Goal: Task Accomplishment & Management: Manage account settings

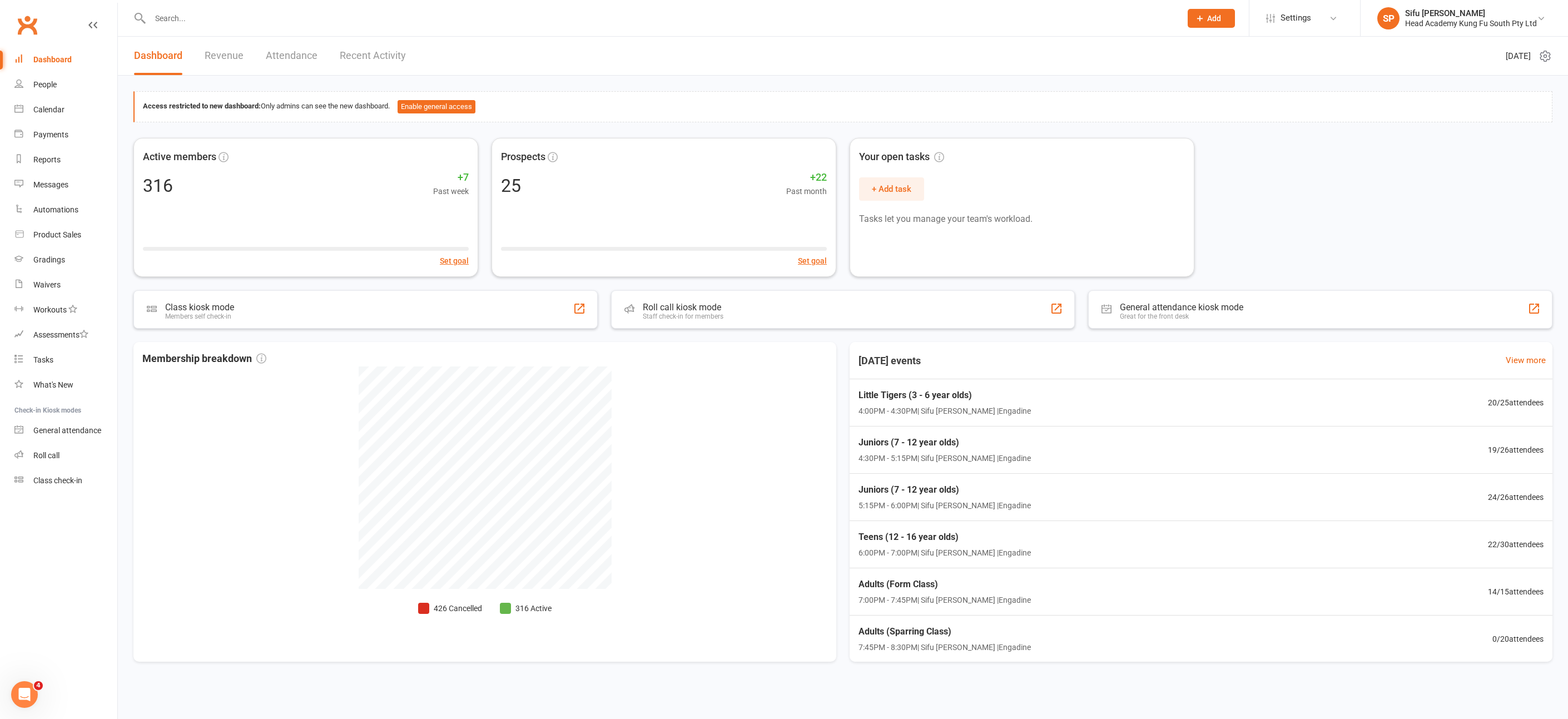
click at [209, 9] on div at bounding box center [653, 18] width 1040 height 36
click at [196, 24] on input "text" at bounding box center [660, 18] width 1026 height 16
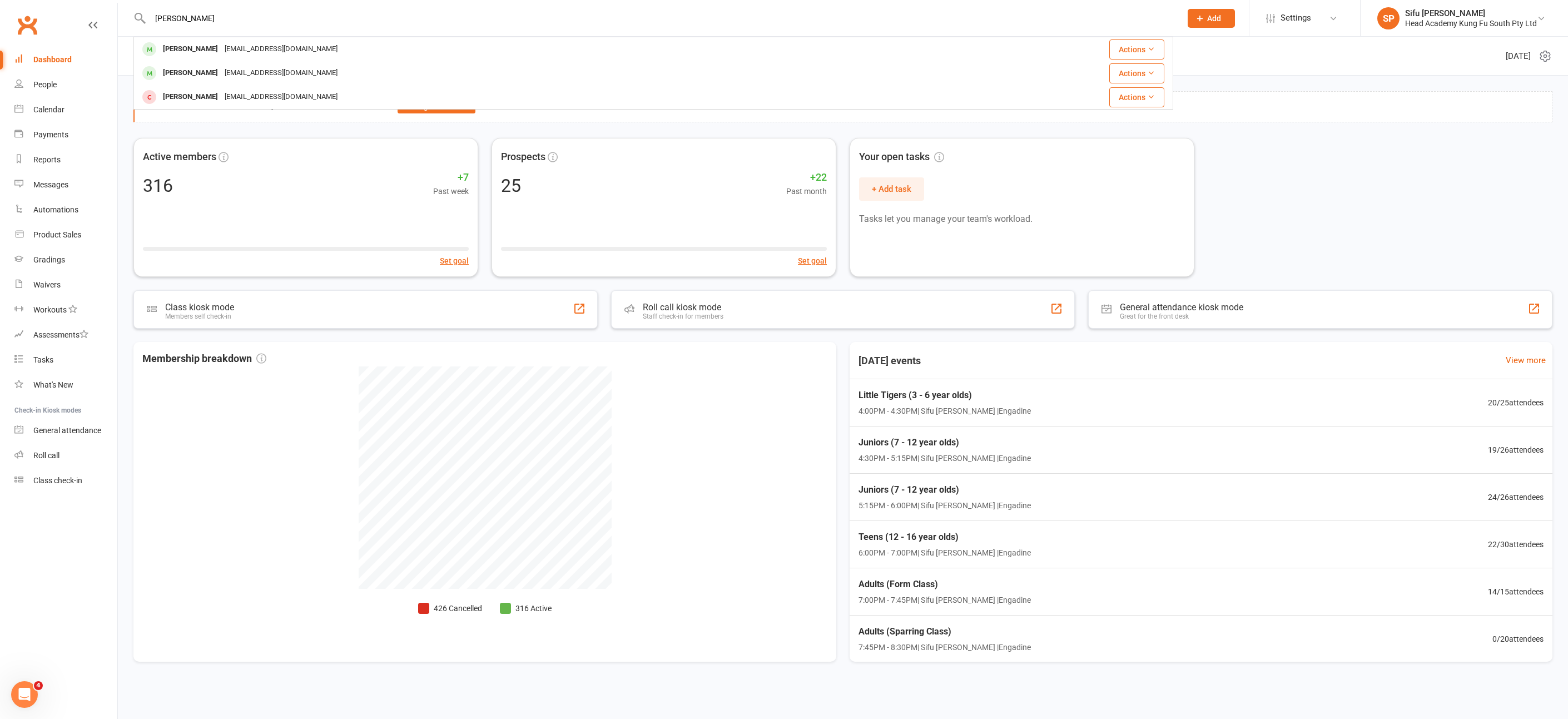
type input "[PERSON_NAME]"
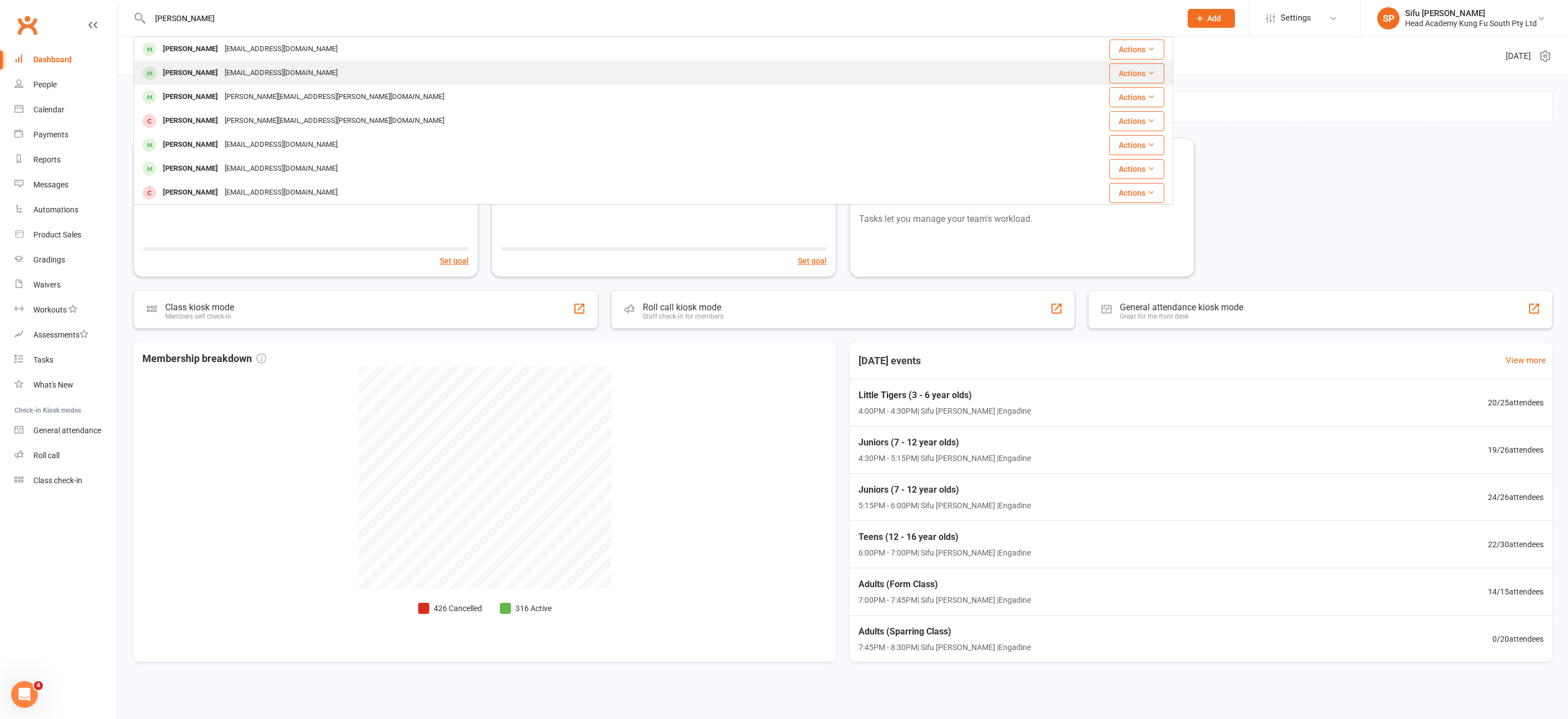
click at [276, 79] on div "[EMAIL_ADDRESS][DOMAIN_NAME]" at bounding box center [281, 73] width 119 height 16
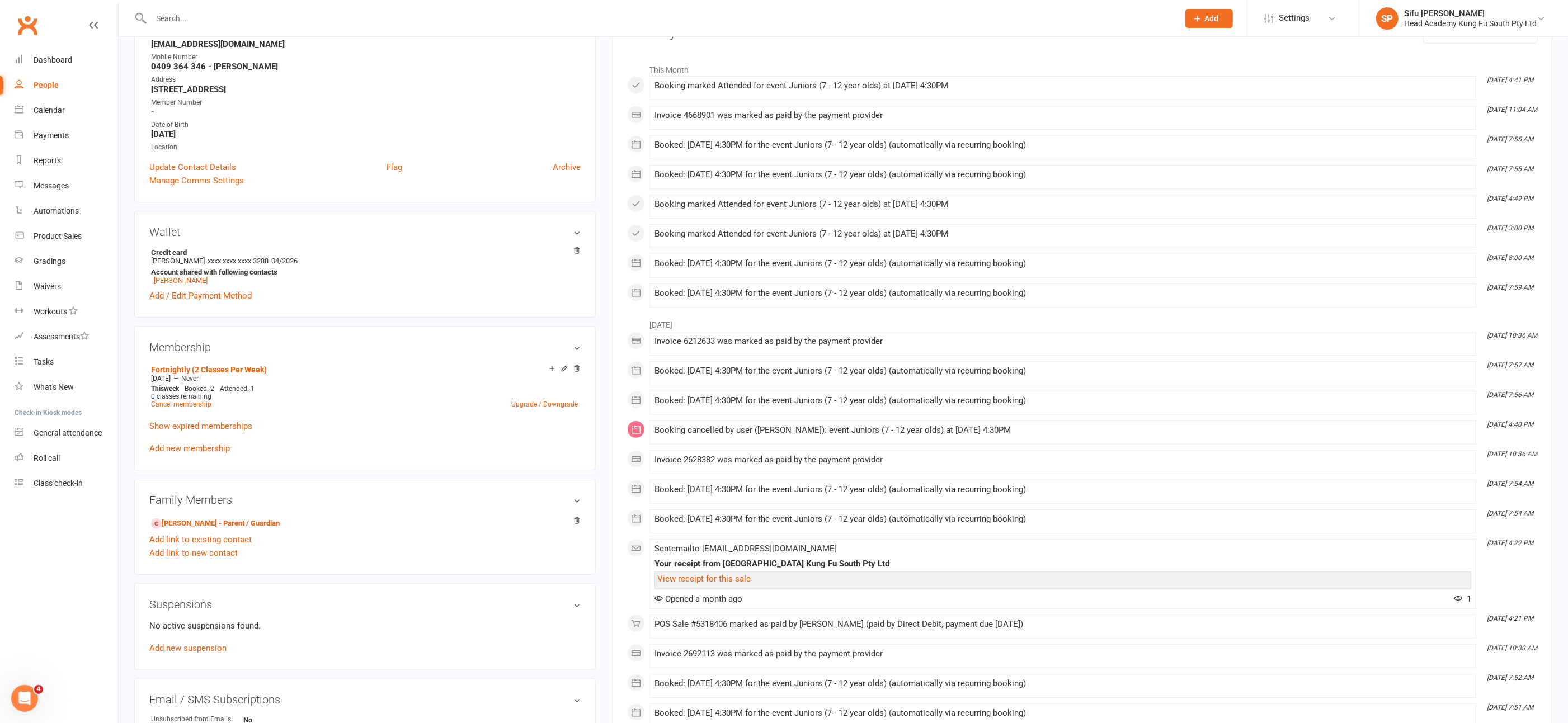
scroll to position [168, 0]
click at [714, 572] on link "View receipt for this sale" at bounding box center [704, 577] width 94 height 10
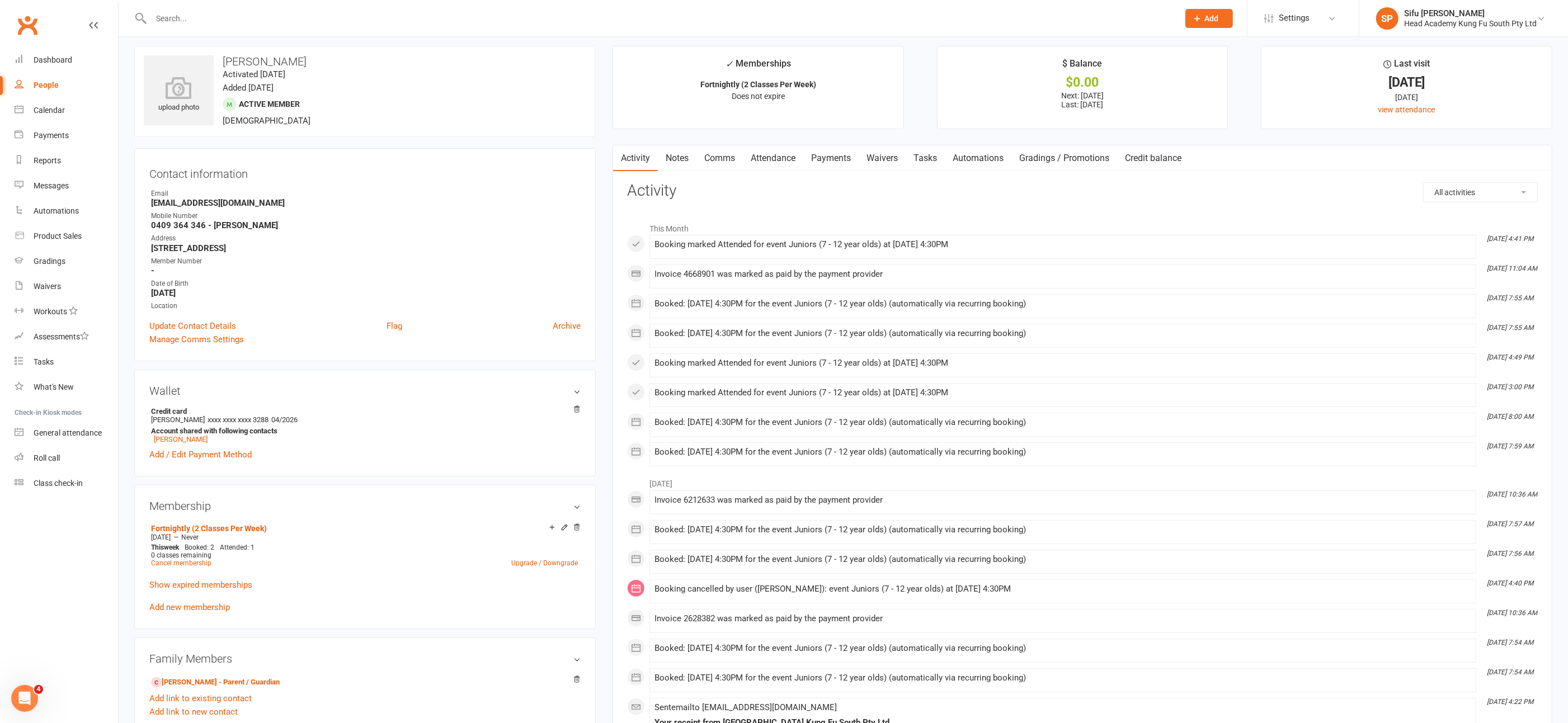
scroll to position [0, 0]
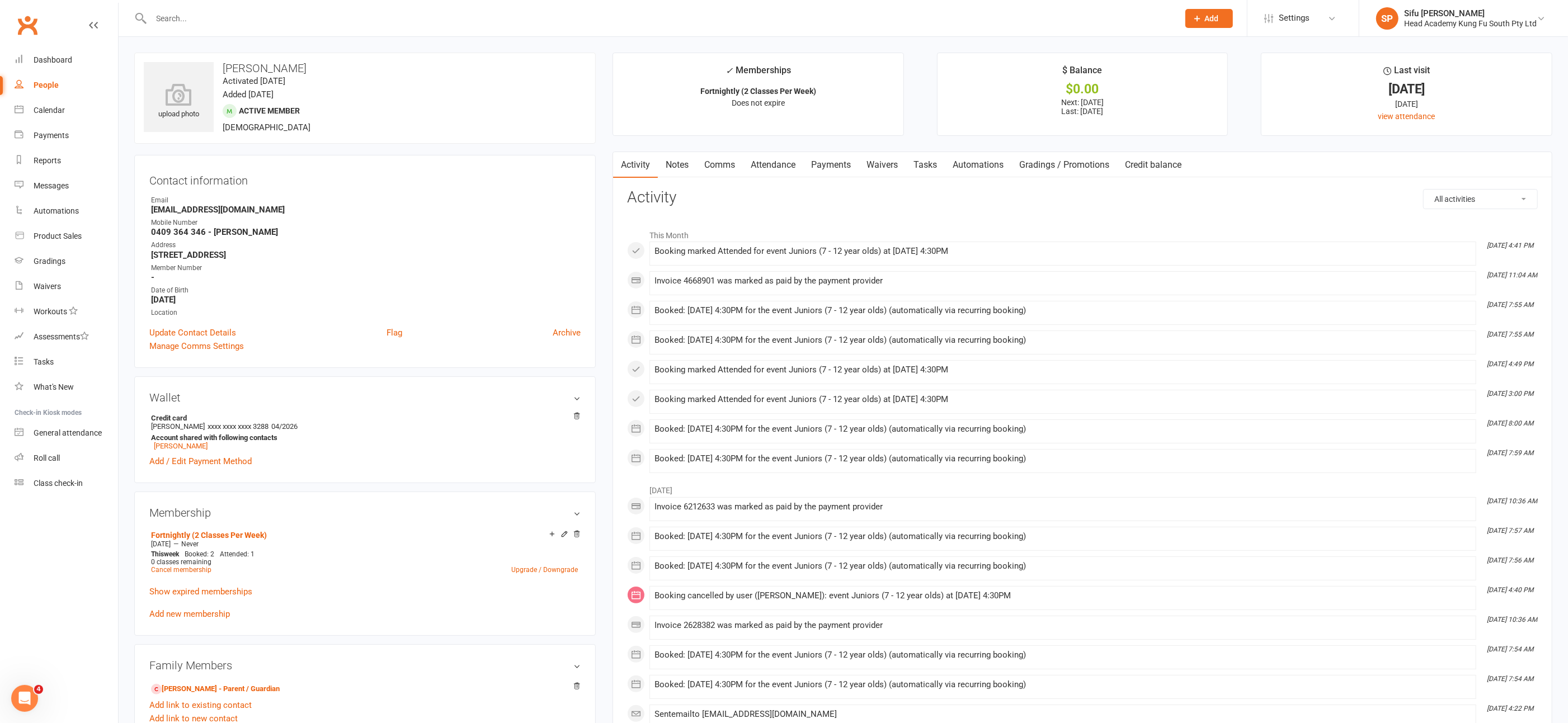
click at [829, 159] on link "Payments" at bounding box center [831, 165] width 55 height 26
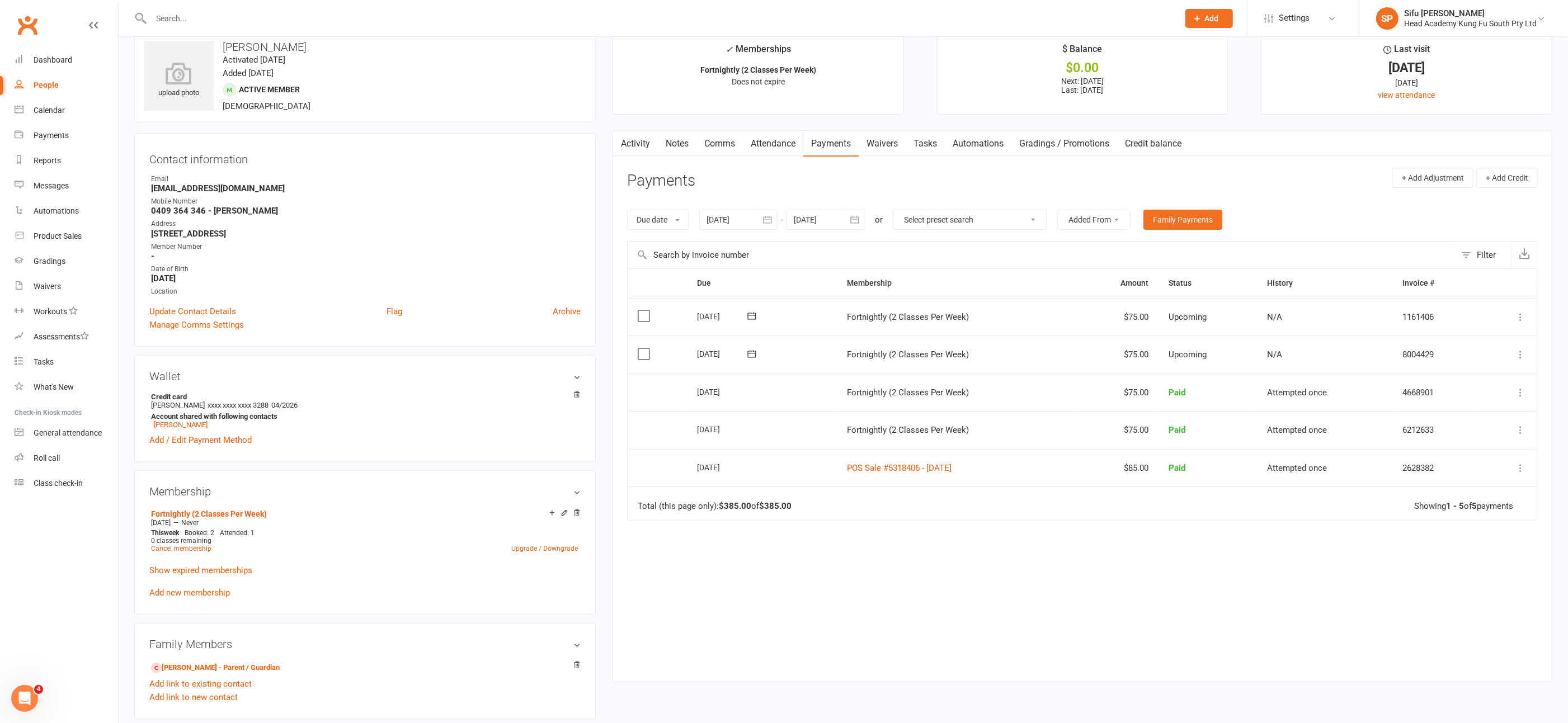
scroll to position [29, 0]
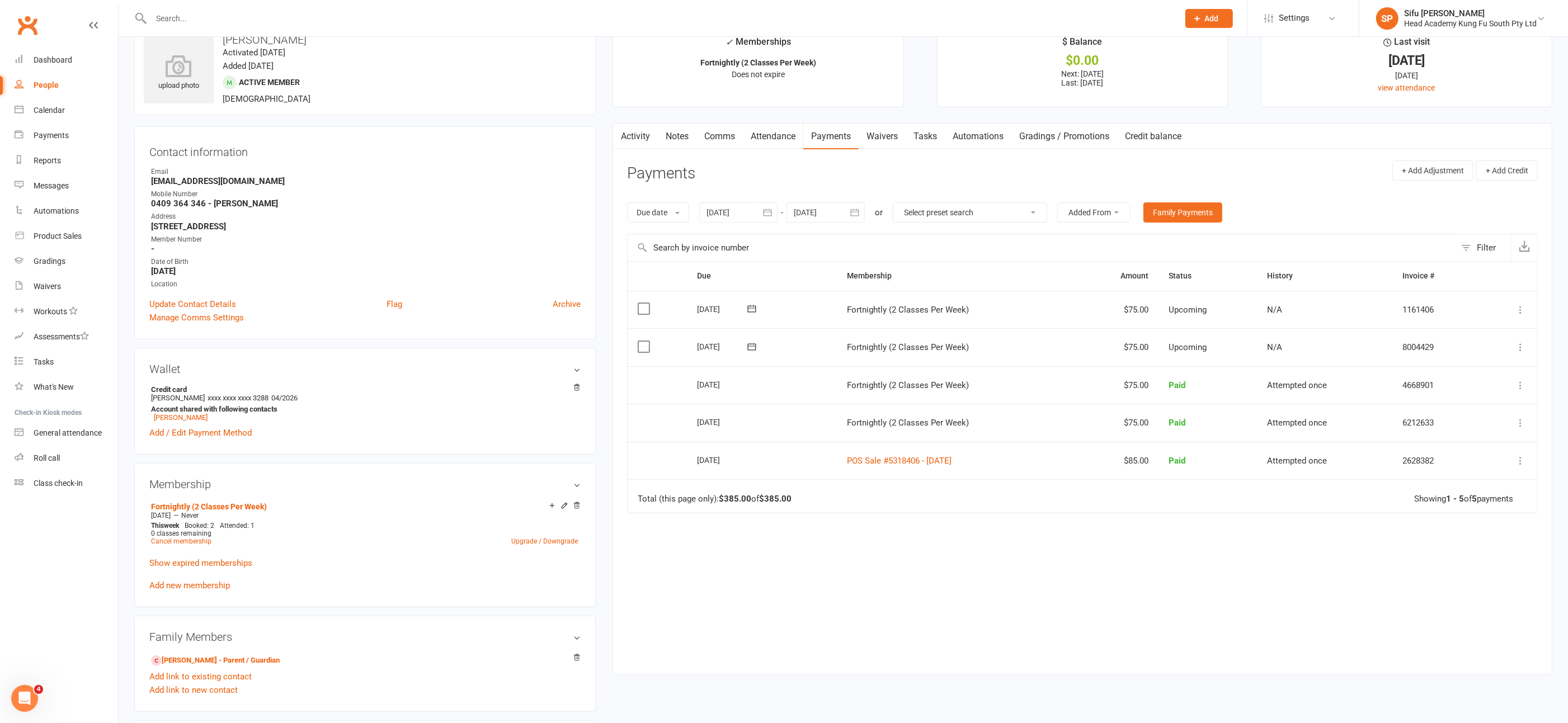
click at [831, 136] on link "Payments" at bounding box center [831, 137] width 55 height 26
click at [772, 210] on icon "button" at bounding box center [767, 212] width 11 height 11
click at [718, 236] on icon "button" at bounding box center [717, 239] width 8 height 9
click at [747, 277] on span "01" at bounding box center [745, 282] width 9 height 9
type input "[DATE]"
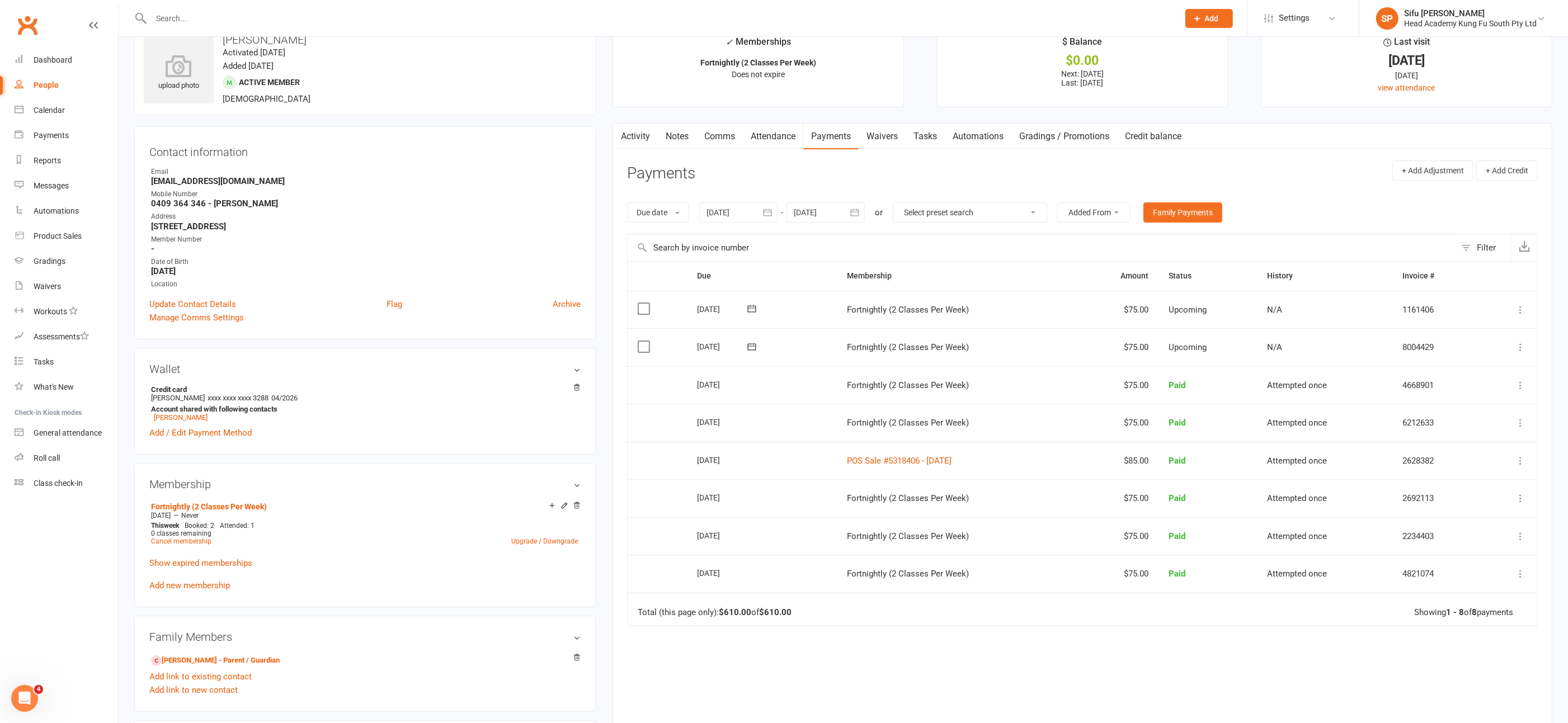
click at [767, 211] on icon "button" at bounding box center [767, 212] width 11 height 11
click at [747, 280] on span "01" at bounding box center [745, 282] width 9 height 9
click at [190, 19] on input "text" at bounding box center [659, 18] width 1023 height 16
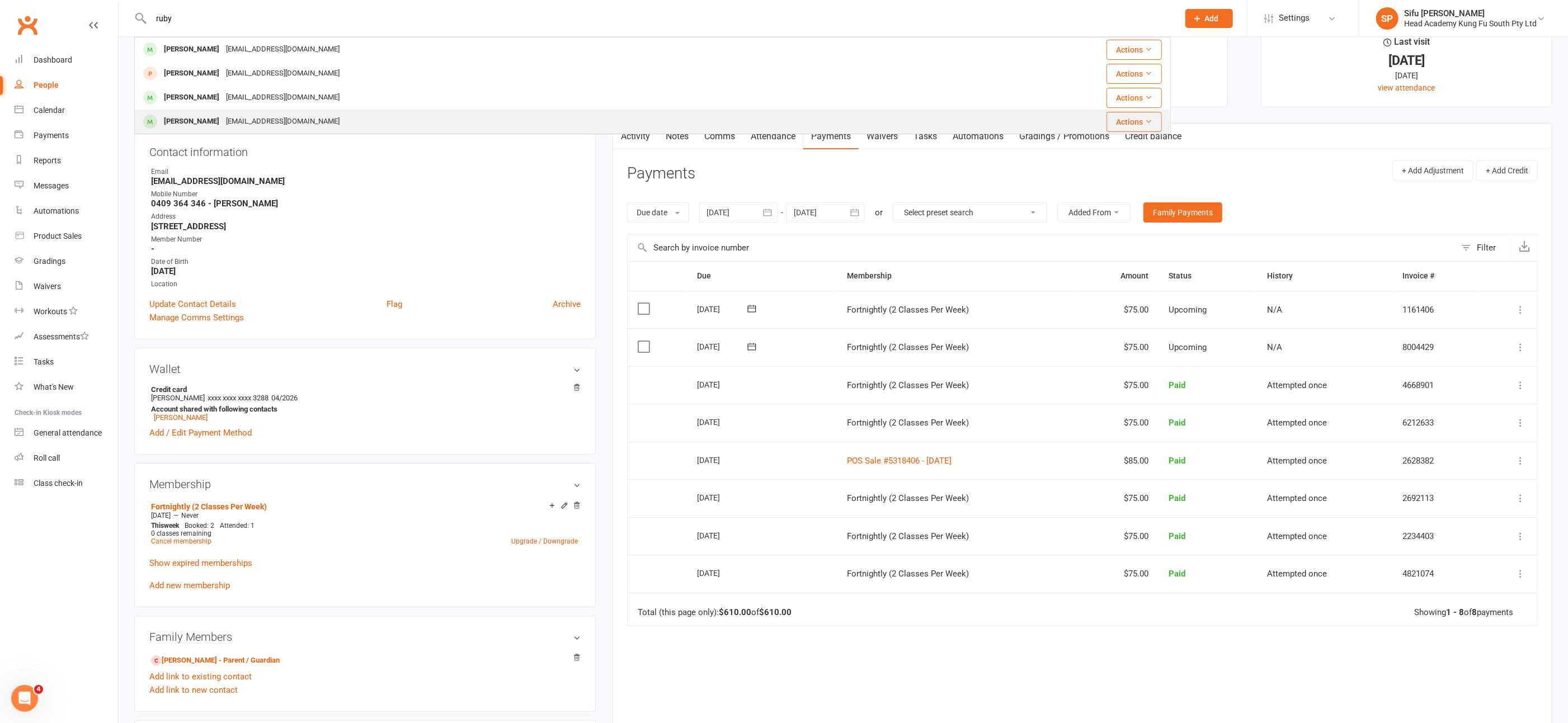
type input "ruby"
click at [243, 125] on div "[EMAIL_ADDRESS][DOMAIN_NAME]" at bounding box center [283, 121] width 120 height 16
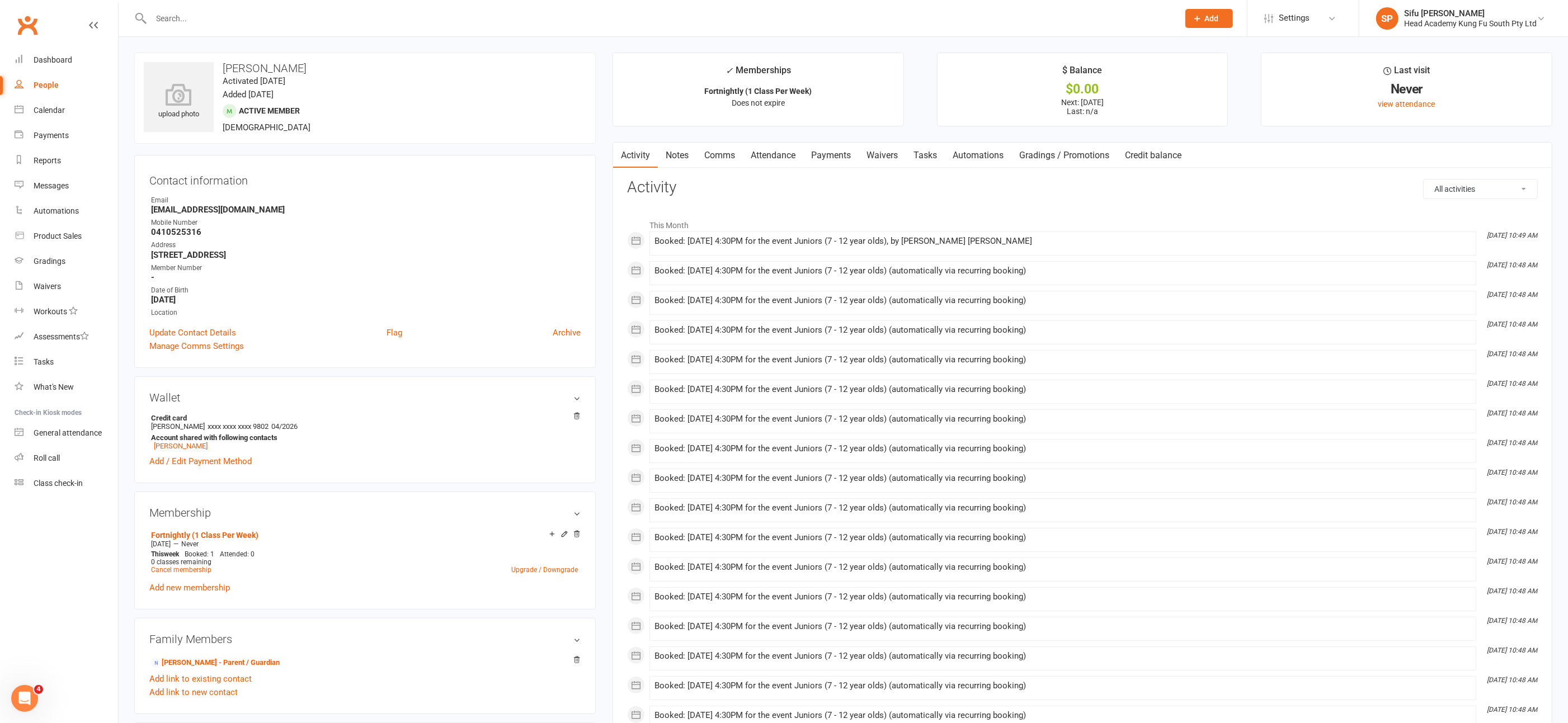
click at [828, 151] on link "Payments" at bounding box center [831, 155] width 55 height 26
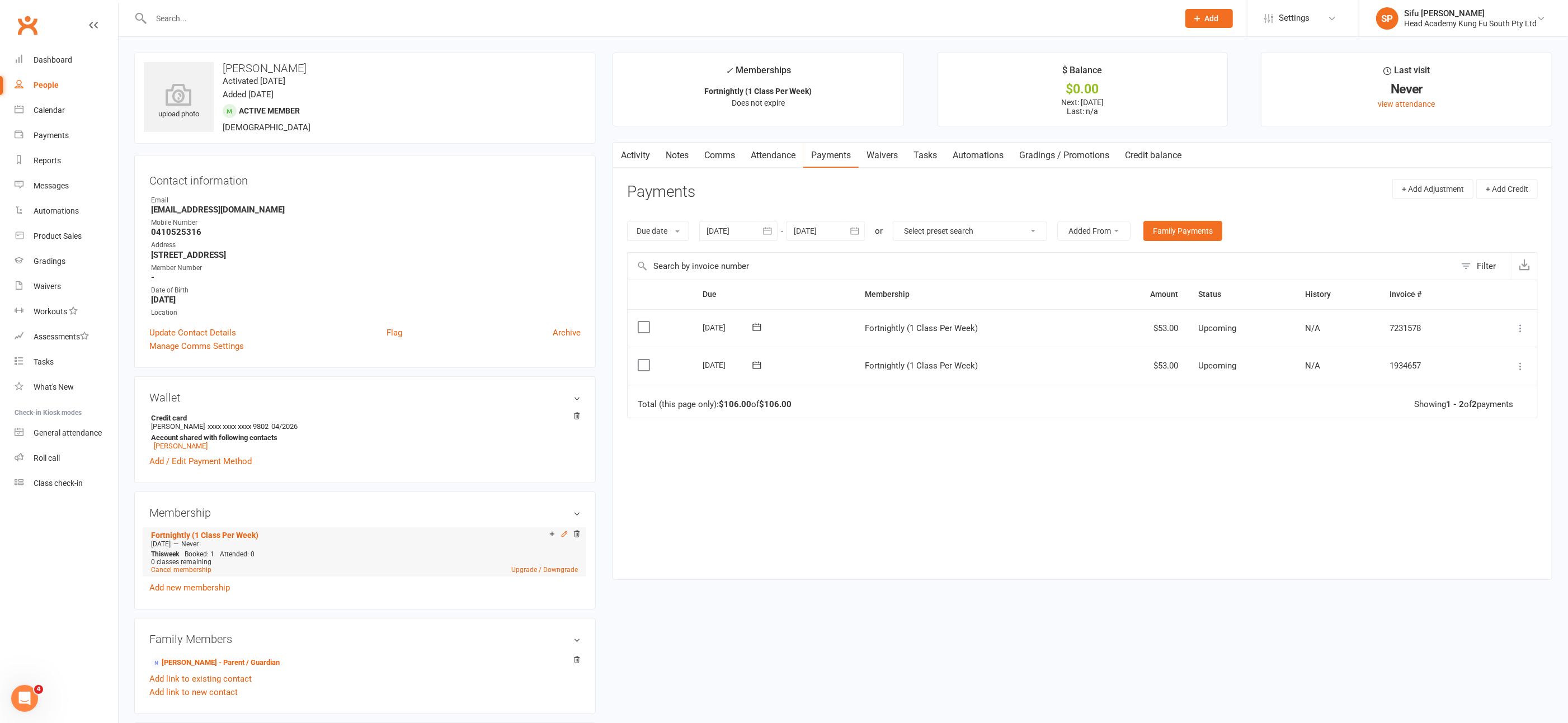
click at [564, 533] on icon at bounding box center [564, 534] width 8 height 8
click at [577, 530] on icon at bounding box center [576, 531] width 8 height 8
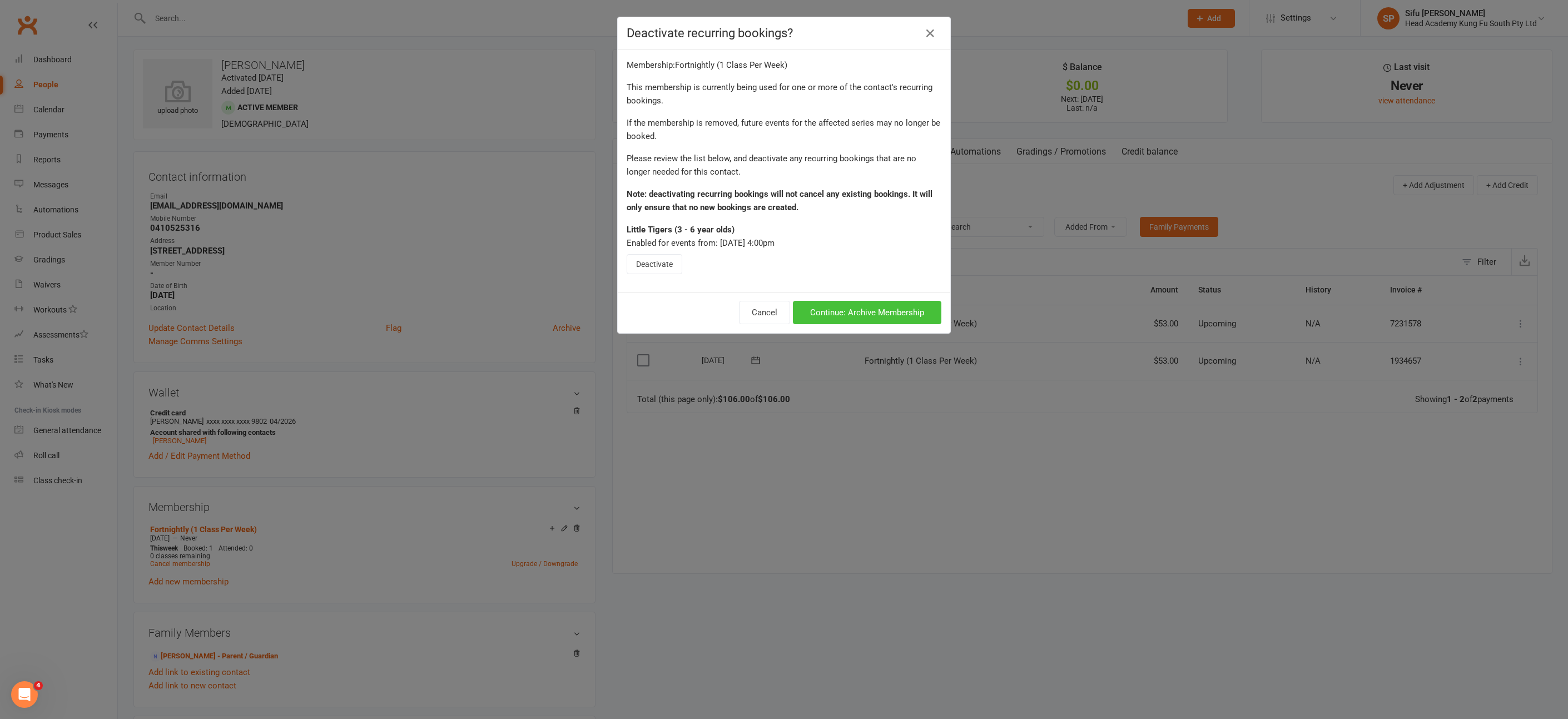
click at [819, 312] on button "Continue: Archive Membership" at bounding box center [867, 312] width 149 height 23
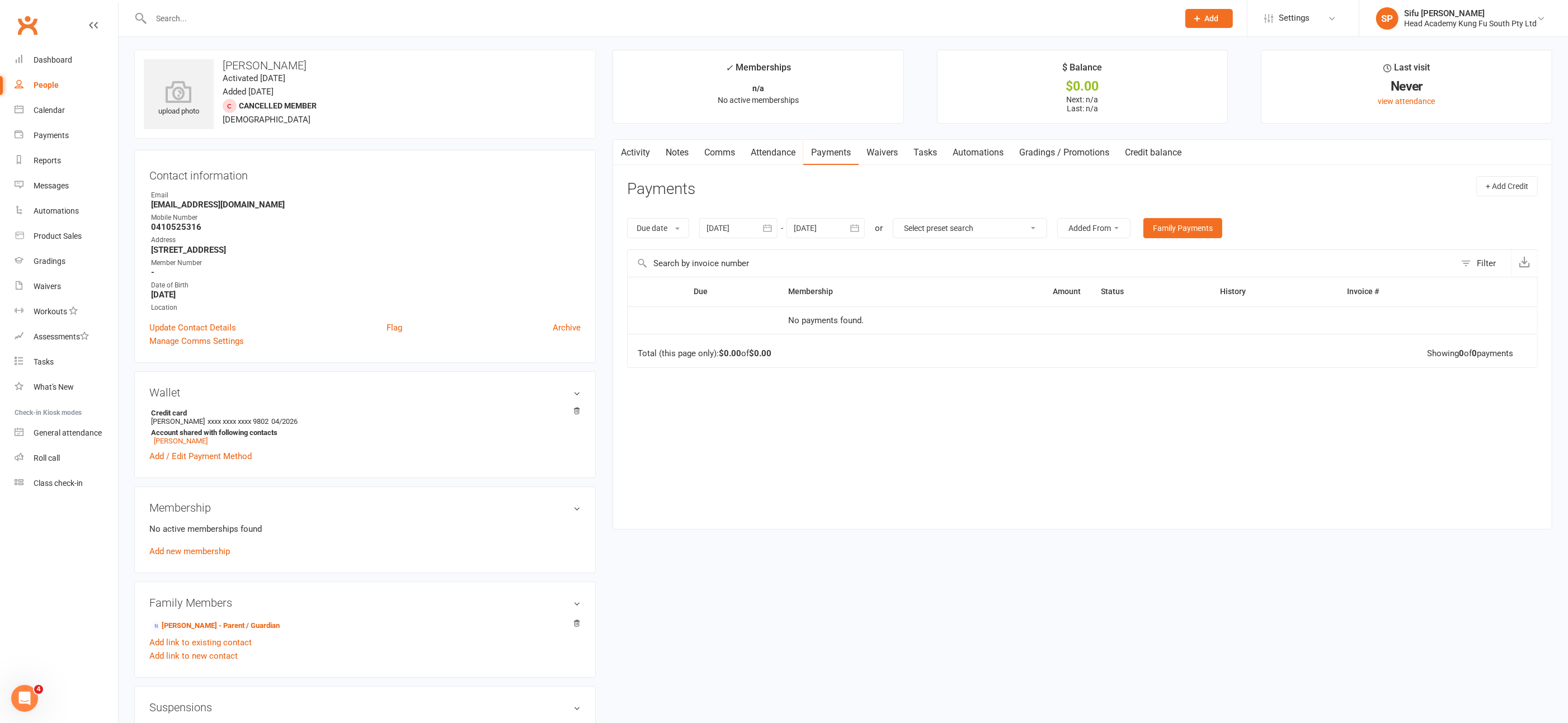
click at [577, 506] on h3 "Membership" at bounding box center [365, 508] width 431 height 12
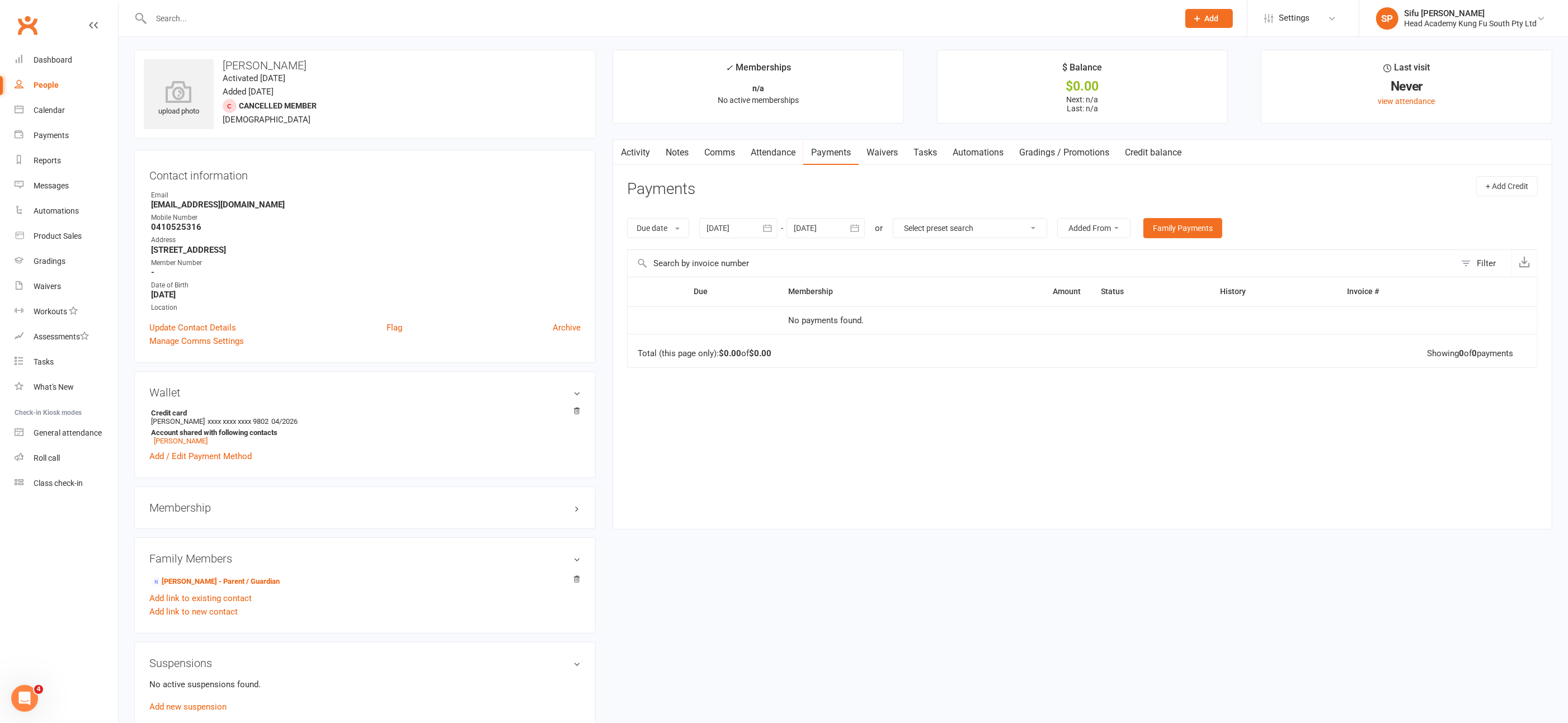
click at [577, 506] on h3 "Membership" at bounding box center [365, 508] width 431 height 12
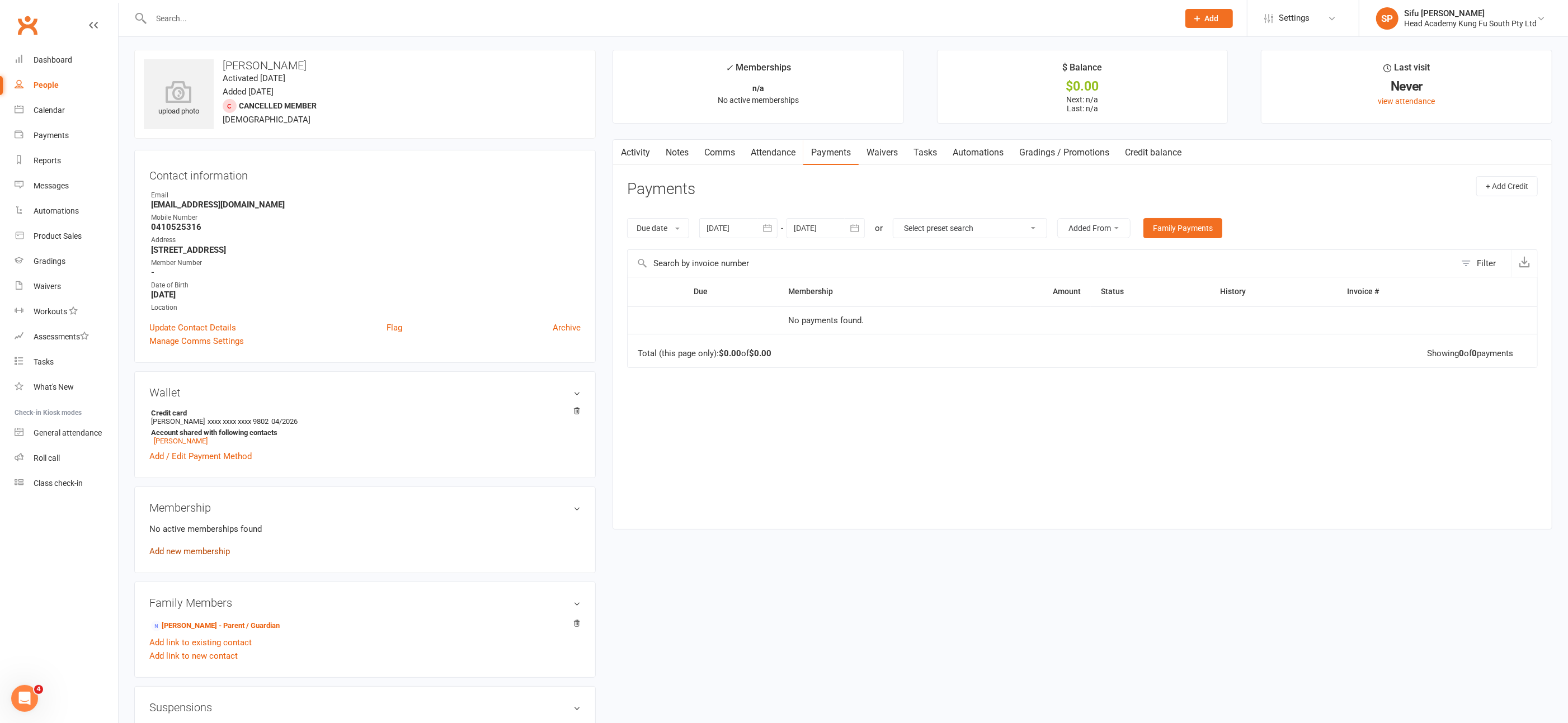
click at [217, 549] on link "Add new membership" at bounding box center [190, 551] width 81 height 10
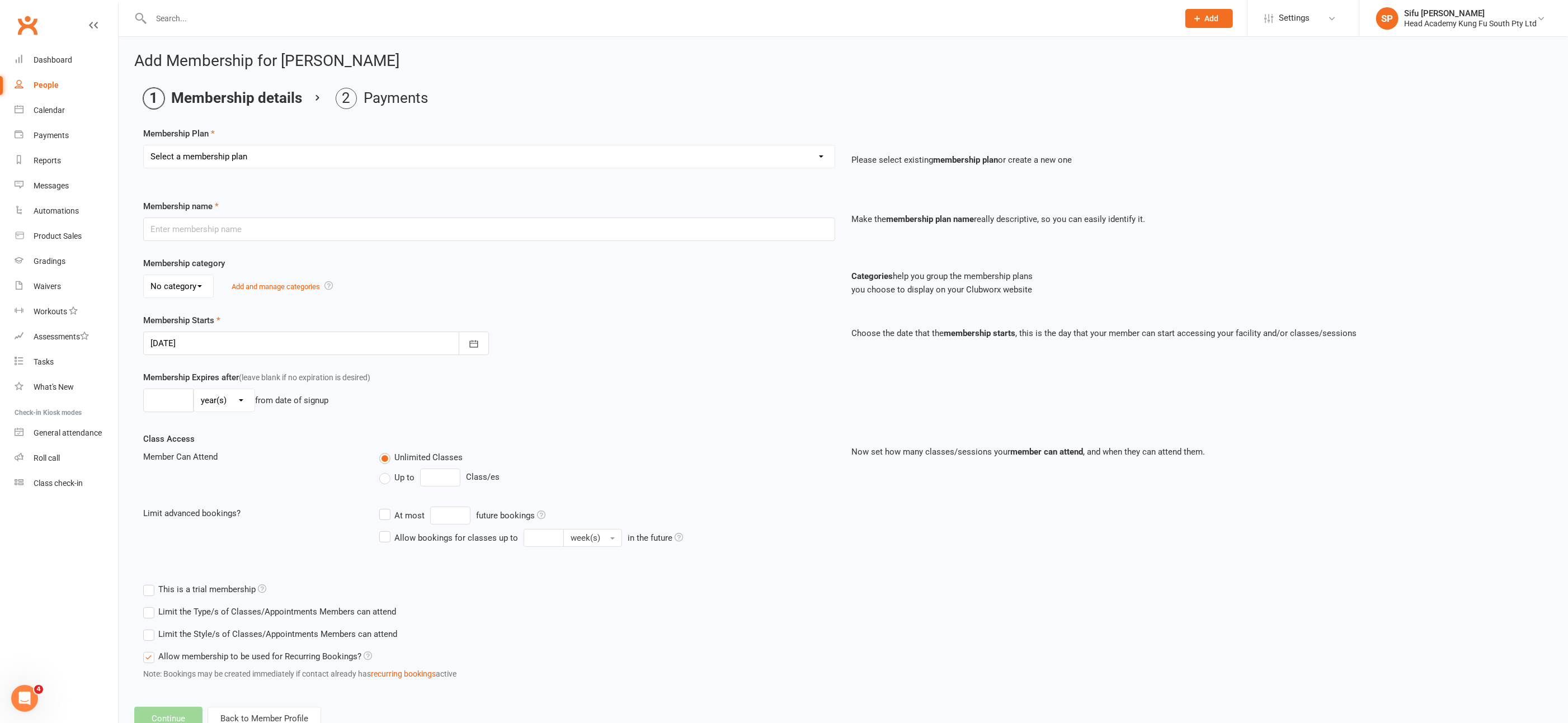
click at [497, 154] on select "Select a membership plan Create new Membership Plan Fortnightly (Unlimited Clas…" at bounding box center [489, 157] width 691 height 23
select select "6"
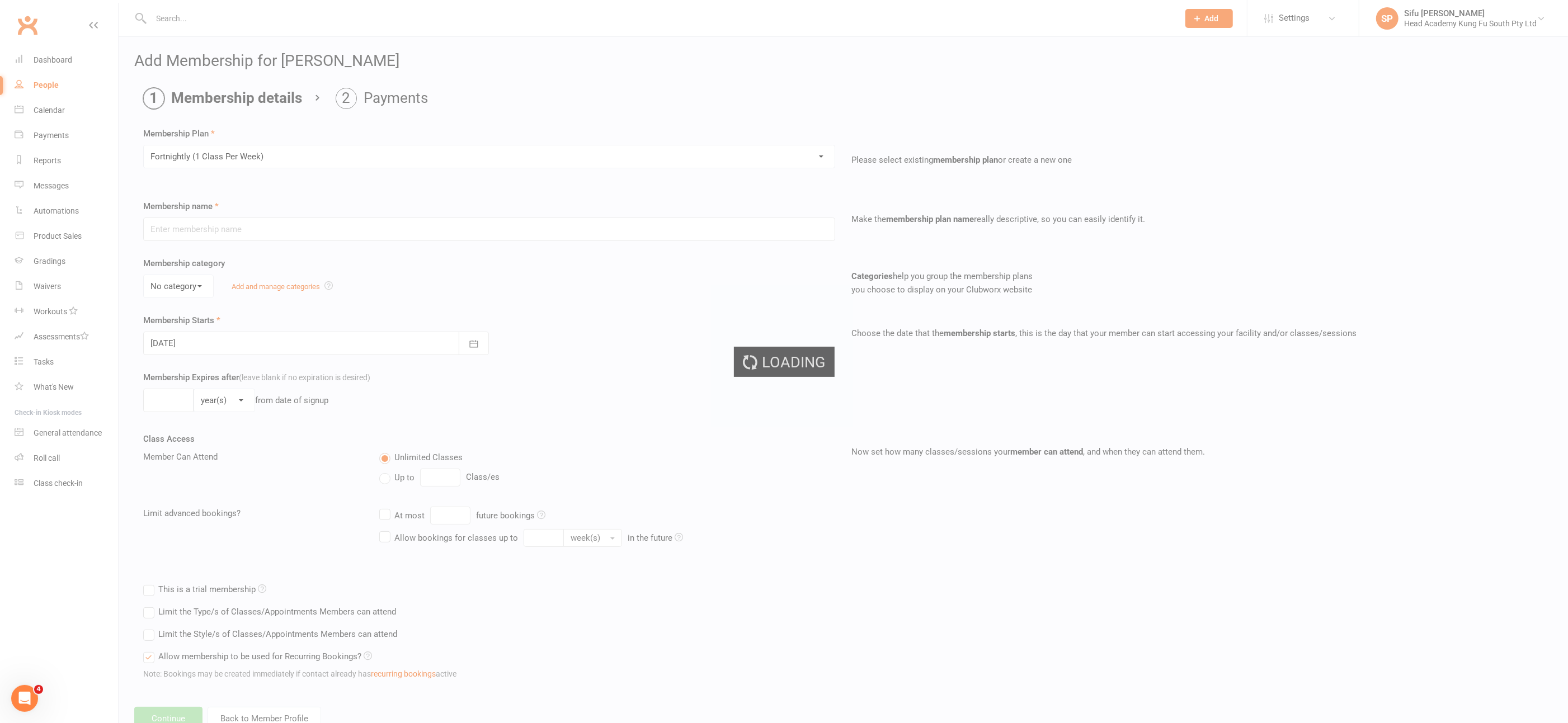
type input "Fortnightly (1 Class Per Week)"
select select "0"
type input "0"
type input "1"
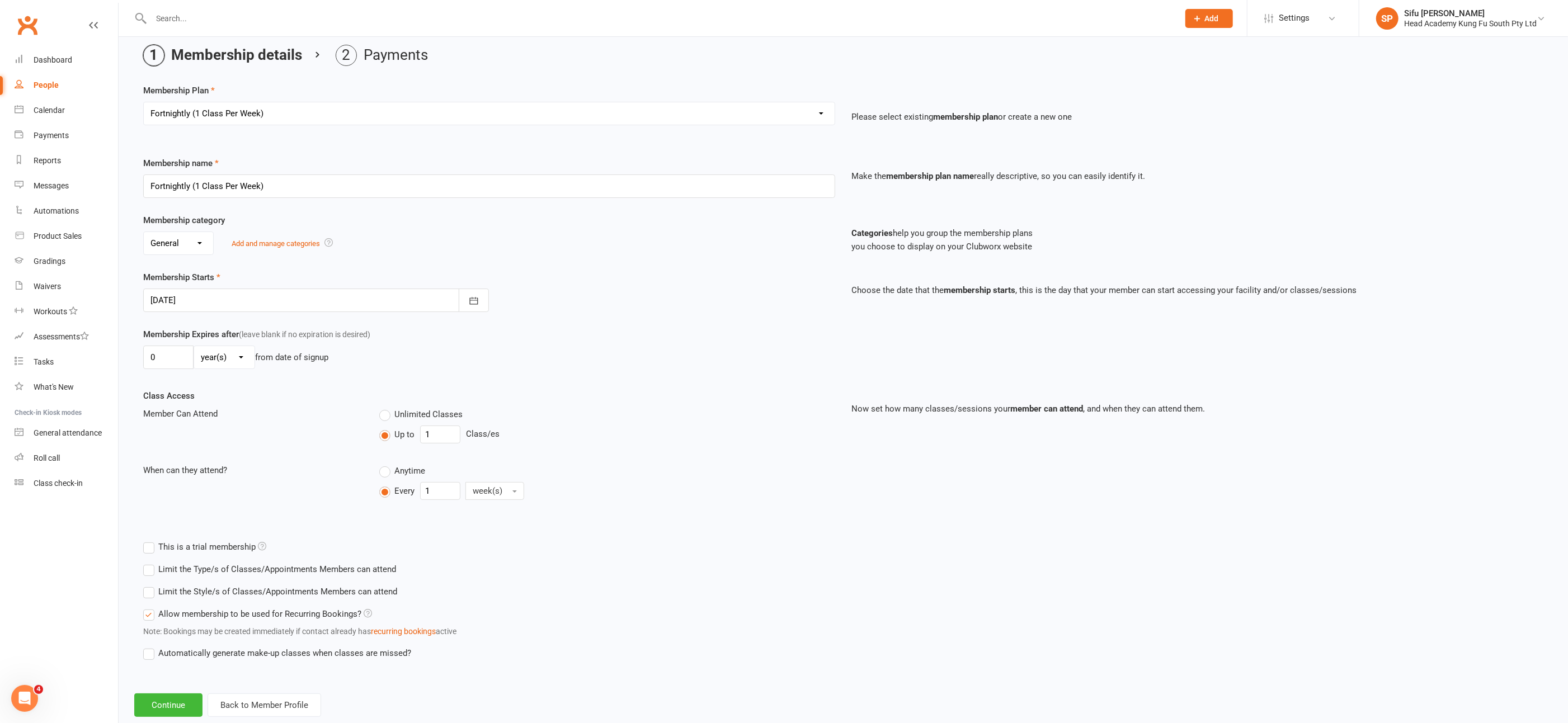
scroll to position [64, 0]
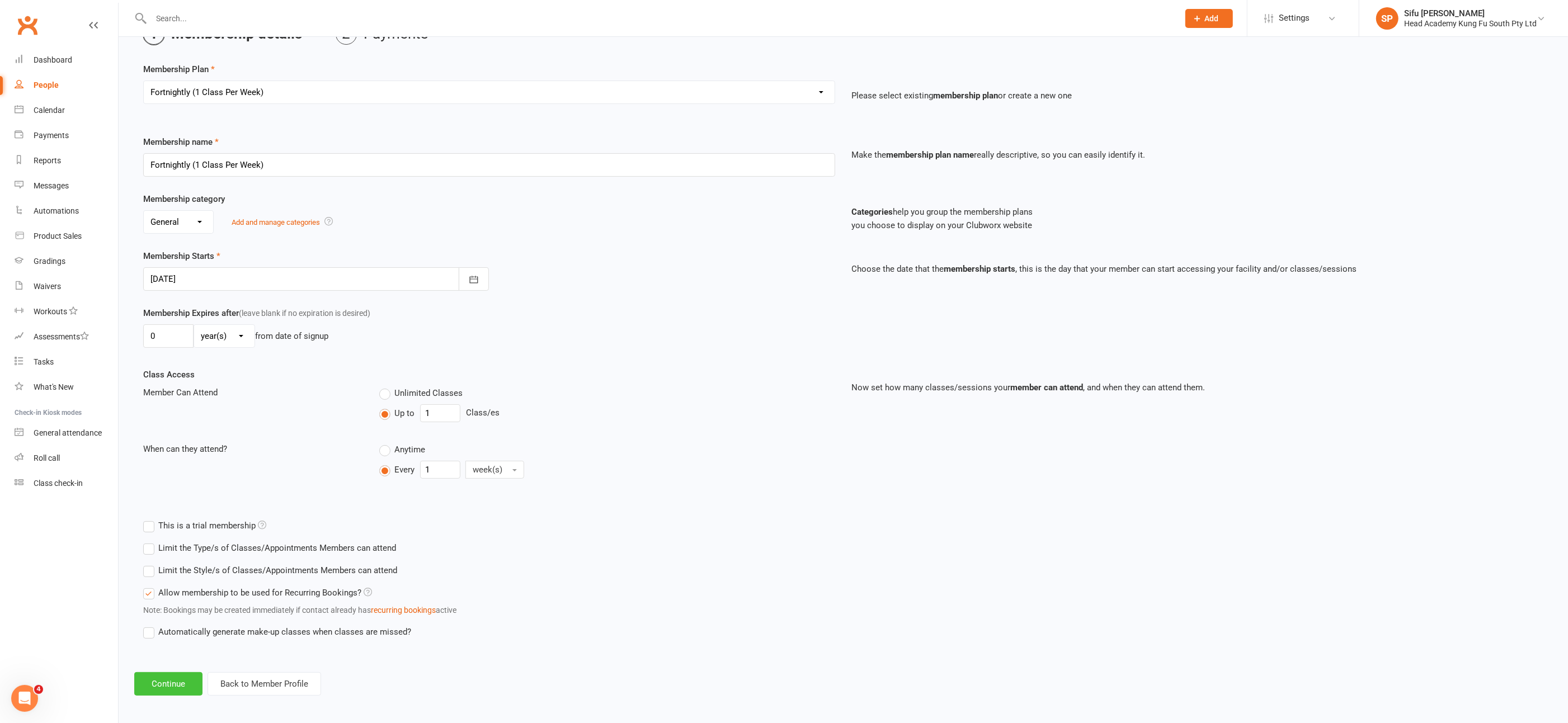
click at [148, 681] on button "Continue" at bounding box center [168, 684] width 68 height 23
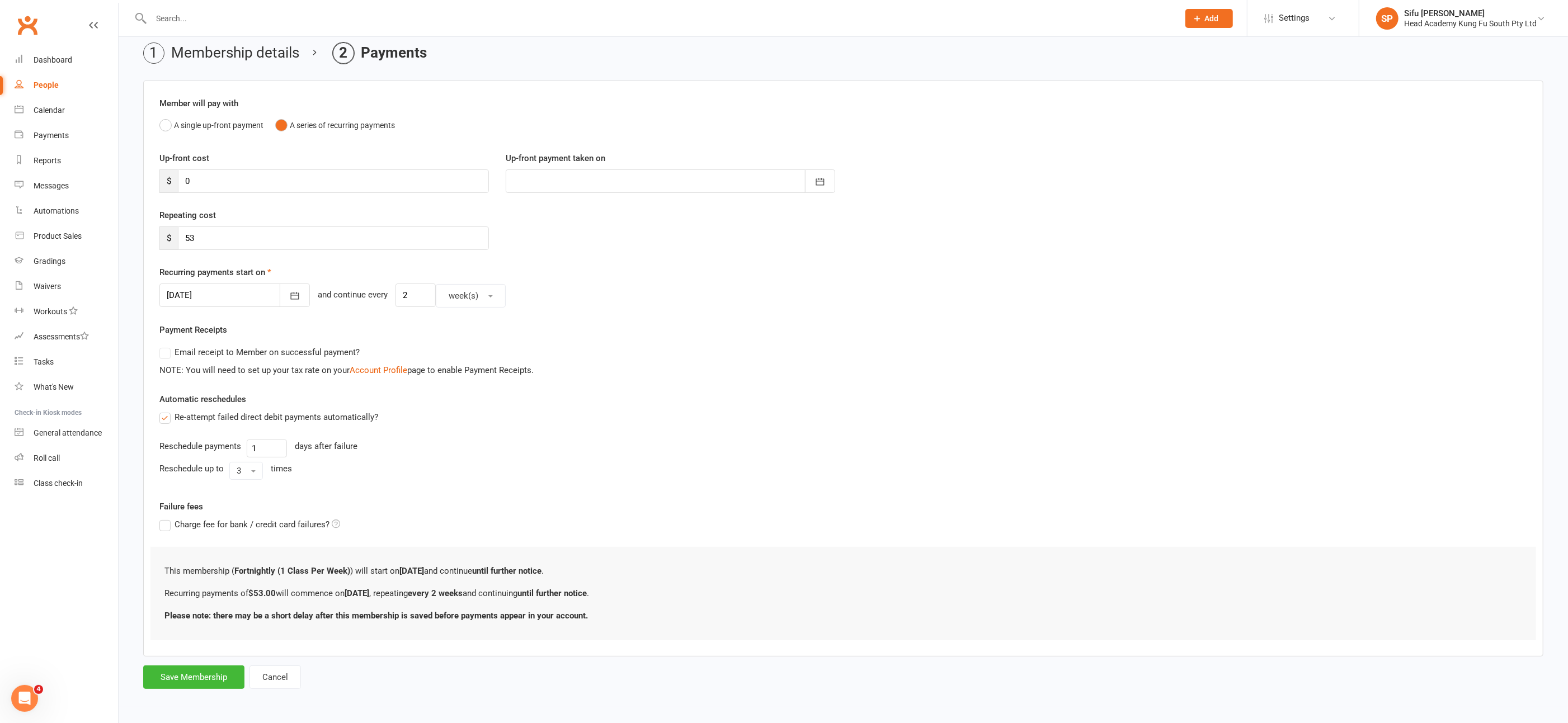
scroll to position [0, 0]
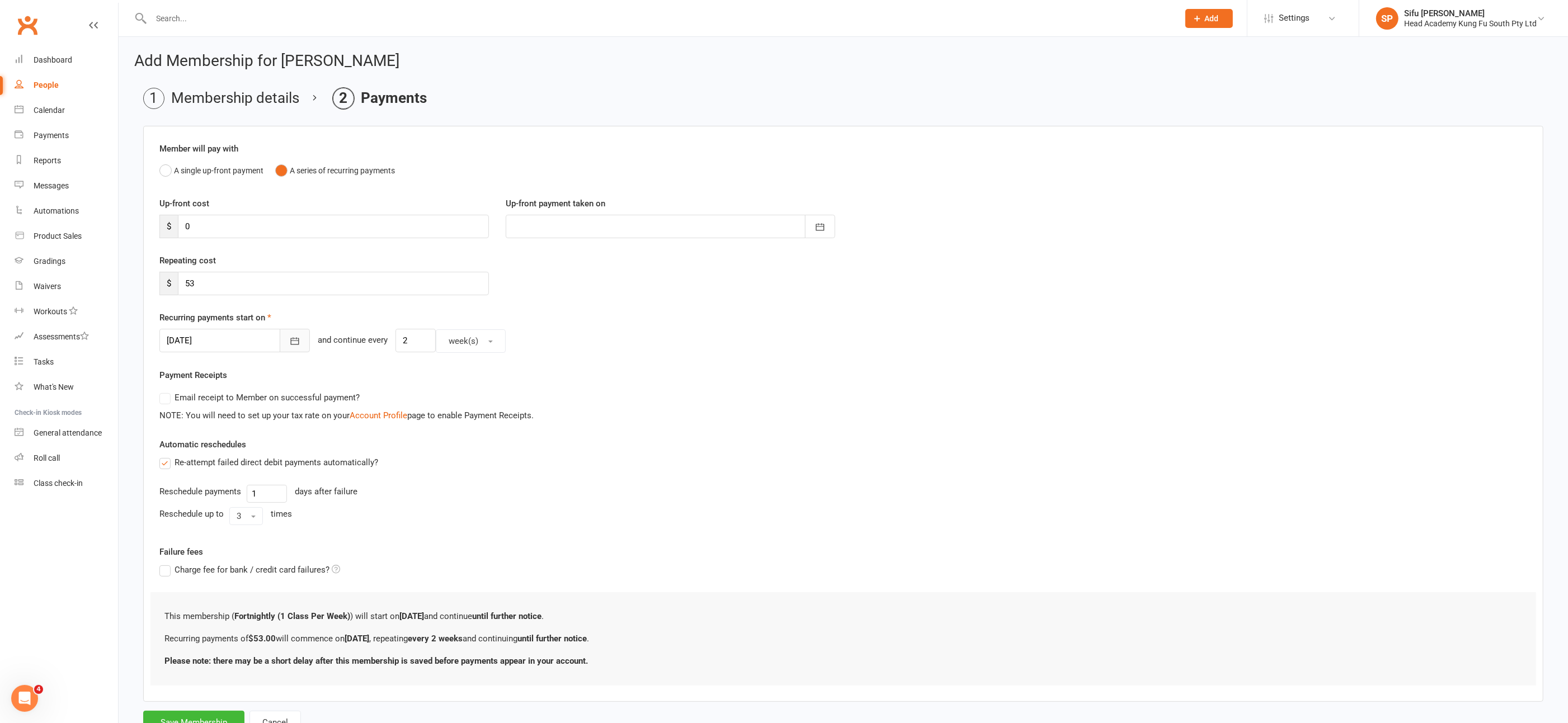
click at [289, 337] on icon "button" at bounding box center [295, 341] width 11 height 11
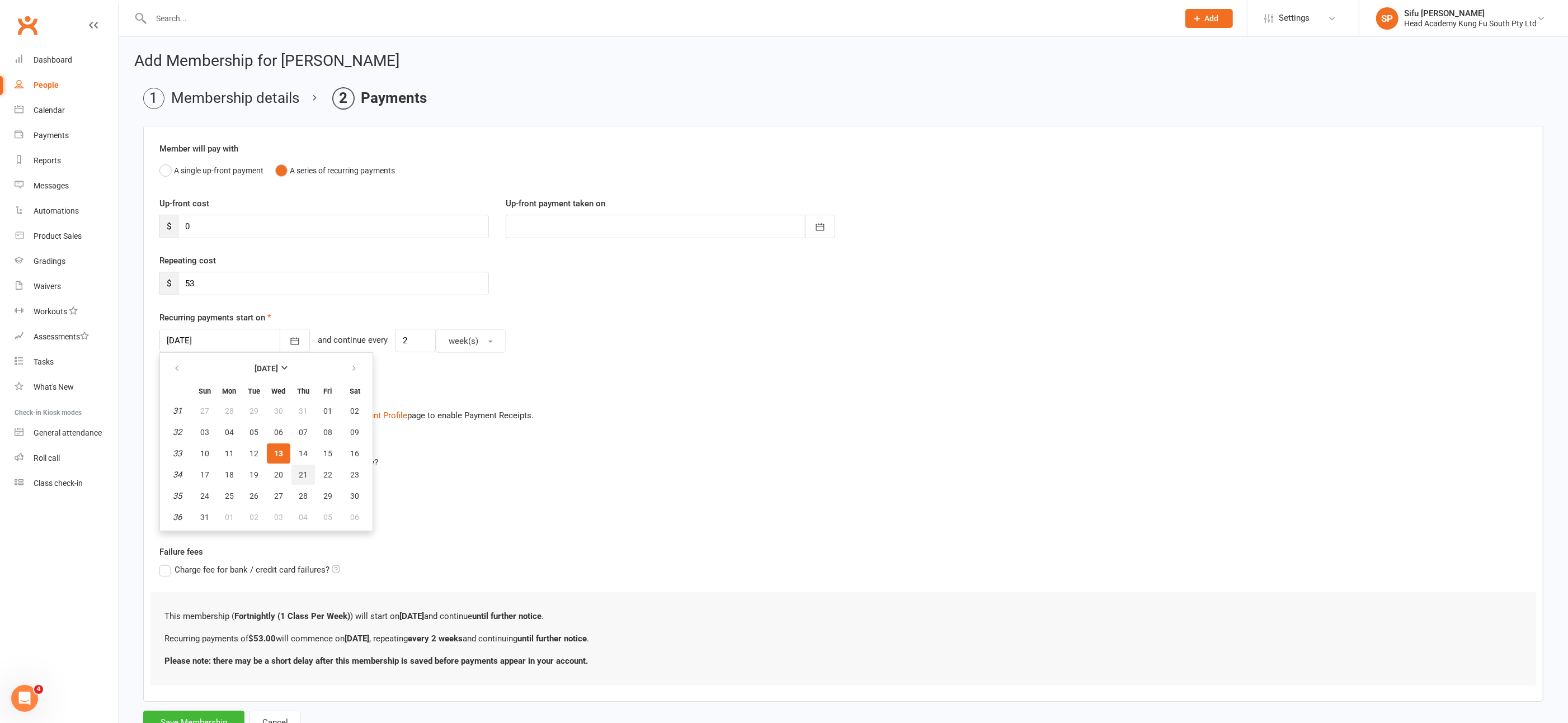
click at [301, 472] on span "21" at bounding box center [303, 474] width 9 height 9
type input "[DATE]"
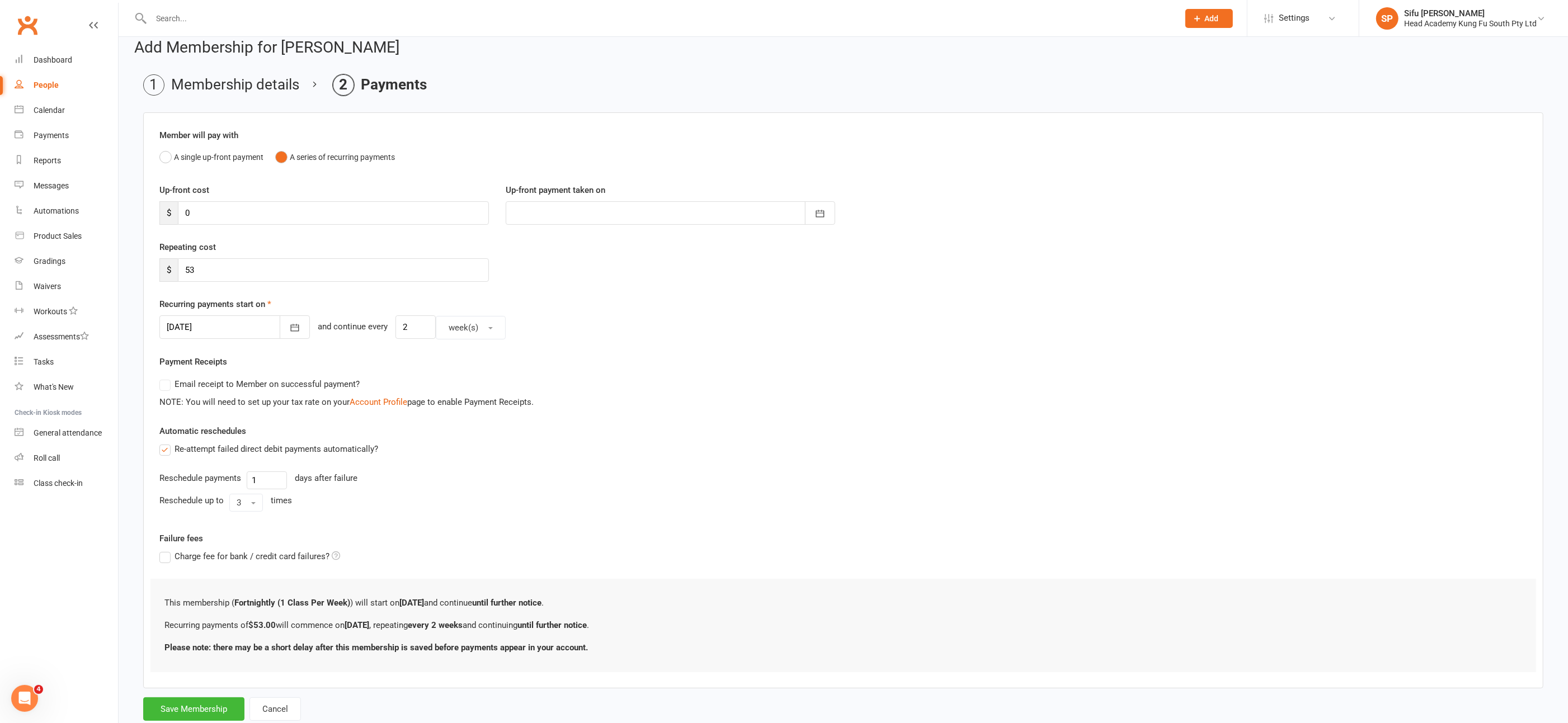
scroll to position [41, 0]
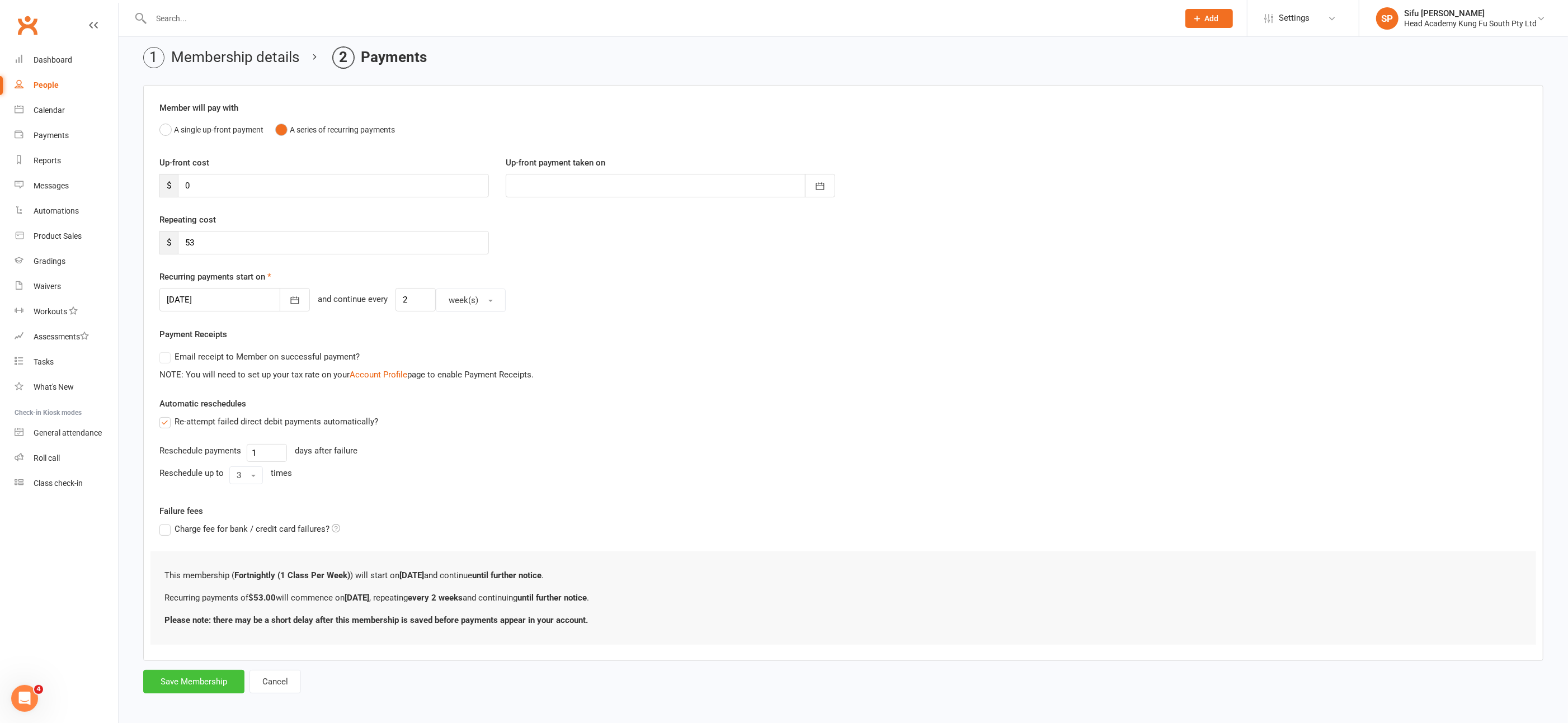
click at [180, 681] on button "Save Membership" at bounding box center [194, 681] width 101 height 23
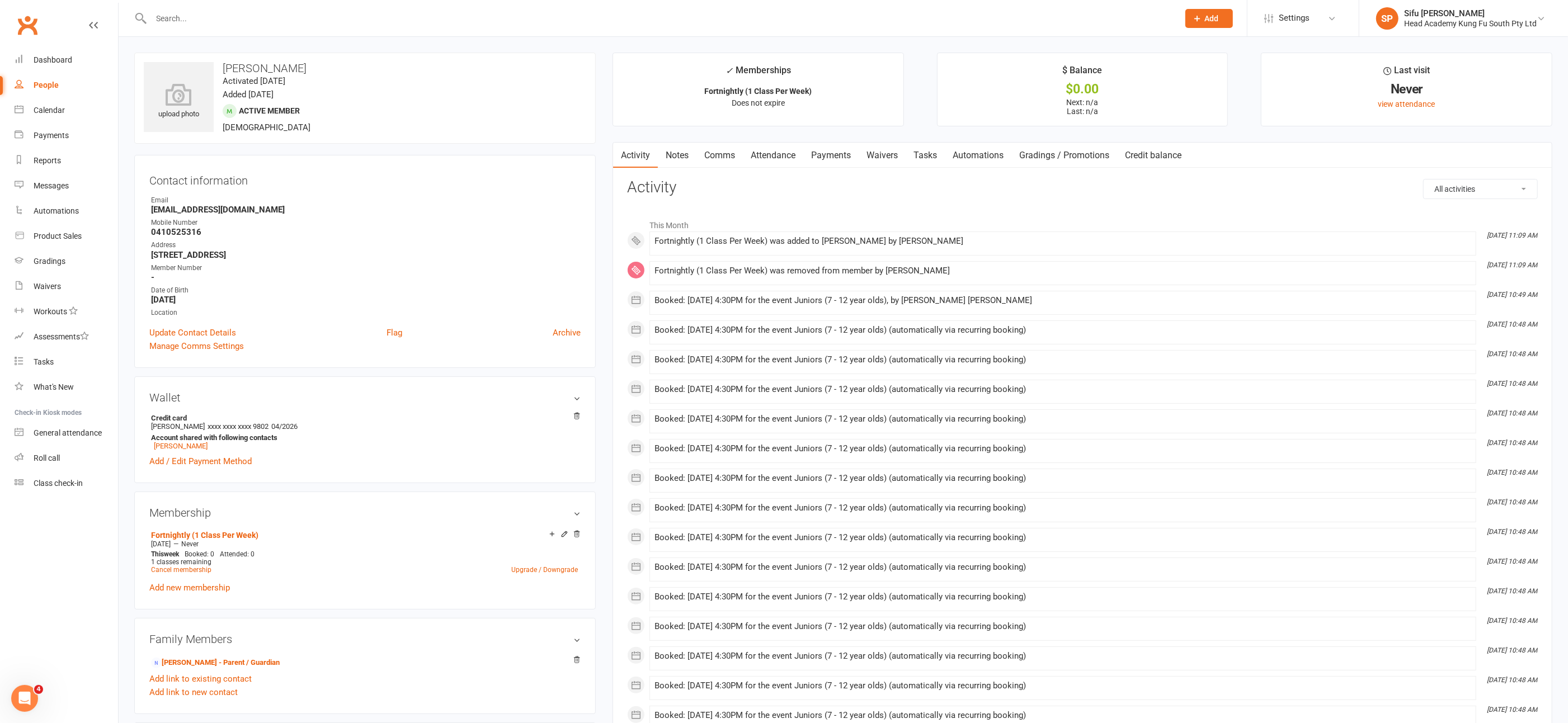
click at [199, 21] on input "text" at bounding box center [659, 18] width 1023 height 16
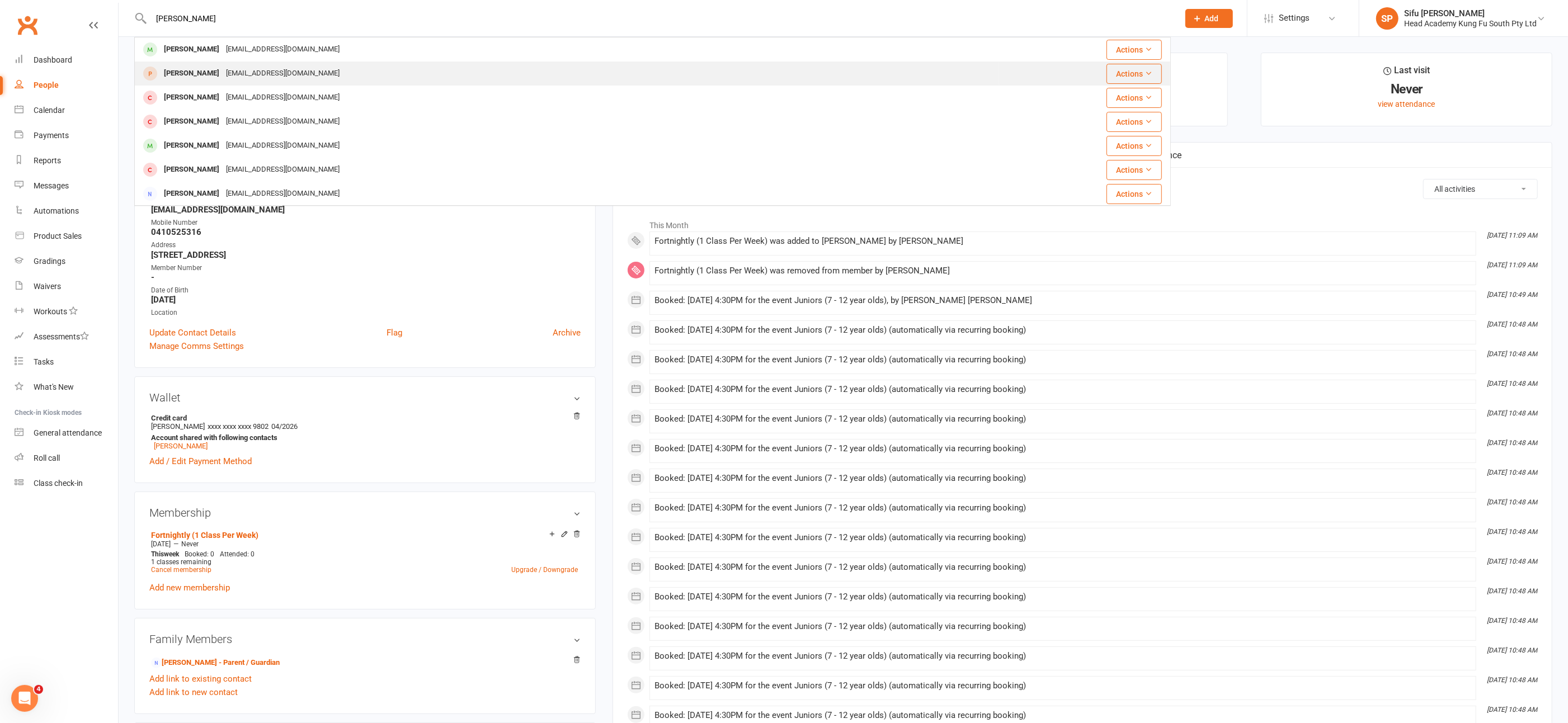
type input "[PERSON_NAME]"
click at [216, 72] on div "[PERSON_NAME]" at bounding box center [191, 73] width 62 height 16
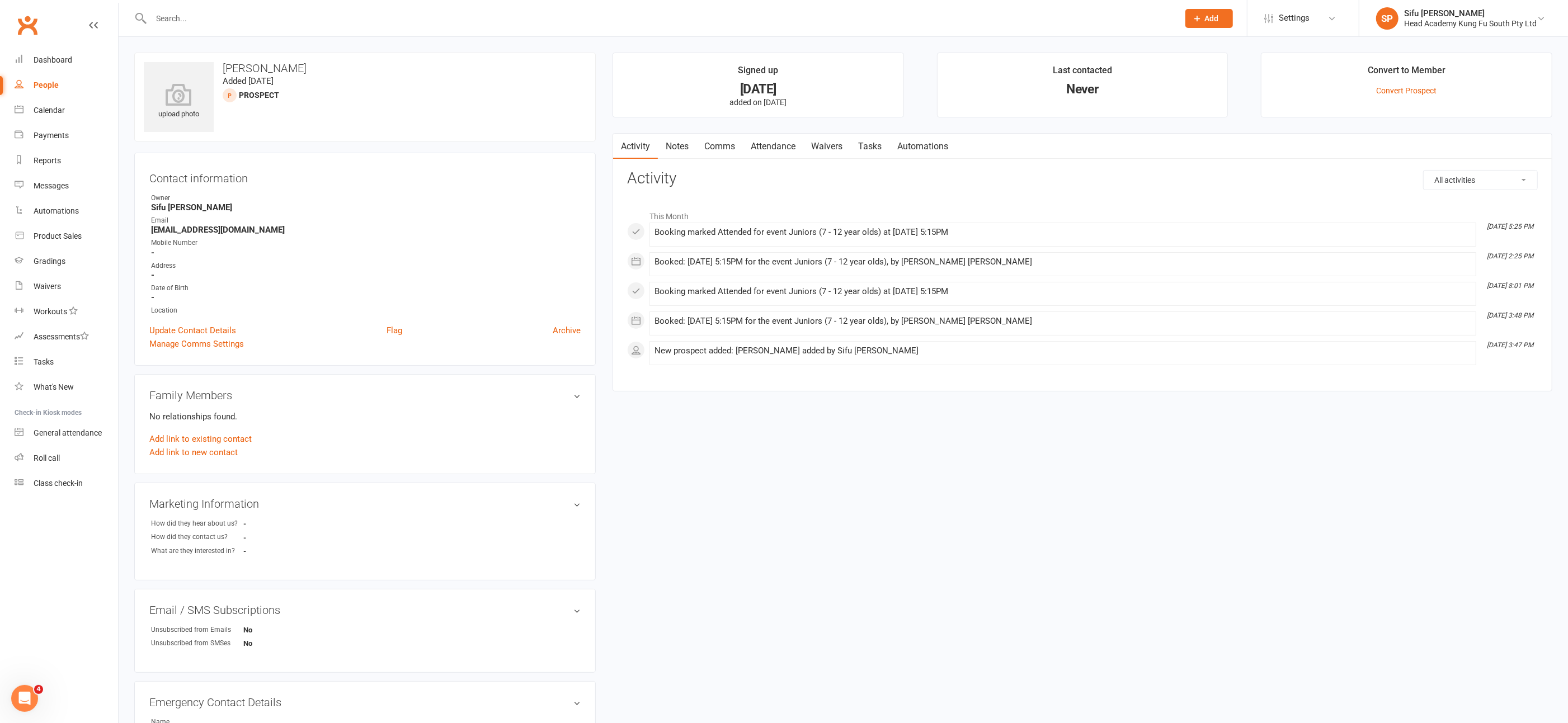
click at [682, 147] on link "Notes" at bounding box center [677, 146] width 39 height 26
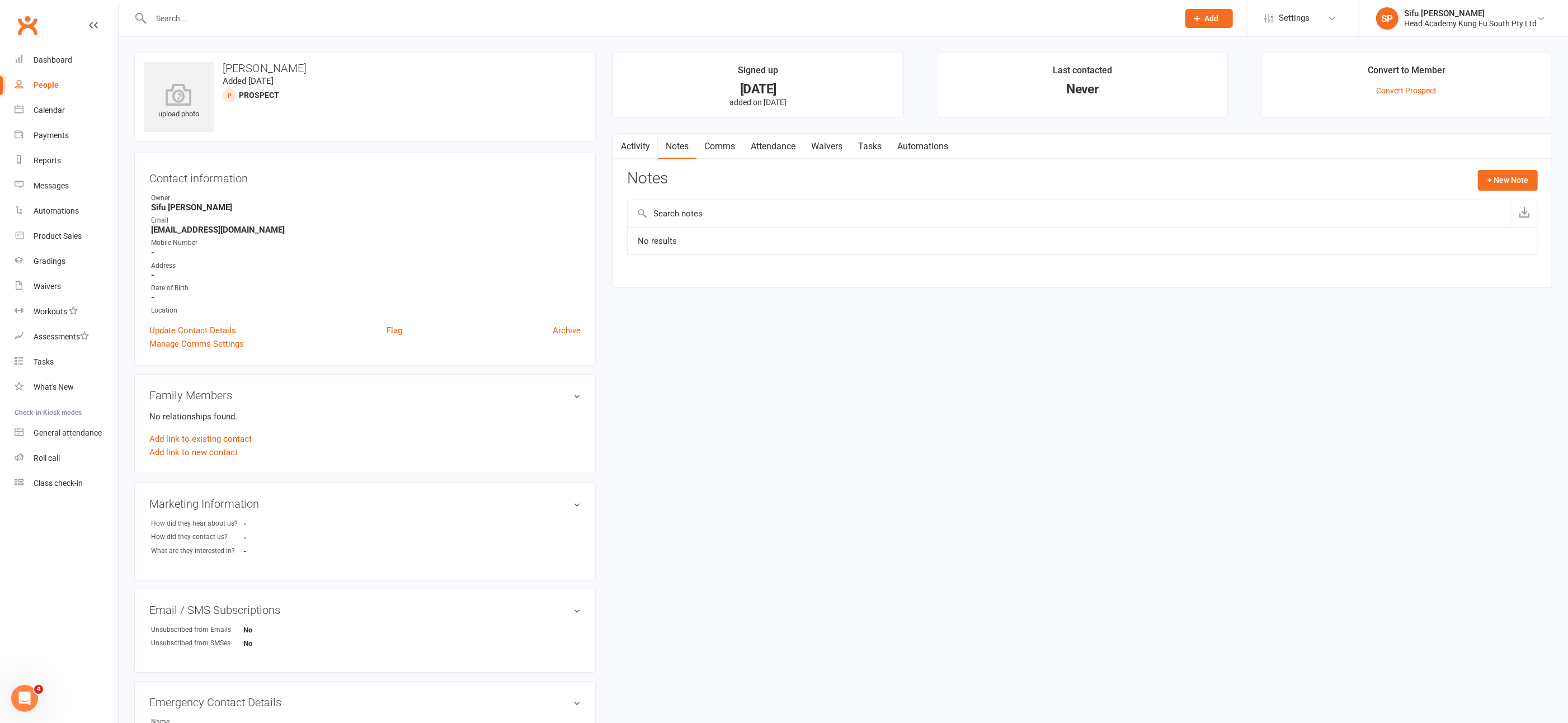
click at [167, 16] on input "text" at bounding box center [659, 18] width 1023 height 16
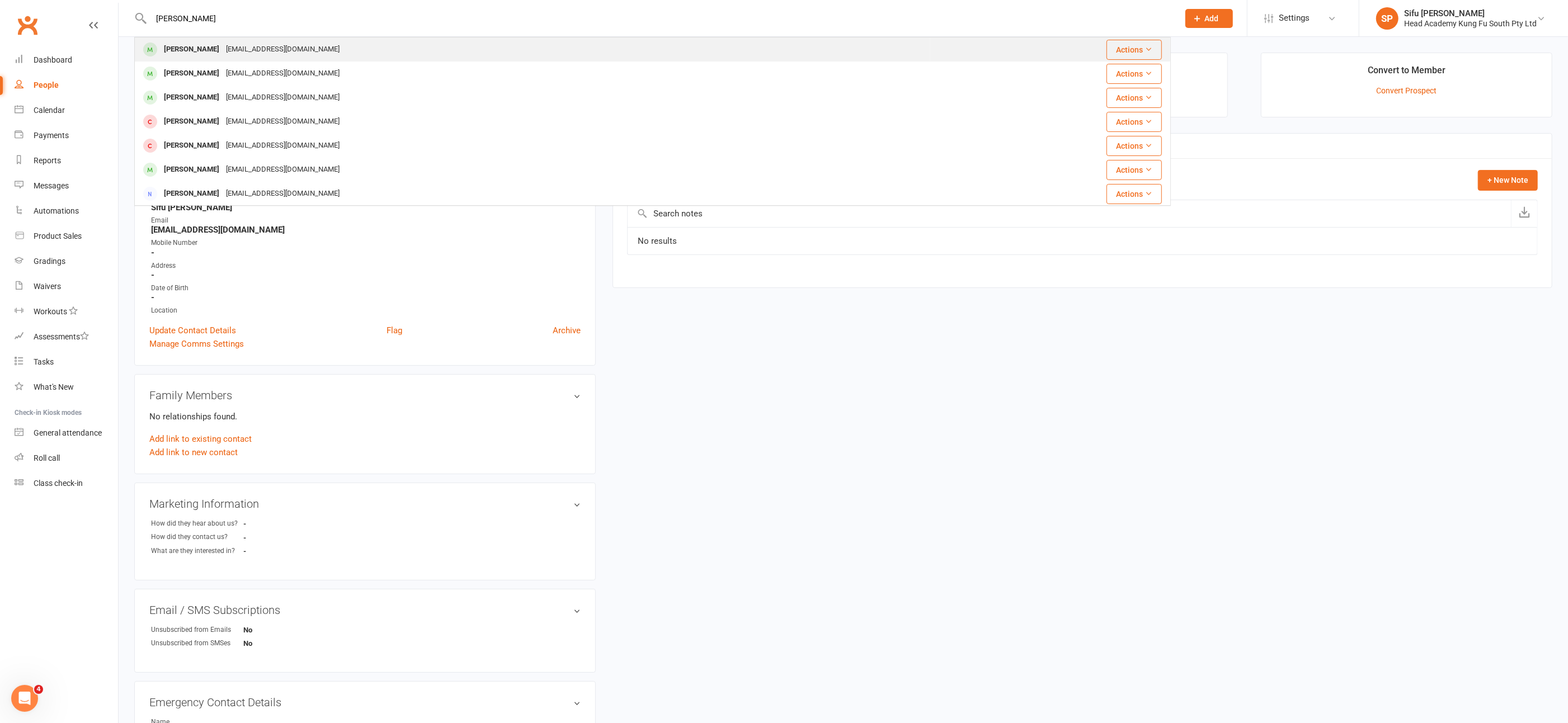
type input "[PERSON_NAME]"
click at [223, 55] on div "[EMAIL_ADDRESS][DOMAIN_NAME]" at bounding box center [283, 50] width 120 height 16
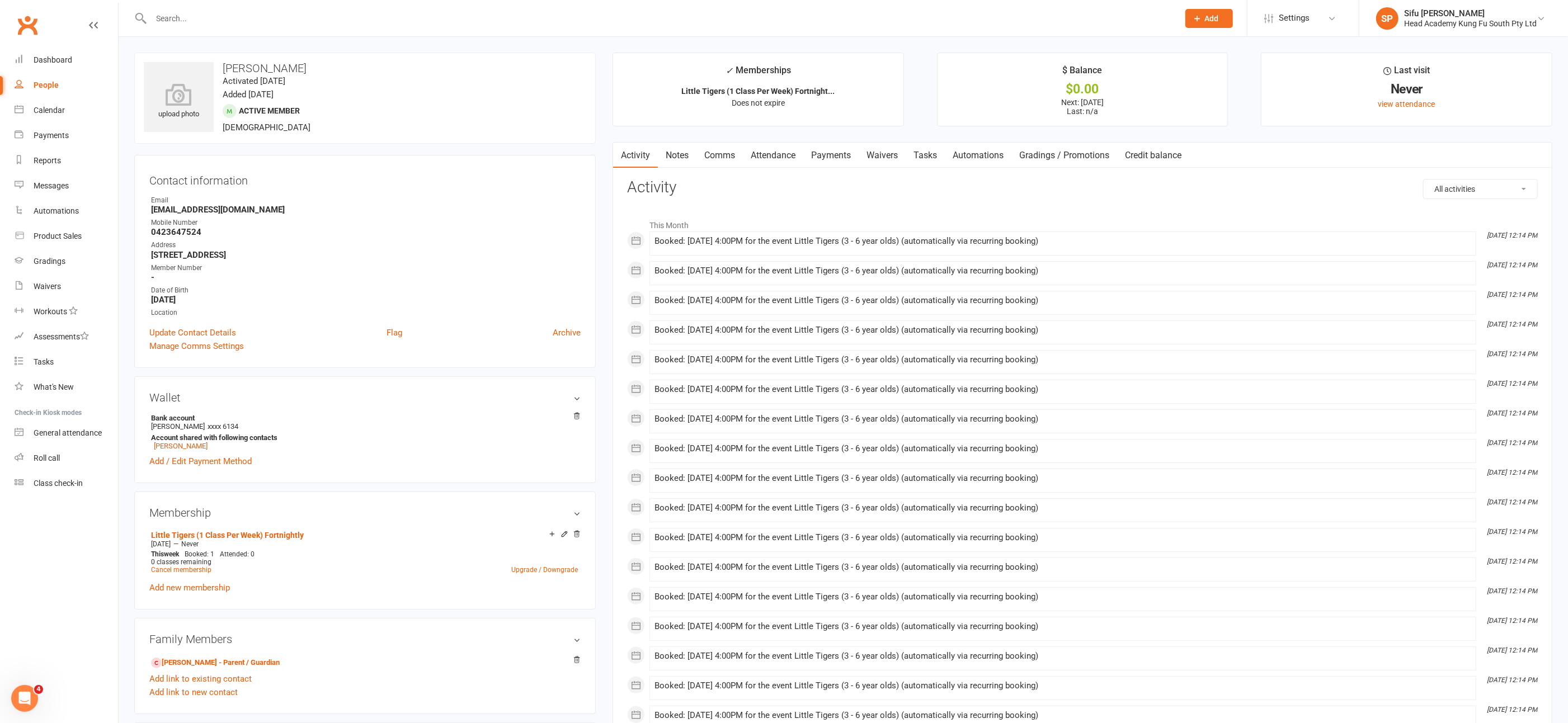
click at [839, 154] on link "Payments" at bounding box center [831, 155] width 55 height 26
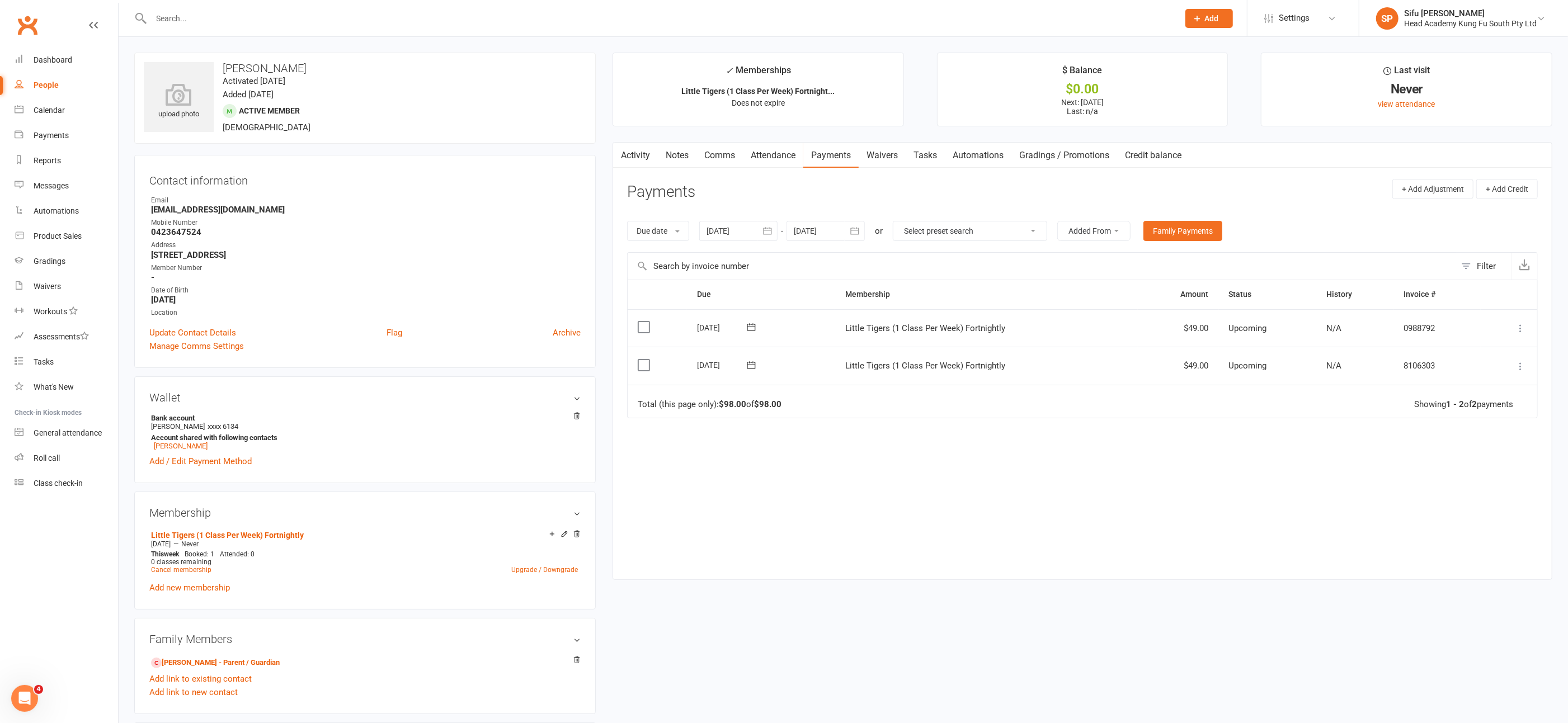
click at [763, 231] on icon "button" at bounding box center [767, 231] width 11 height 11
click at [837, 296] on button "03" at bounding box center [843, 300] width 23 height 20
type input "[DATE]"
drag, startPoint x: 780, startPoint y: 255, endPoint x: 790, endPoint y: 253, distance: 10.2
click at [780, 255] on input "text" at bounding box center [1042, 266] width 828 height 27
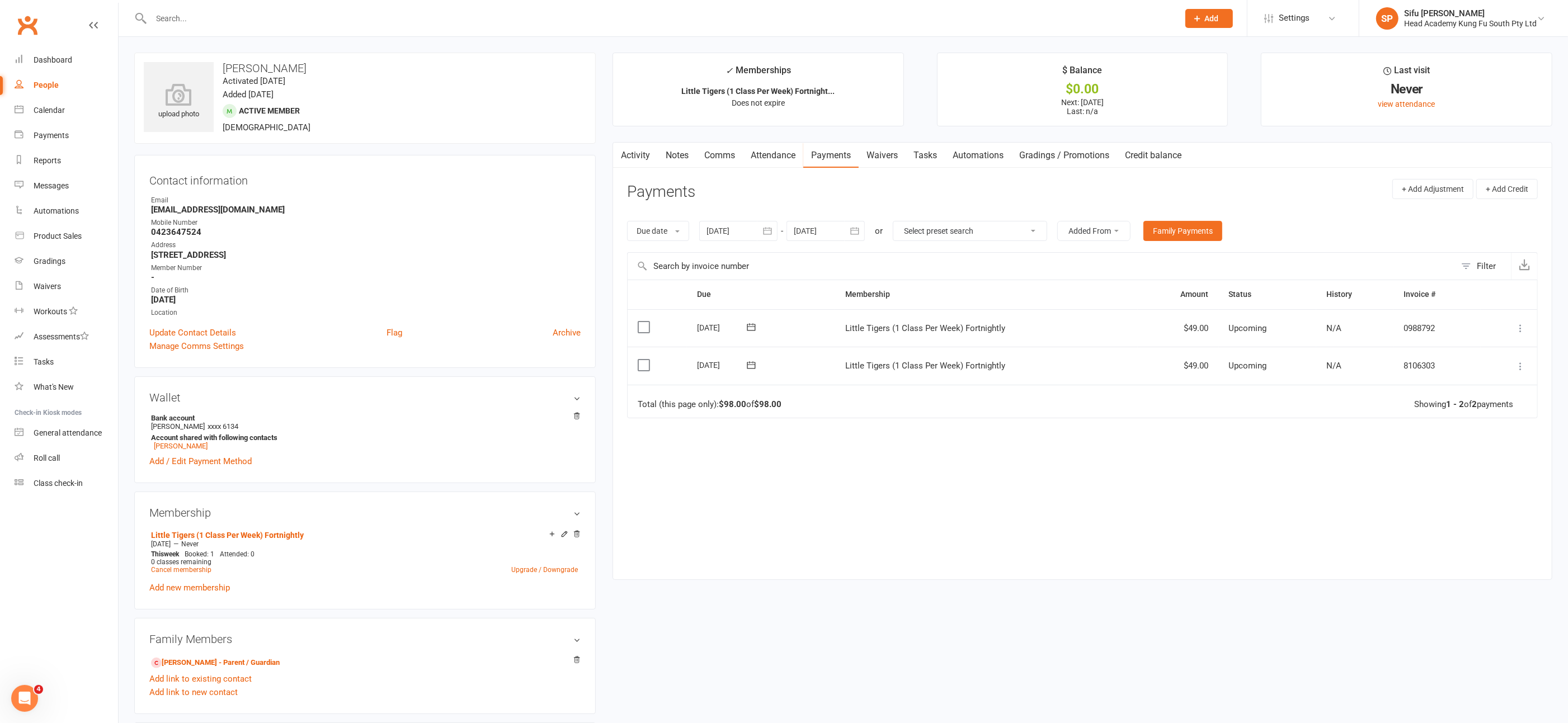
click at [169, 17] on input "text" at bounding box center [659, 18] width 1023 height 16
click at [44, 87] on div "People" at bounding box center [46, 85] width 25 height 9
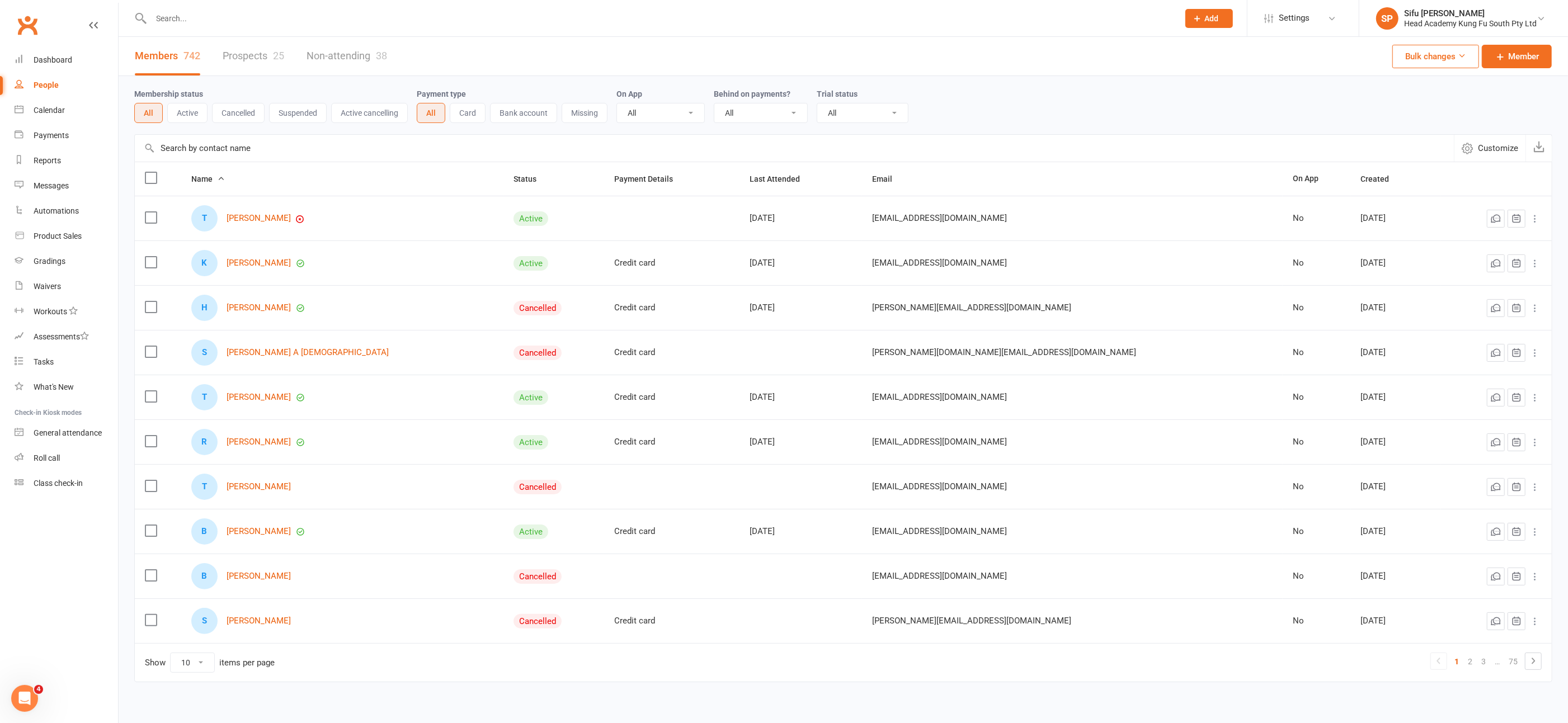
click at [243, 54] on link "Prospects 25" at bounding box center [254, 56] width 61 height 39
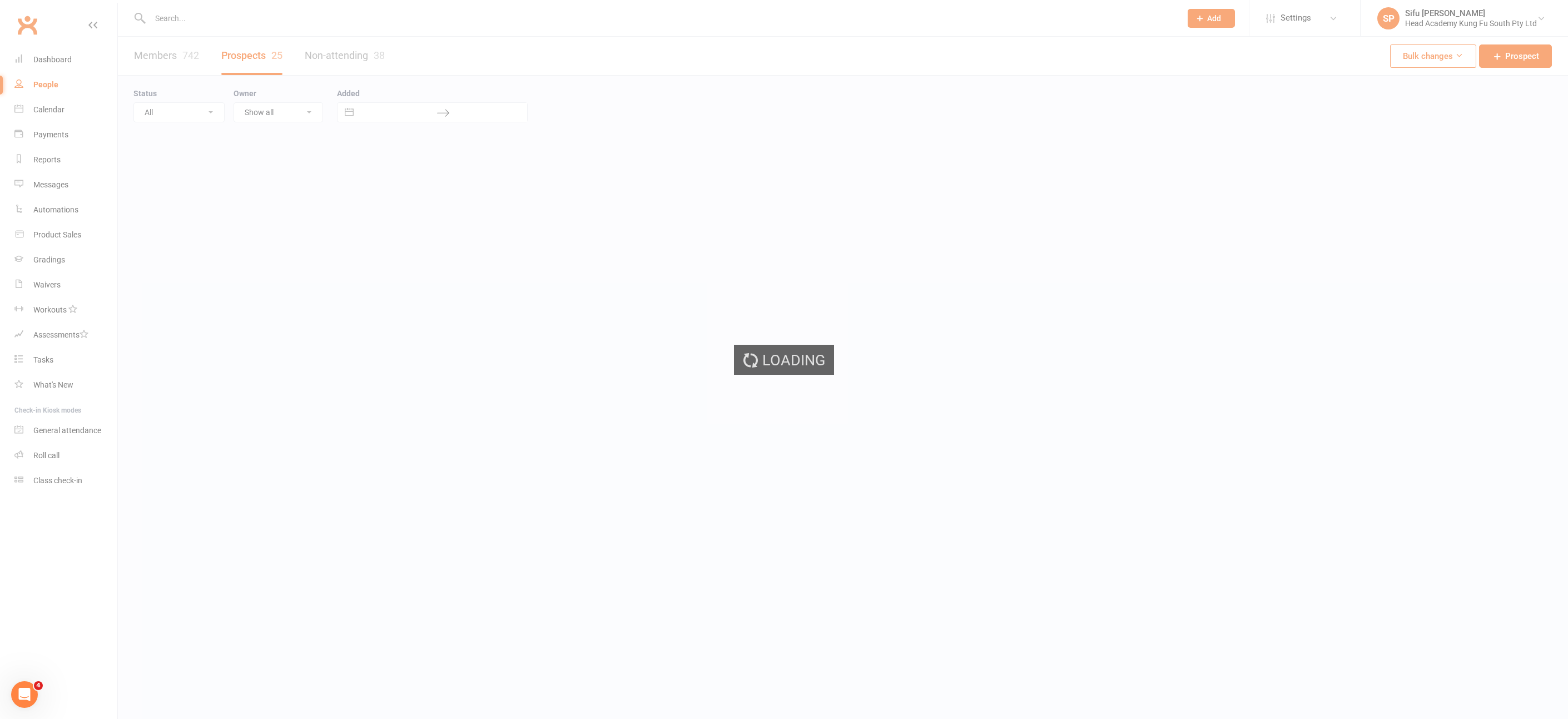
select select "25"
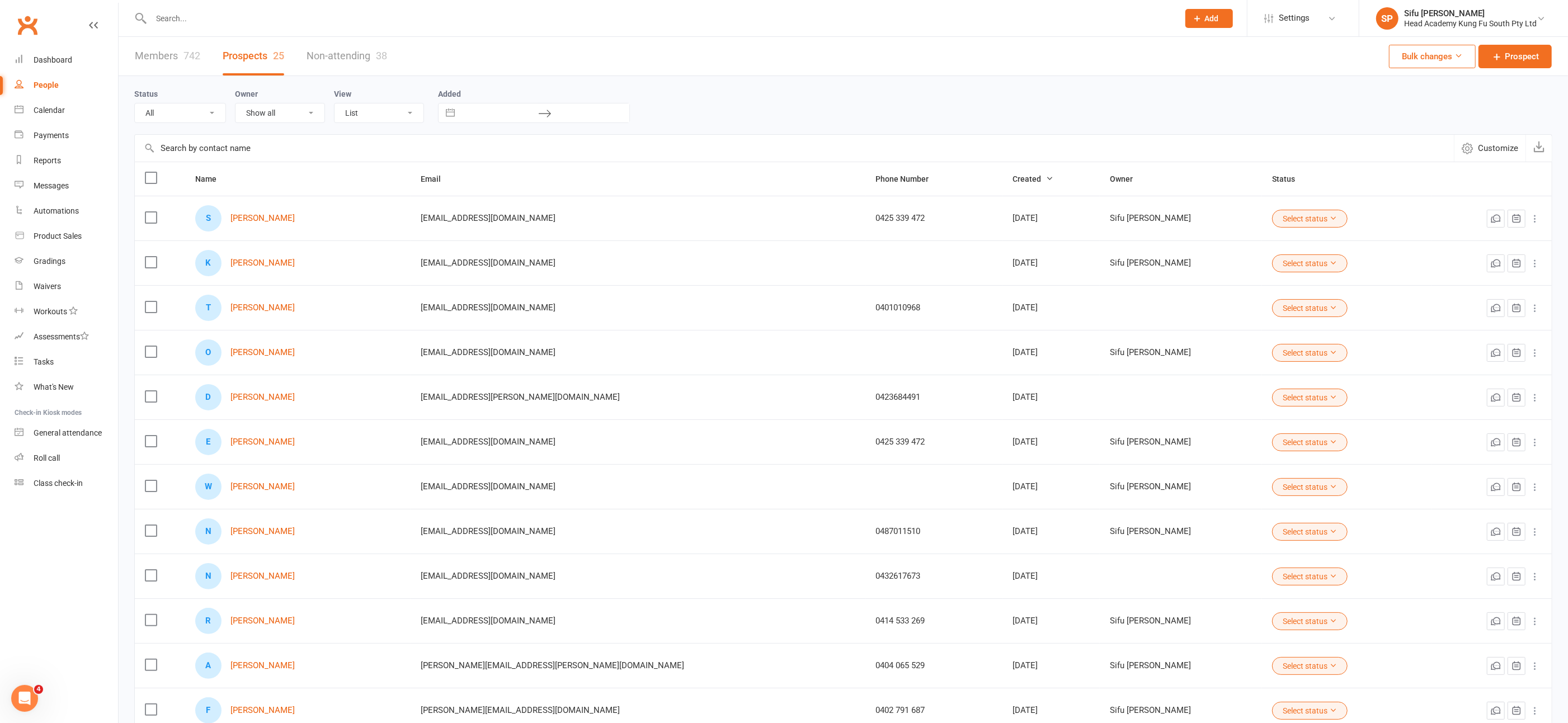
click at [186, 17] on input "text" at bounding box center [659, 18] width 1023 height 16
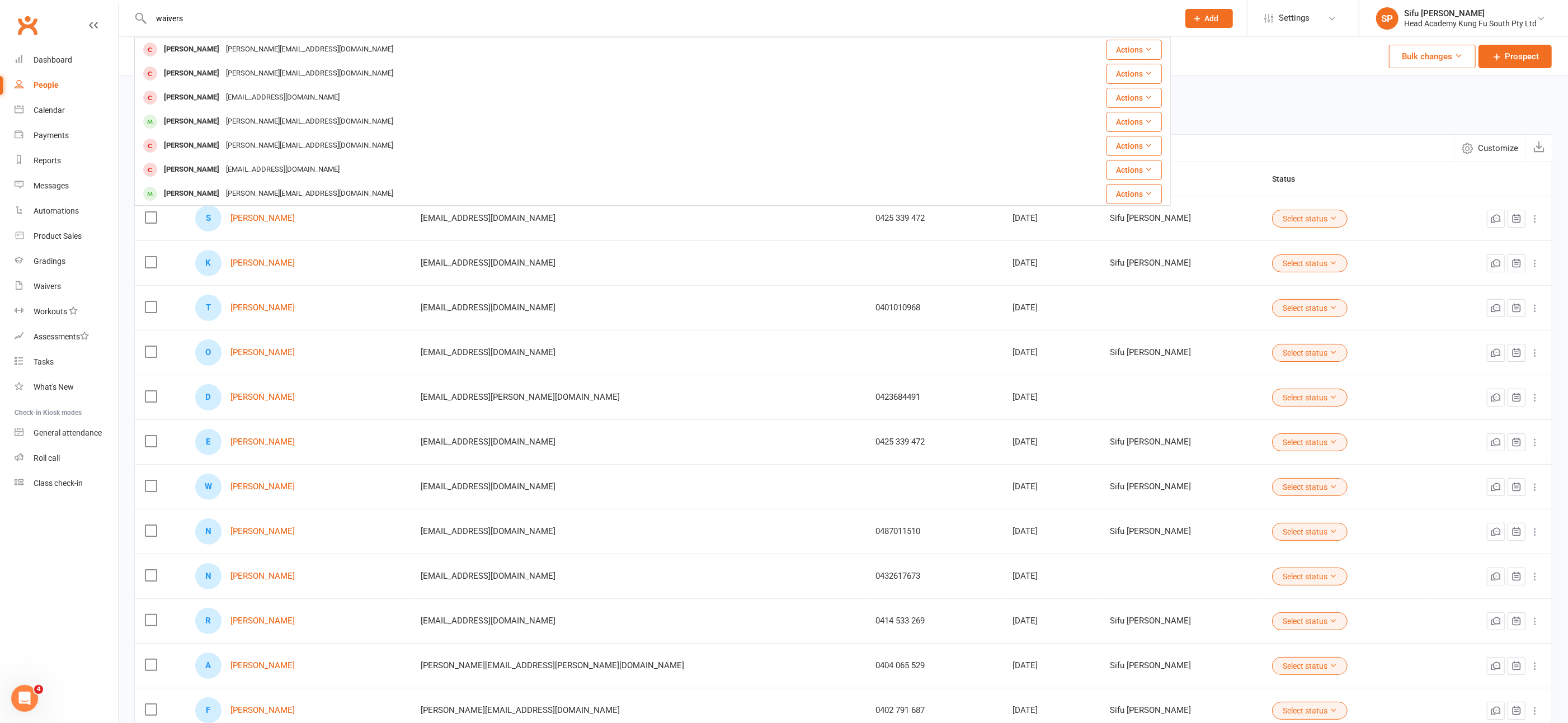
type input "waivers"
click at [53, 84] on div "People" at bounding box center [46, 85] width 25 height 9
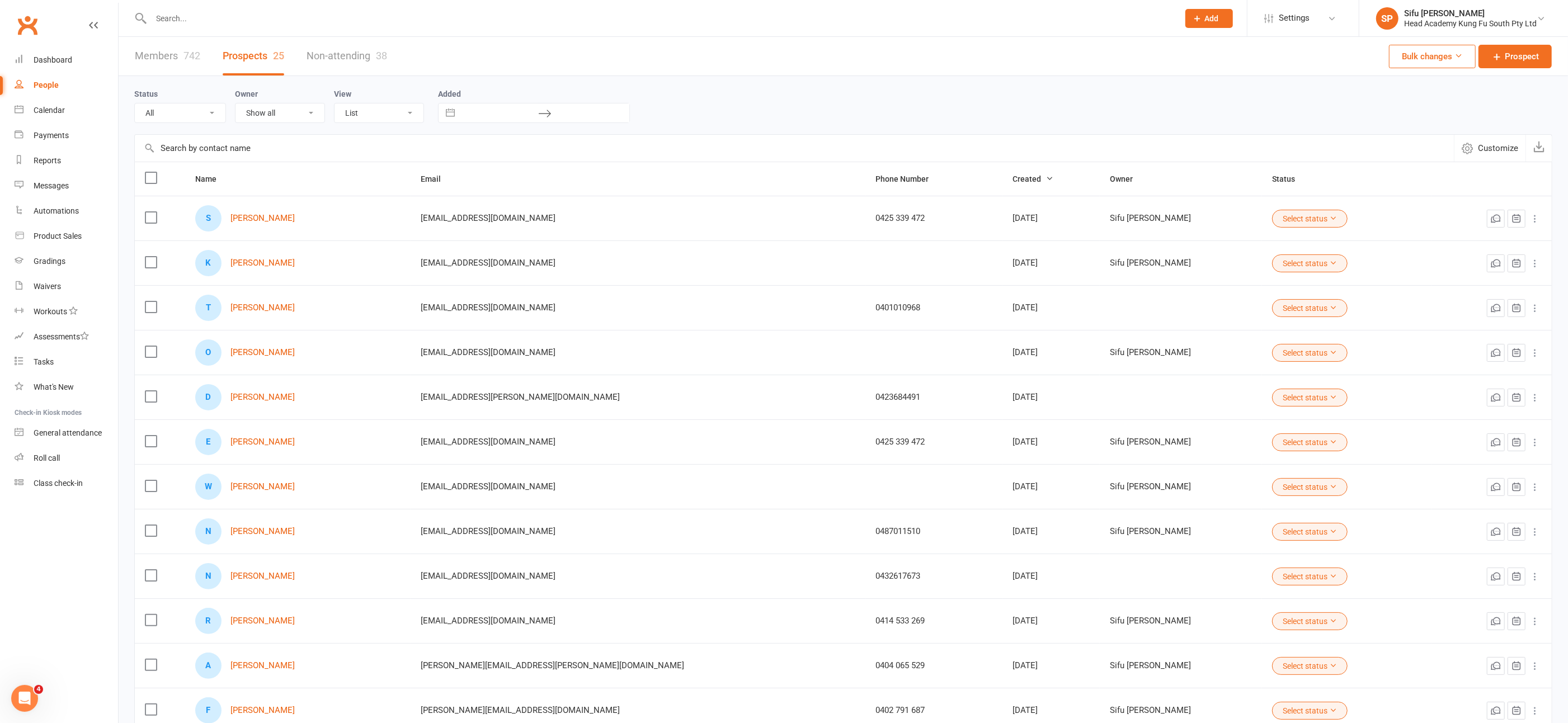
click at [53, 84] on div "People" at bounding box center [46, 85] width 25 height 9
click at [290, 351] on link "[PERSON_NAME]" at bounding box center [262, 353] width 64 height 10
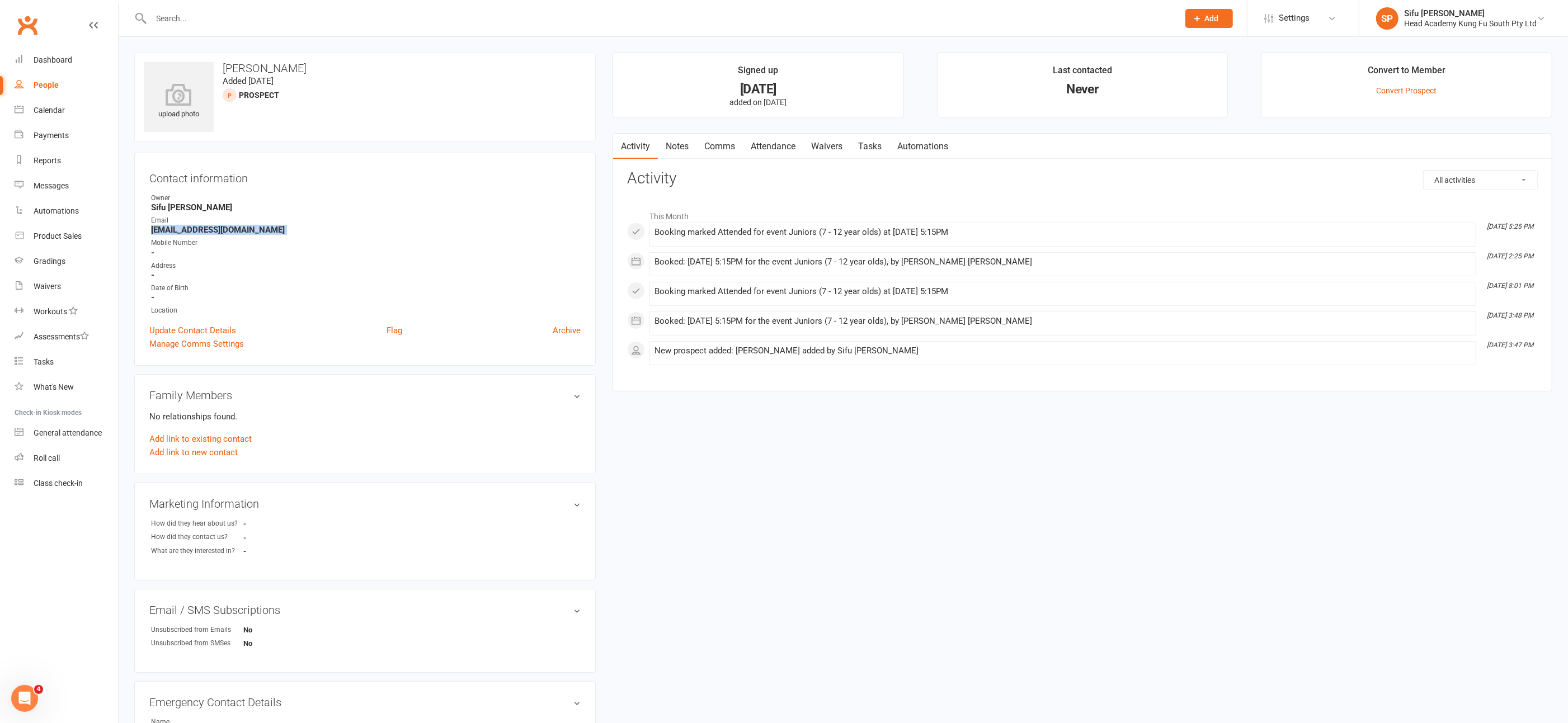
drag, startPoint x: 149, startPoint y: 227, endPoint x: 225, endPoint y: 235, distance: 76.4
click at [225, 235] on ul "Owner Sifu [PERSON_NAME] Email [EMAIL_ADDRESS][DOMAIN_NAME] Mobile Number - Add…" at bounding box center [365, 254] width 431 height 123
copy render-form-field "[EMAIL_ADDRESS][DOMAIN_NAME]"
click at [175, 19] on input "text" at bounding box center [659, 18] width 1023 height 16
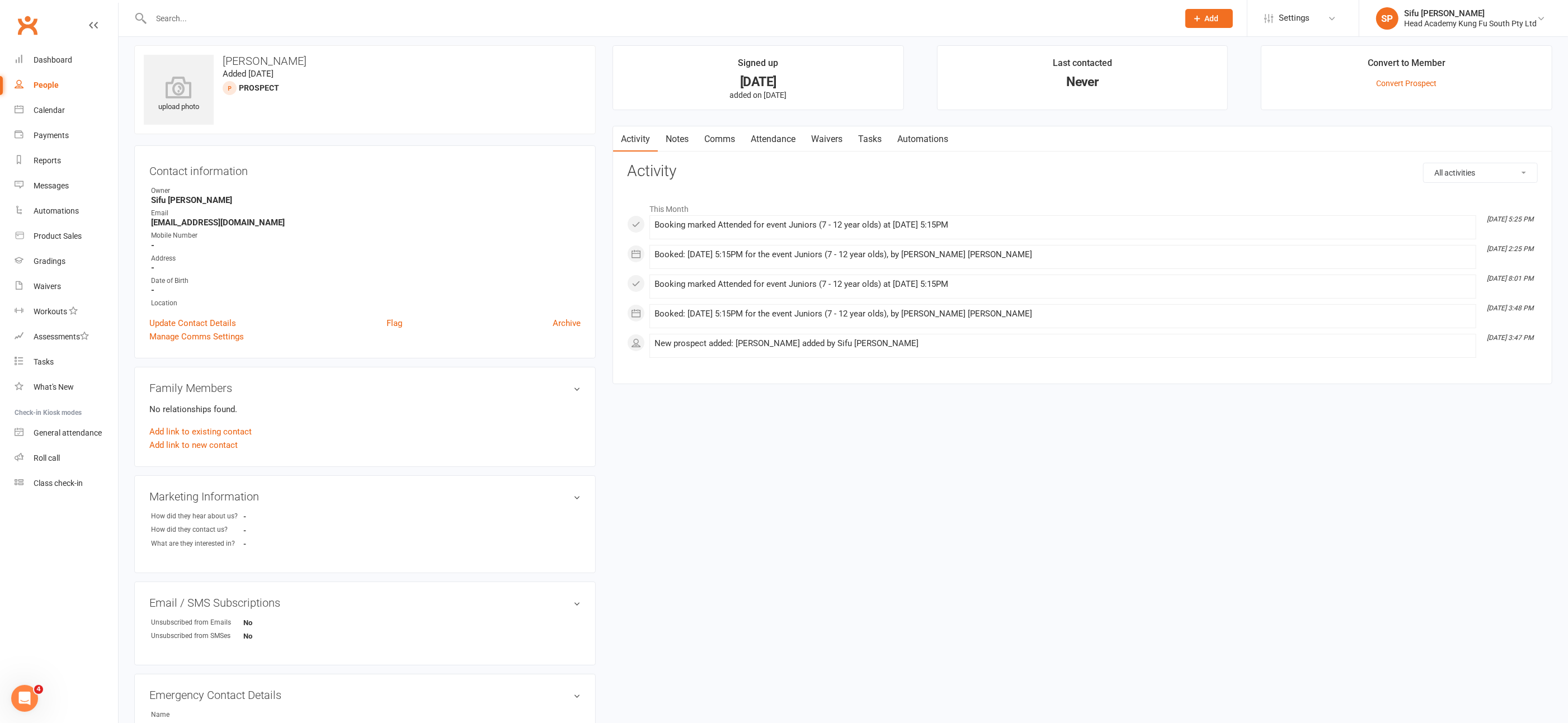
scroll to position [9, 0]
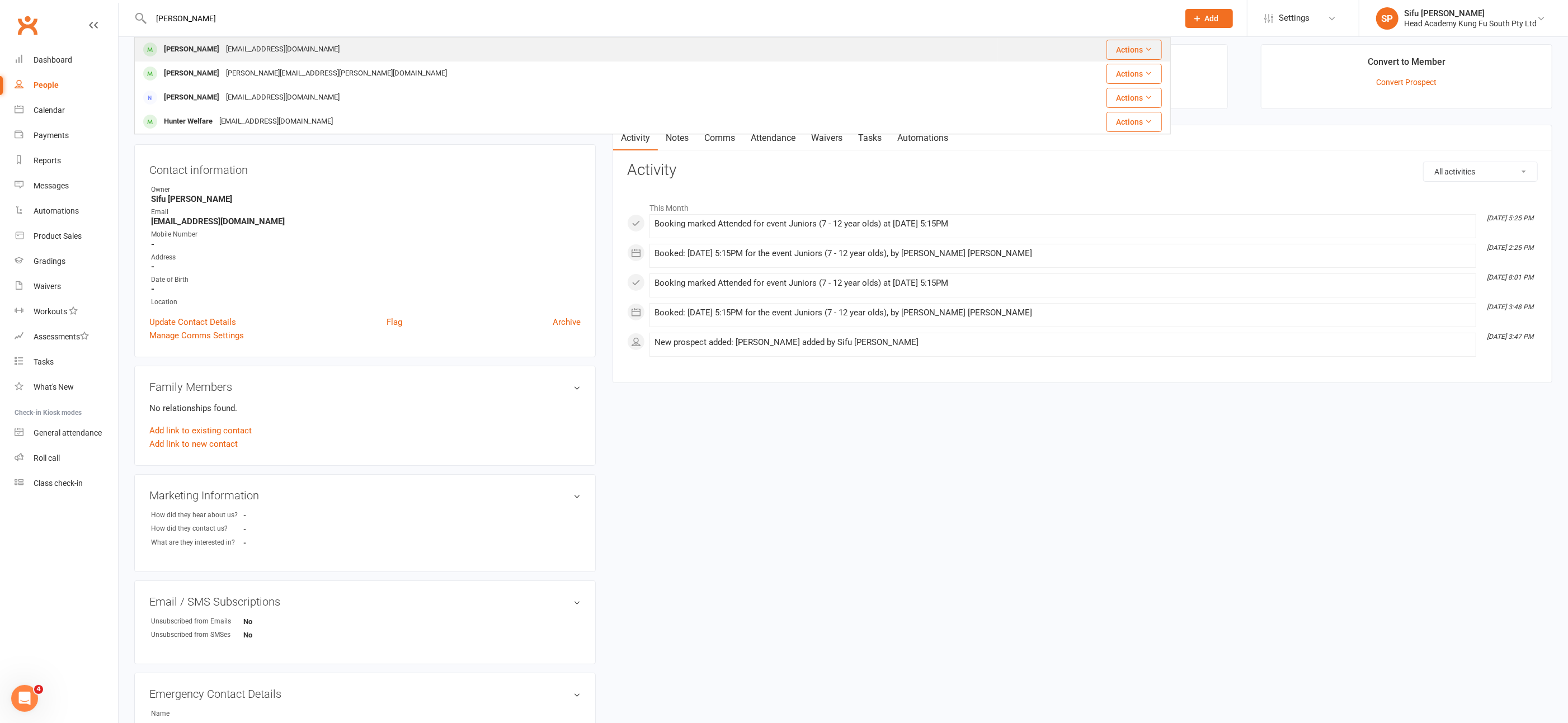
type input "[PERSON_NAME]"
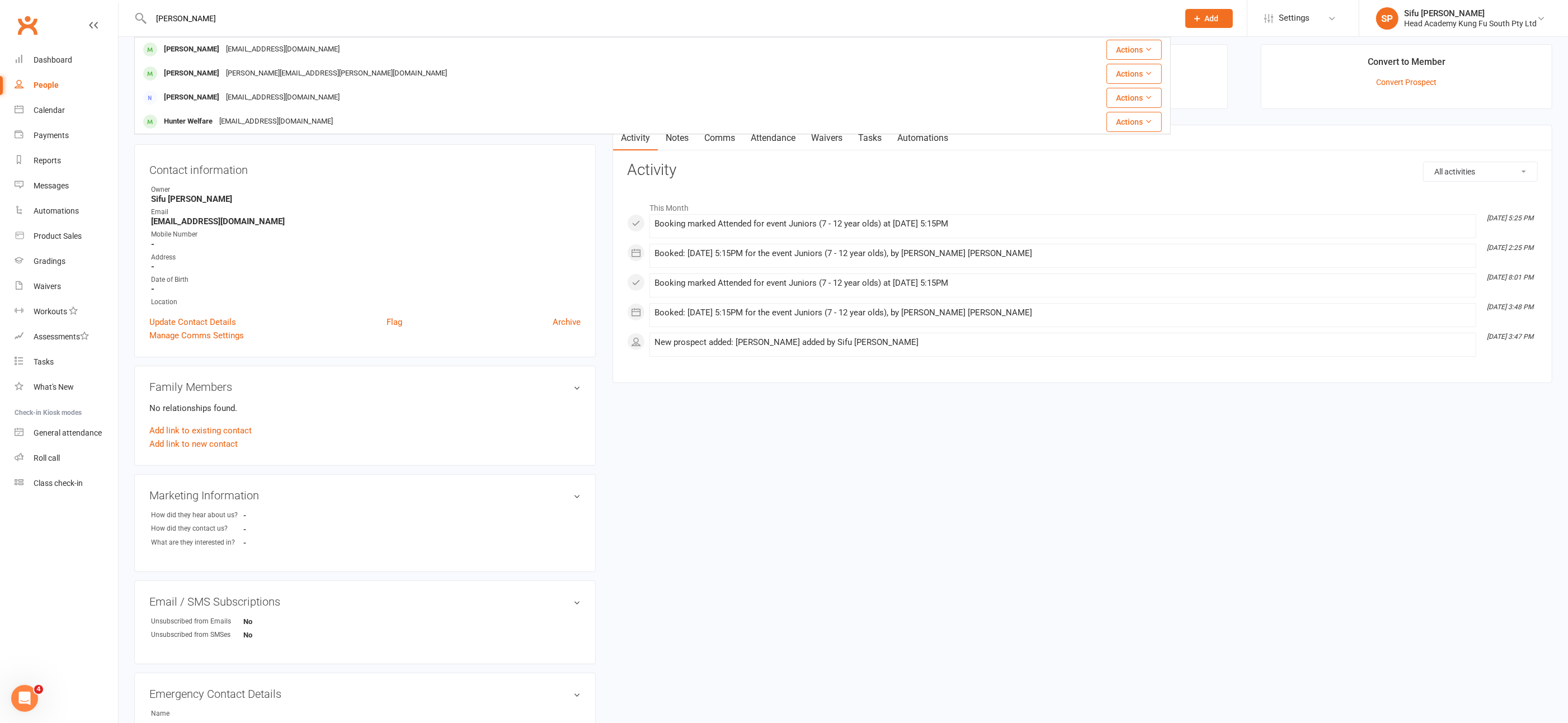
click at [204, 51] on div "[PERSON_NAME]" at bounding box center [191, 50] width 62 height 16
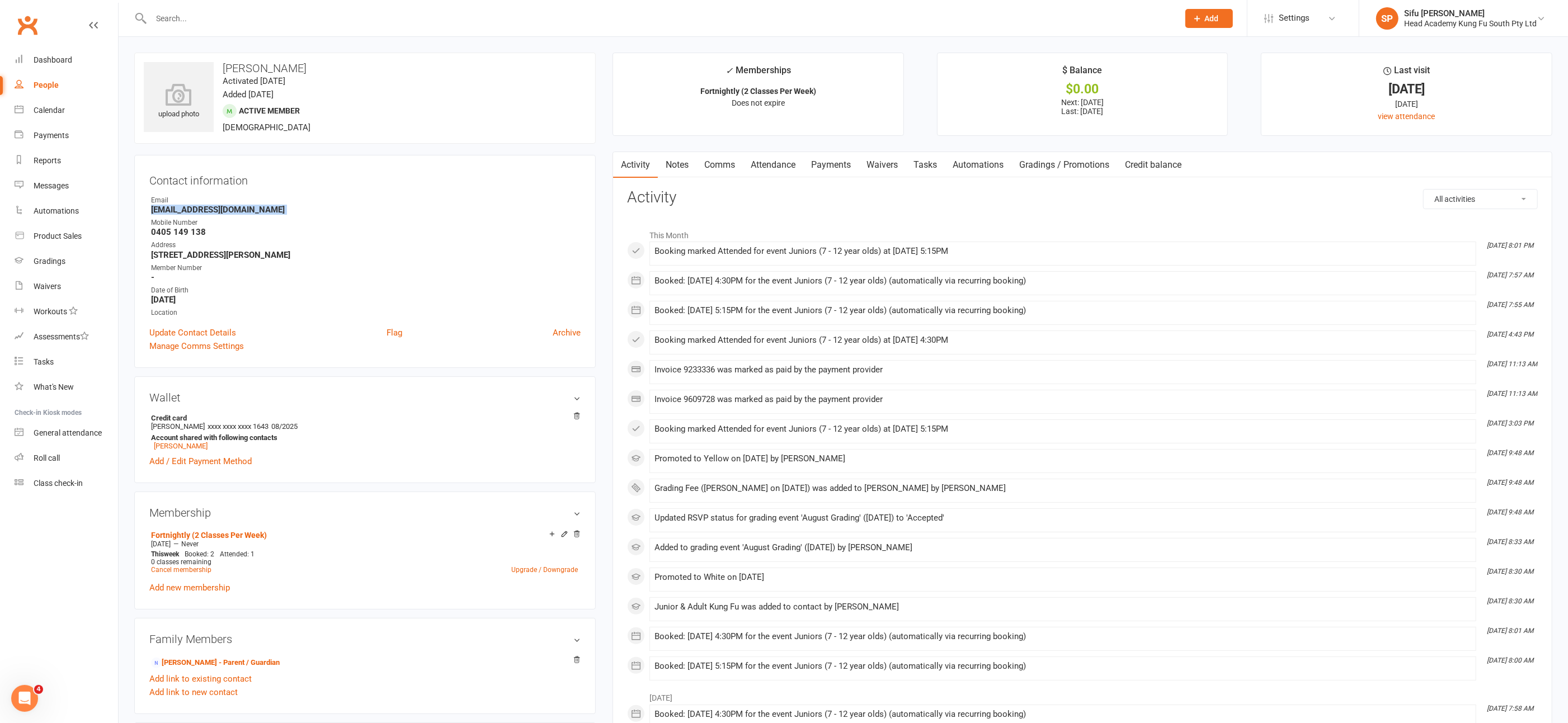
drag, startPoint x: 151, startPoint y: 208, endPoint x: 255, endPoint y: 216, distance: 104.3
click at [255, 216] on ul "Owner Email [EMAIL_ADDRESS][DOMAIN_NAME] Mobile Number [PHONE_NUMBER] Address […" at bounding box center [365, 257] width 431 height 123
click at [172, 18] on input "text" at bounding box center [659, 18] width 1023 height 16
type input "[PERSON_NAME]"
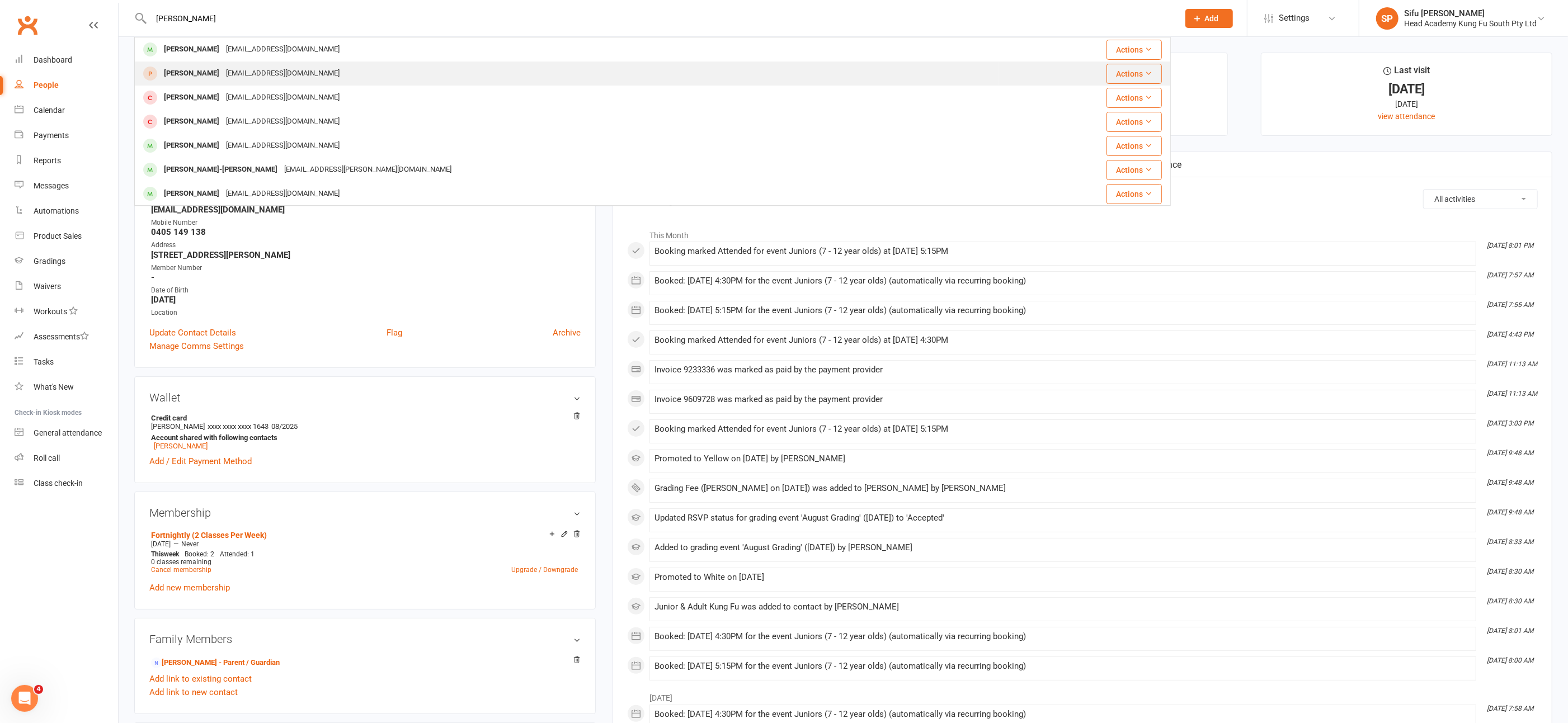
click at [205, 74] on div "[PERSON_NAME]" at bounding box center [191, 73] width 62 height 16
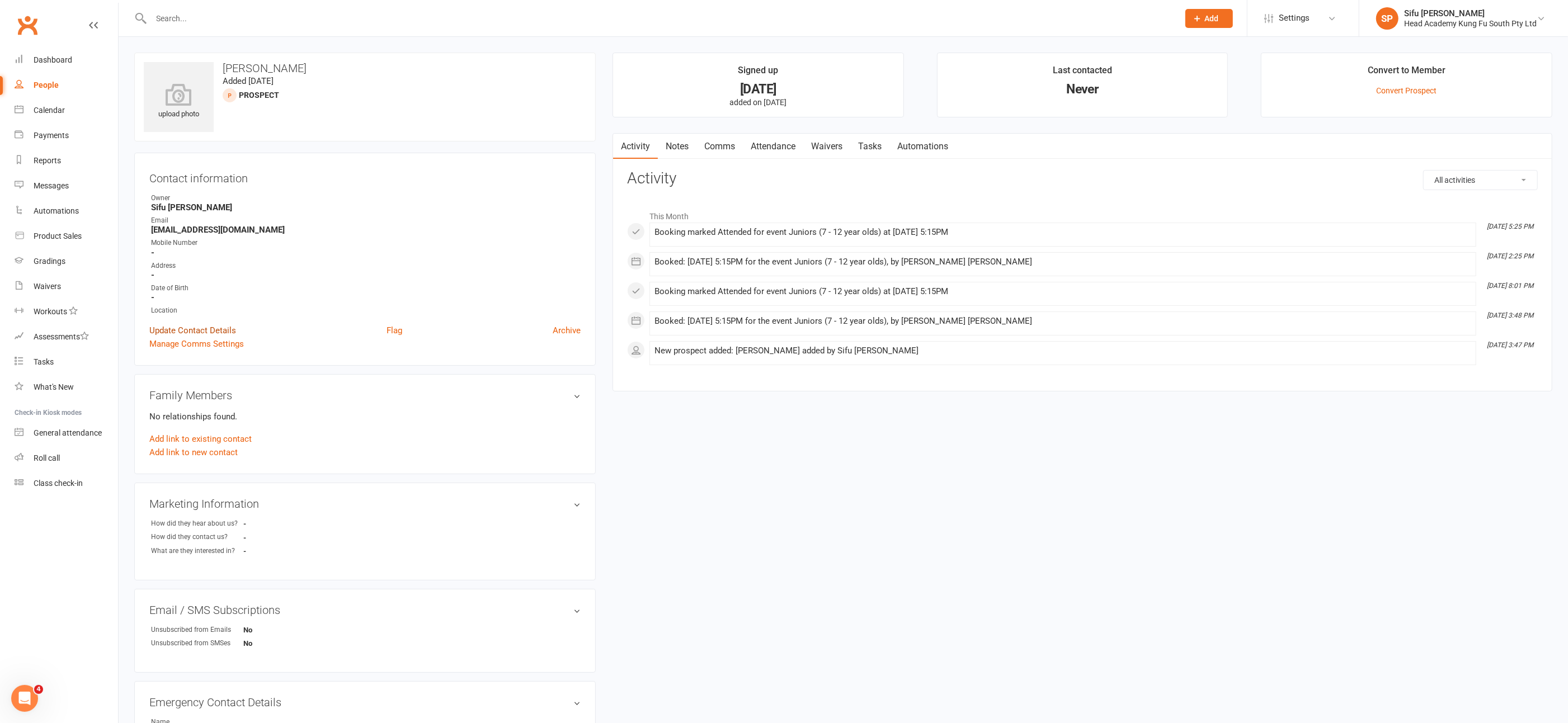
click at [220, 331] on link "Update Contact Details" at bounding box center [193, 331] width 87 height 13
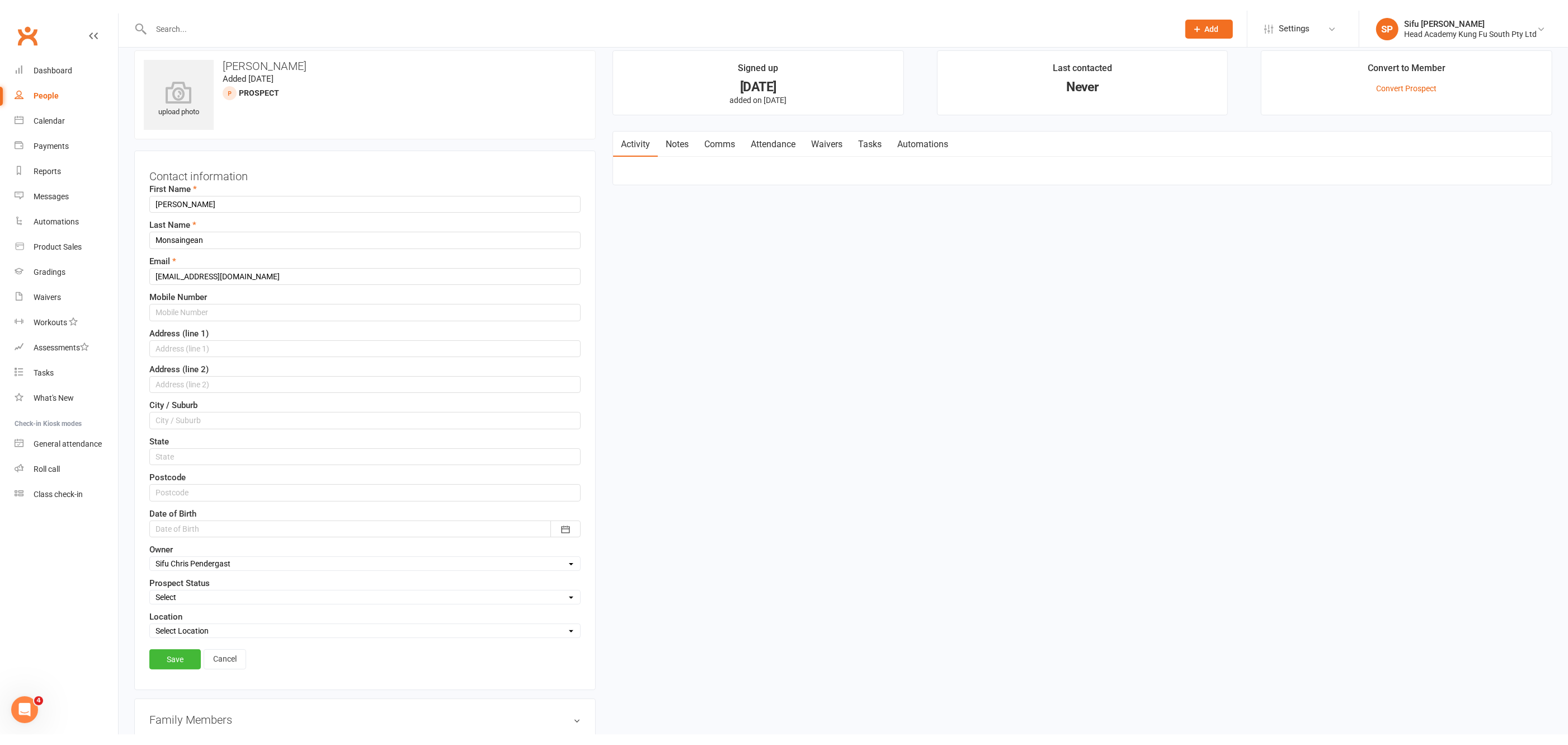
scroll to position [10, 0]
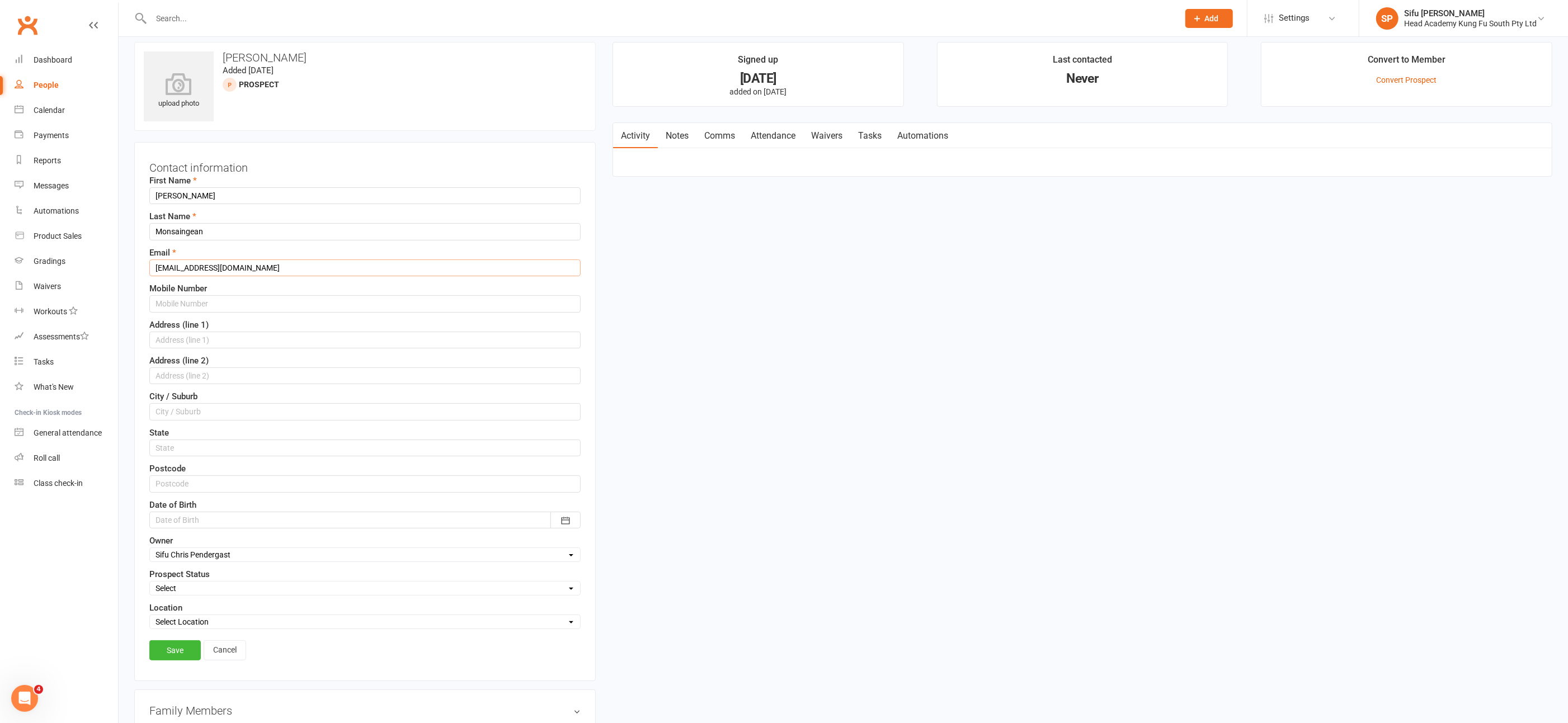
drag, startPoint x: 226, startPoint y: 261, endPoint x: 127, endPoint y: 258, distance: 99.0
click at [127, 258] on div "upload photo [PERSON_NAME] Added [DATE] prospect Contact information First Name…" at bounding box center [365, 624] width 478 height 1165
paste input "[EMAIL_ADDRESS][DOMAIN_NAME]"
type input "[EMAIL_ADDRESS][DOMAIN_NAME]"
drag, startPoint x: 752, startPoint y: 350, endPoint x: 736, endPoint y: 326, distance: 28.8
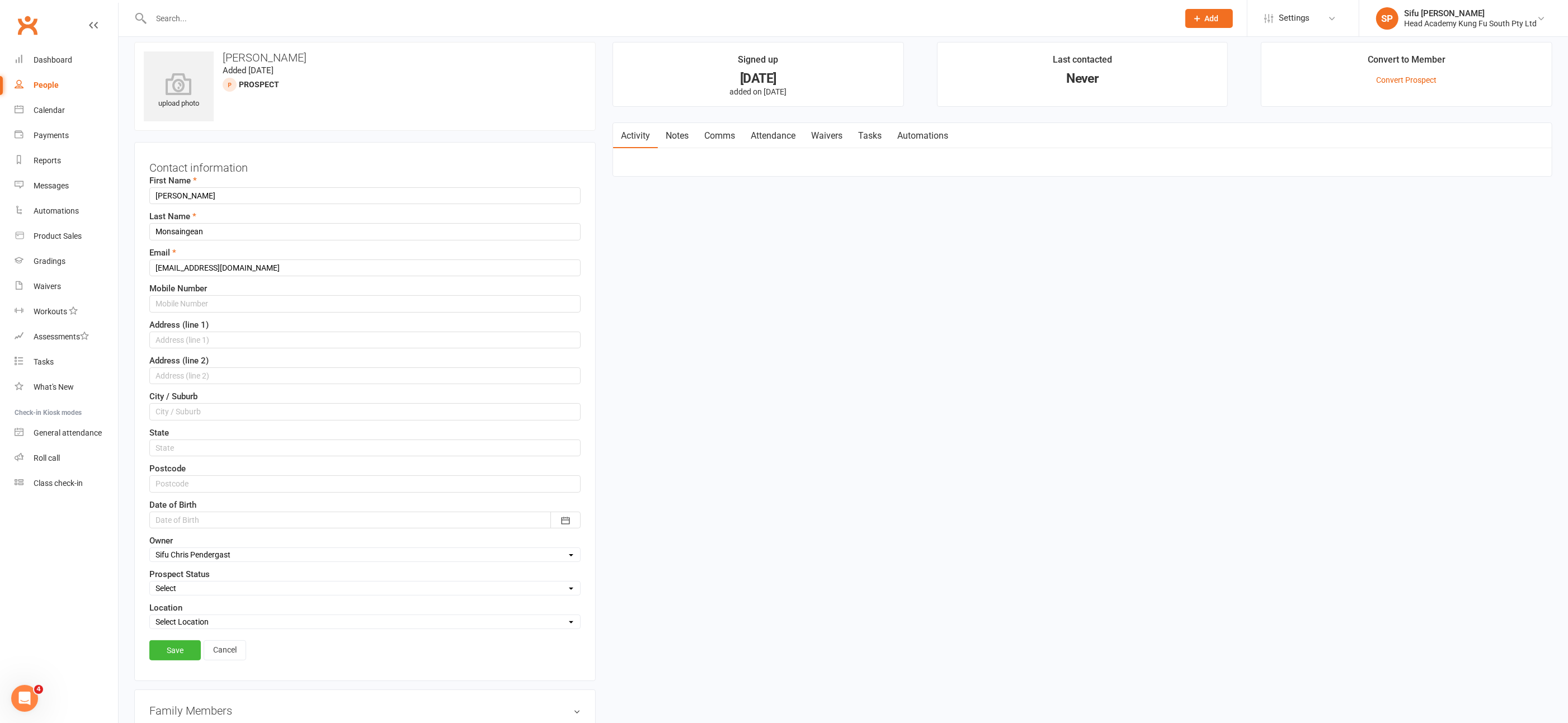
click at [752, 350] on div "upload photo [PERSON_NAME] Added [DATE] prospect Contact information First Name…" at bounding box center [843, 624] width 1435 height 1165
click at [163, 641] on link "Save" at bounding box center [175, 650] width 51 height 20
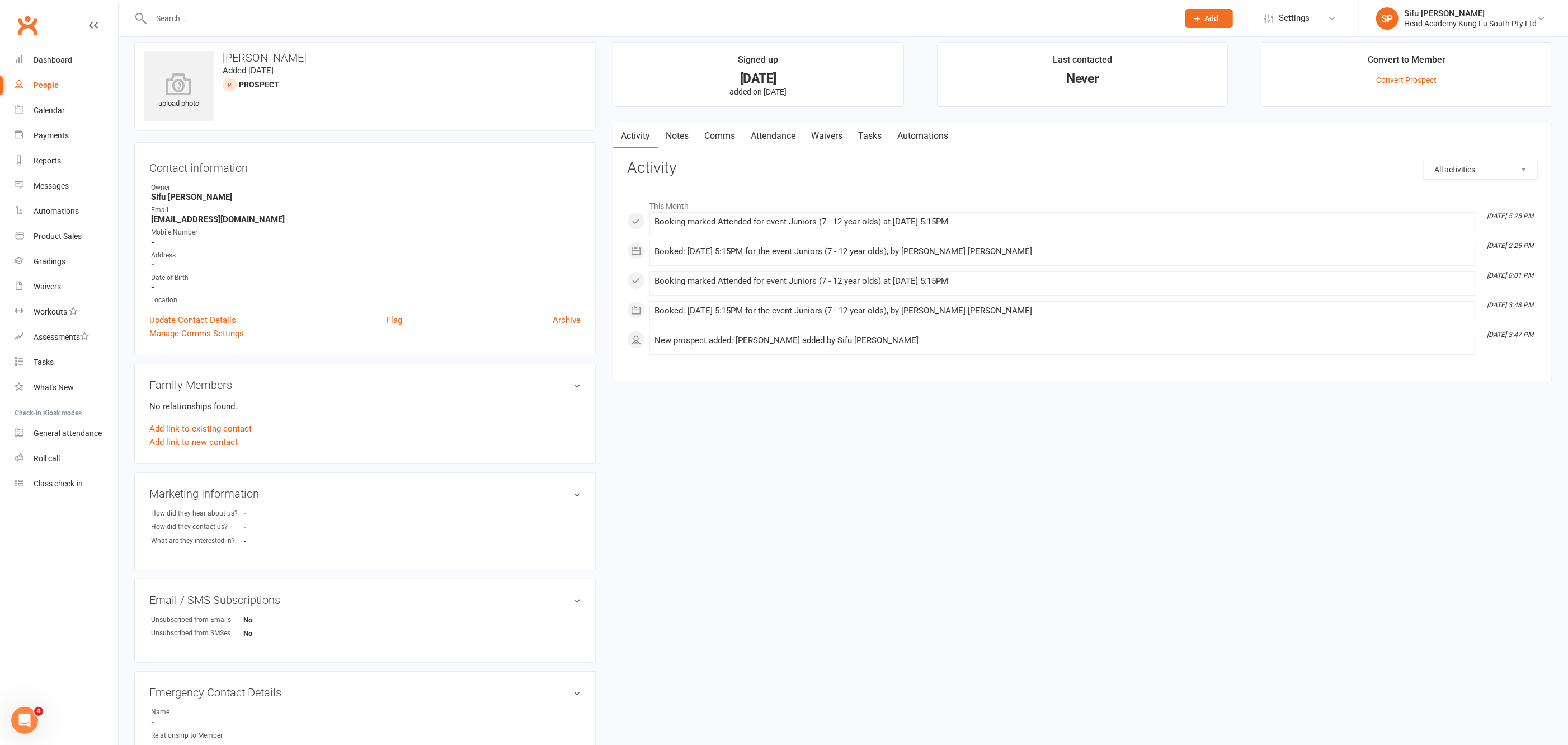
click at [679, 135] on link "Notes" at bounding box center [677, 136] width 39 height 26
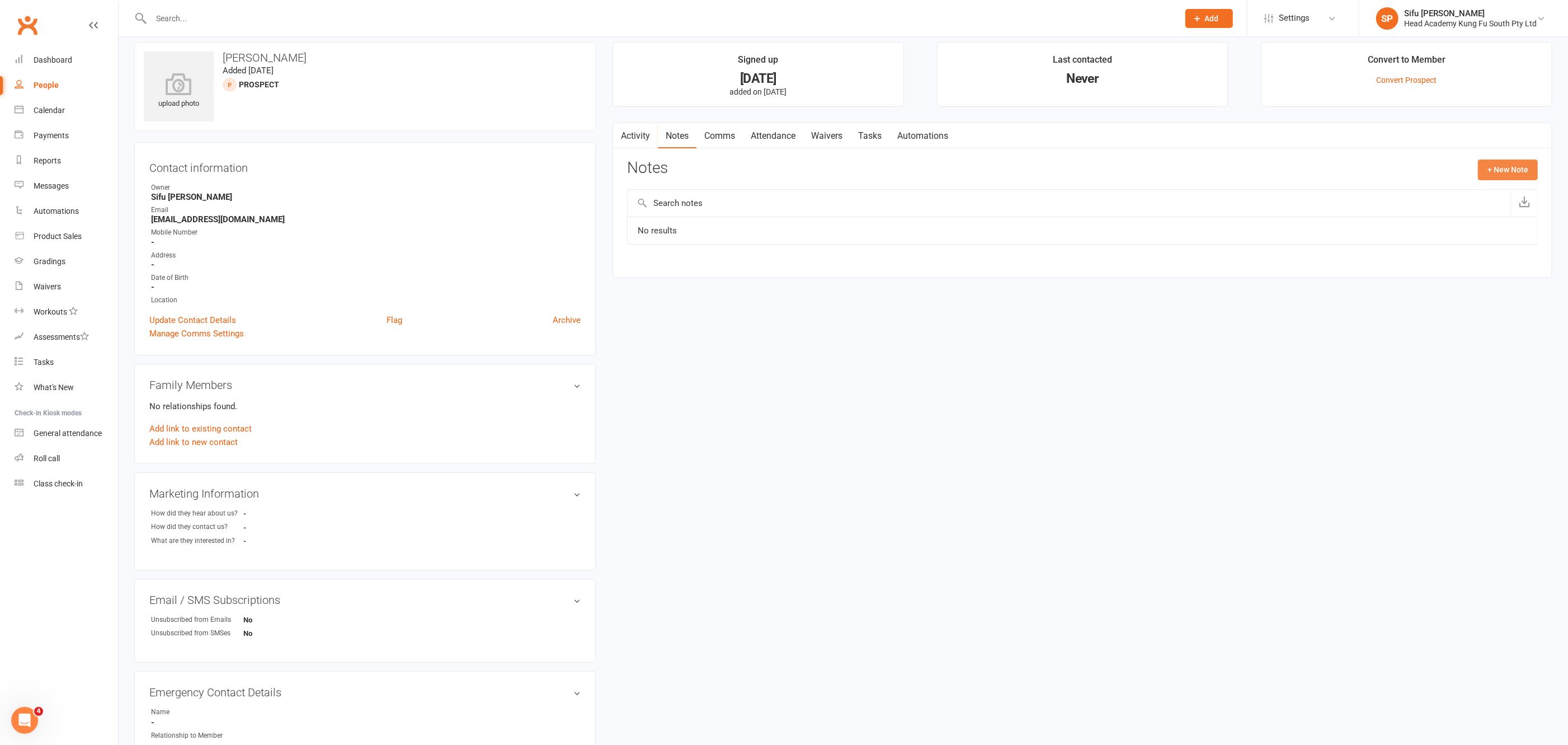
click at [1497, 167] on button "+ New Note" at bounding box center [1508, 169] width 60 height 20
click at [658, 216] on input "text" at bounding box center [1082, 216] width 911 height 23
click at [662, 262] on textarea at bounding box center [1082, 279] width 911 height 37
type textarea "membership info sent 13/8"
click at [663, 367] on button "Save Note" at bounding box center [664, 364] width 74 height 23
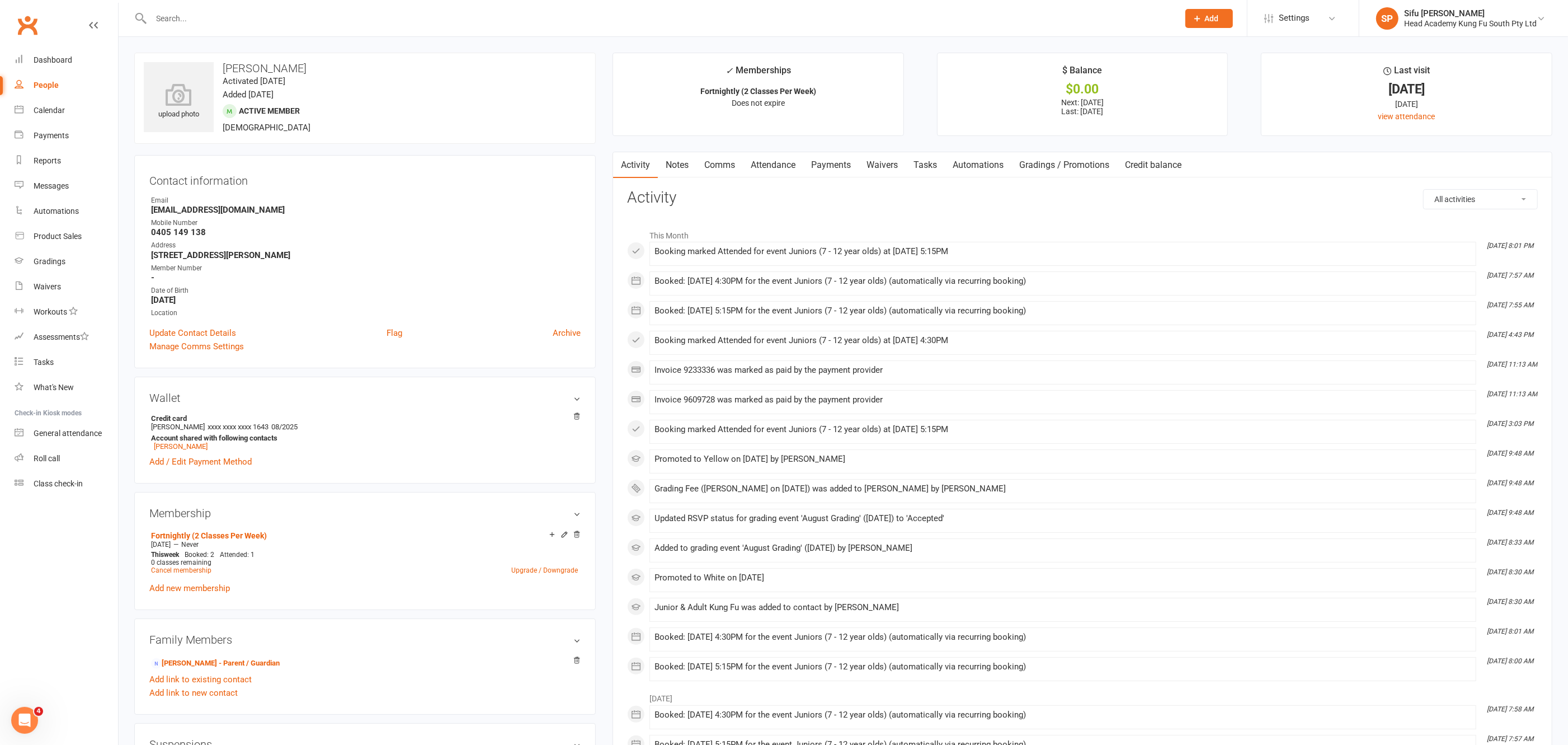
click at [50, 87] on div "People" at bounding box center [46, 85] width 25 height 9
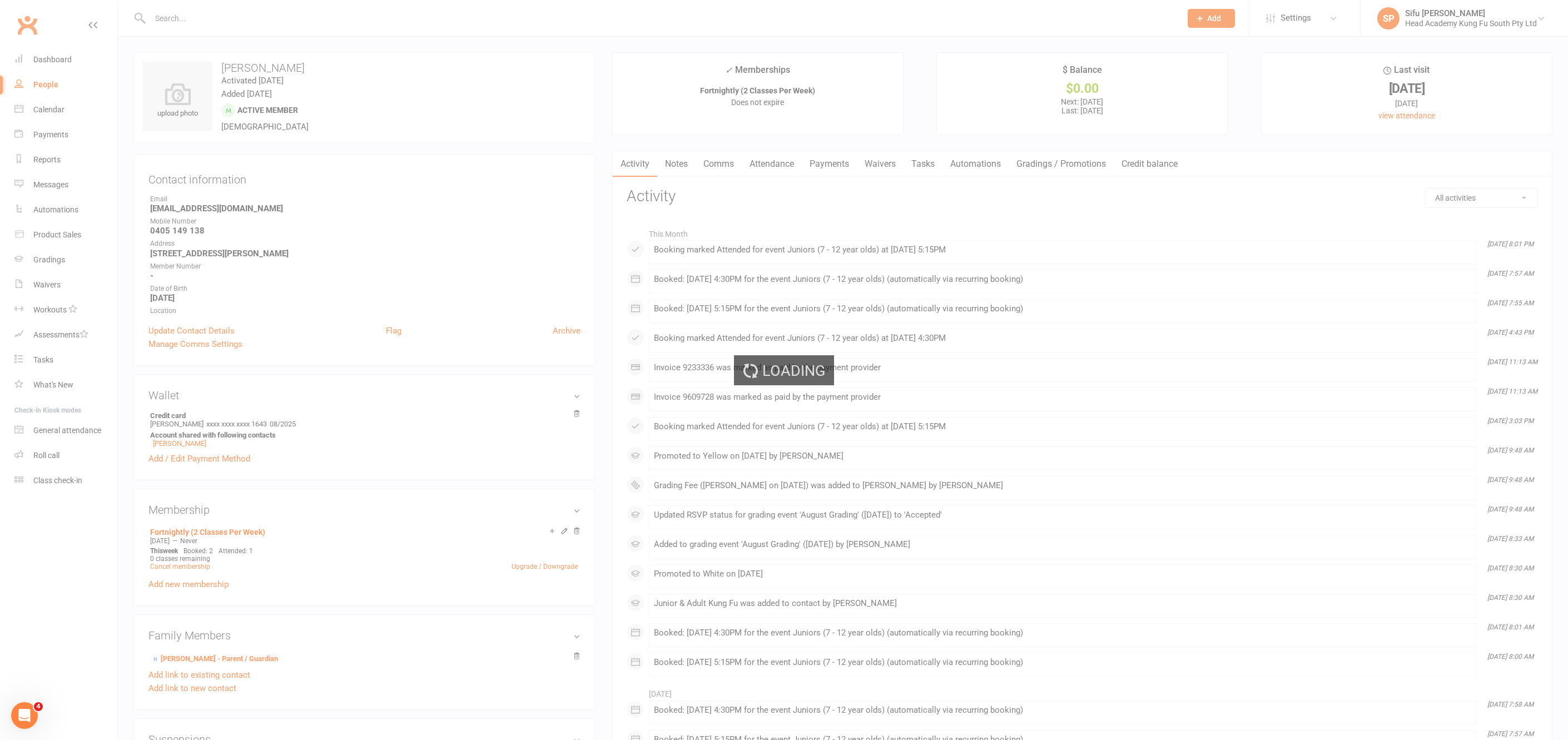
select select "25"
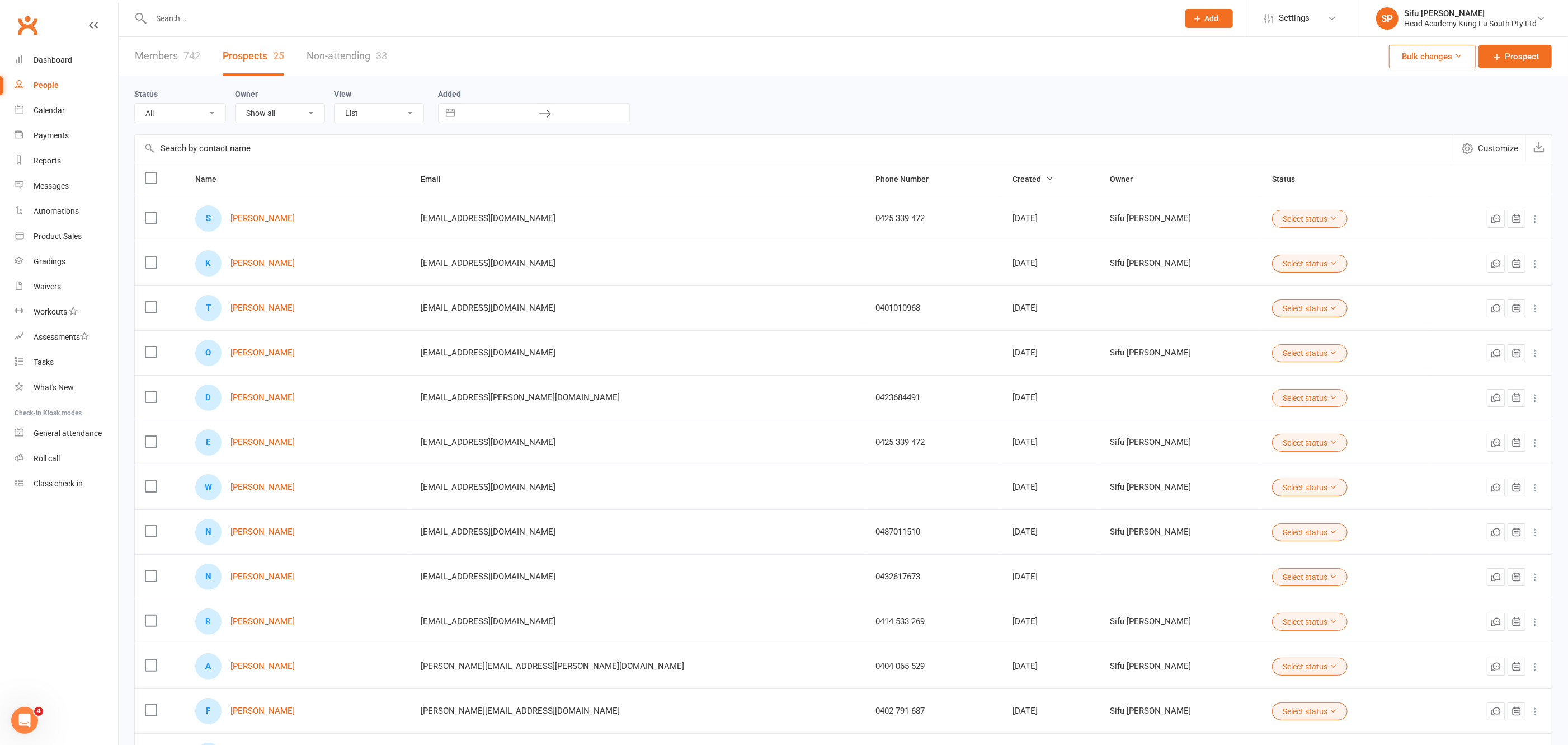
click at [247, 58] on link "Prospects 25" at bounding box center [254, 56] width 61 height 39
click at [266, 215] on link "[PERSON_NAME]" at bounding box center [262, 219] width 64 height 10
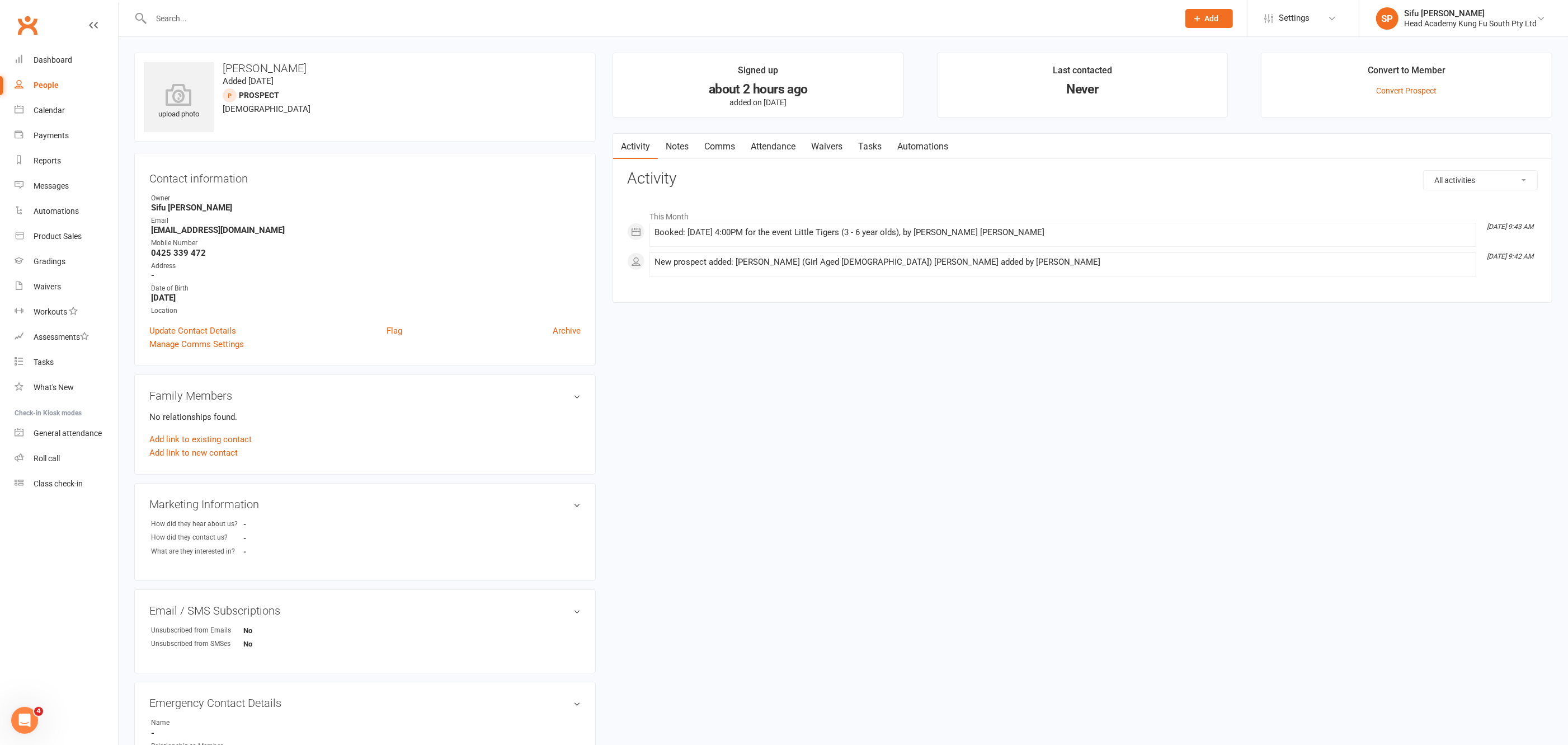
select select "25"
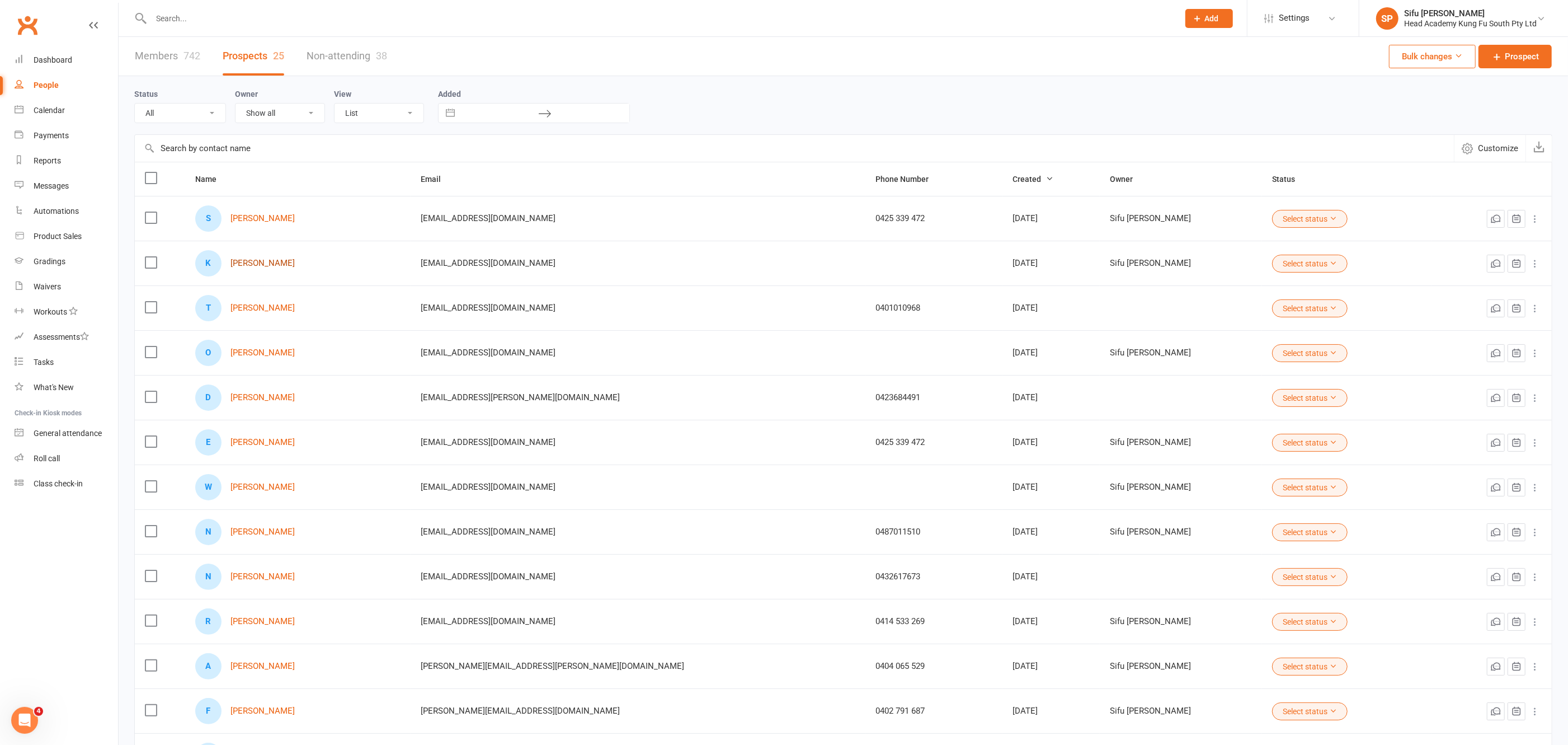
click at [252, 262] on link "[PERSON_NAME]" at bounding box center [262, 263] width 64 height 10
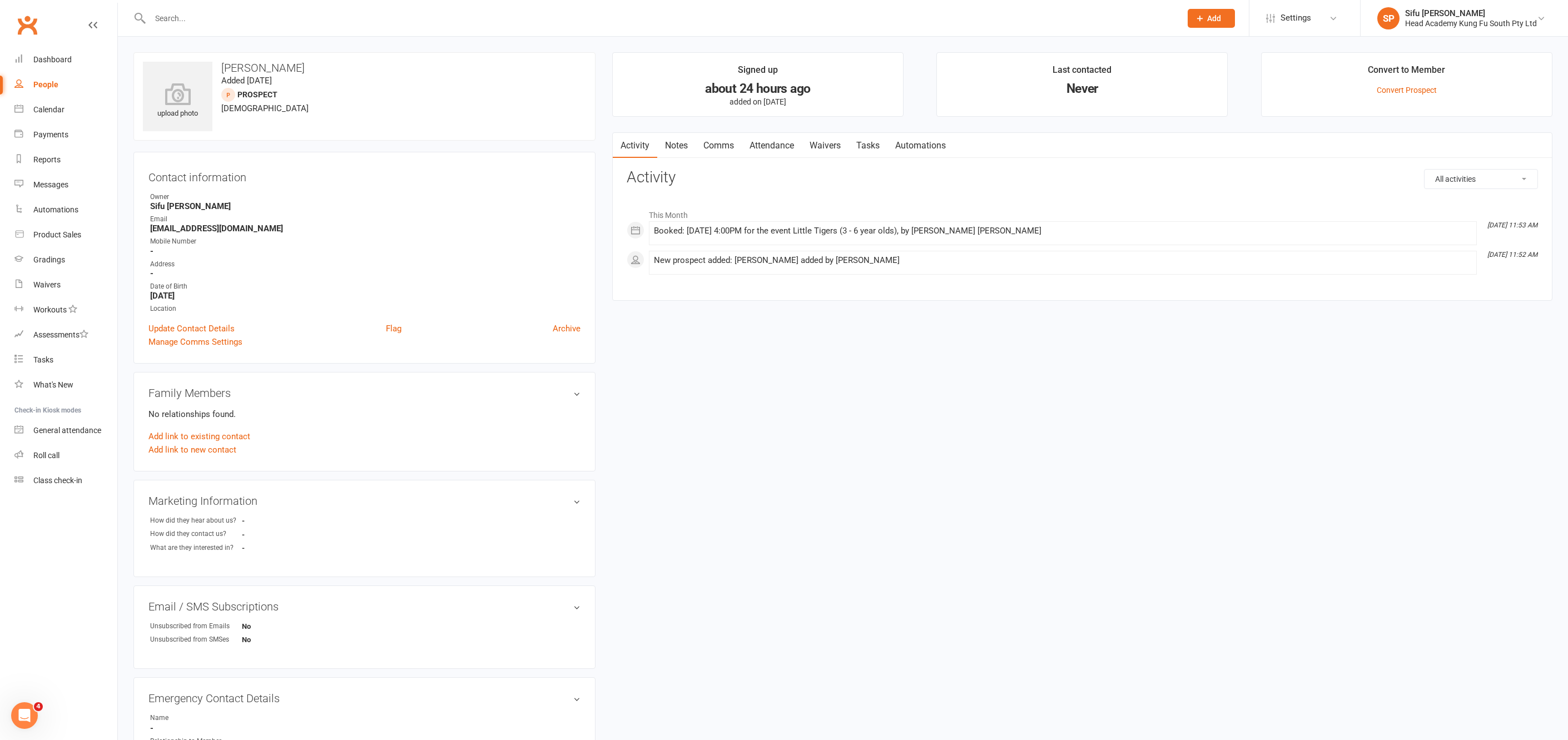
select select "25"
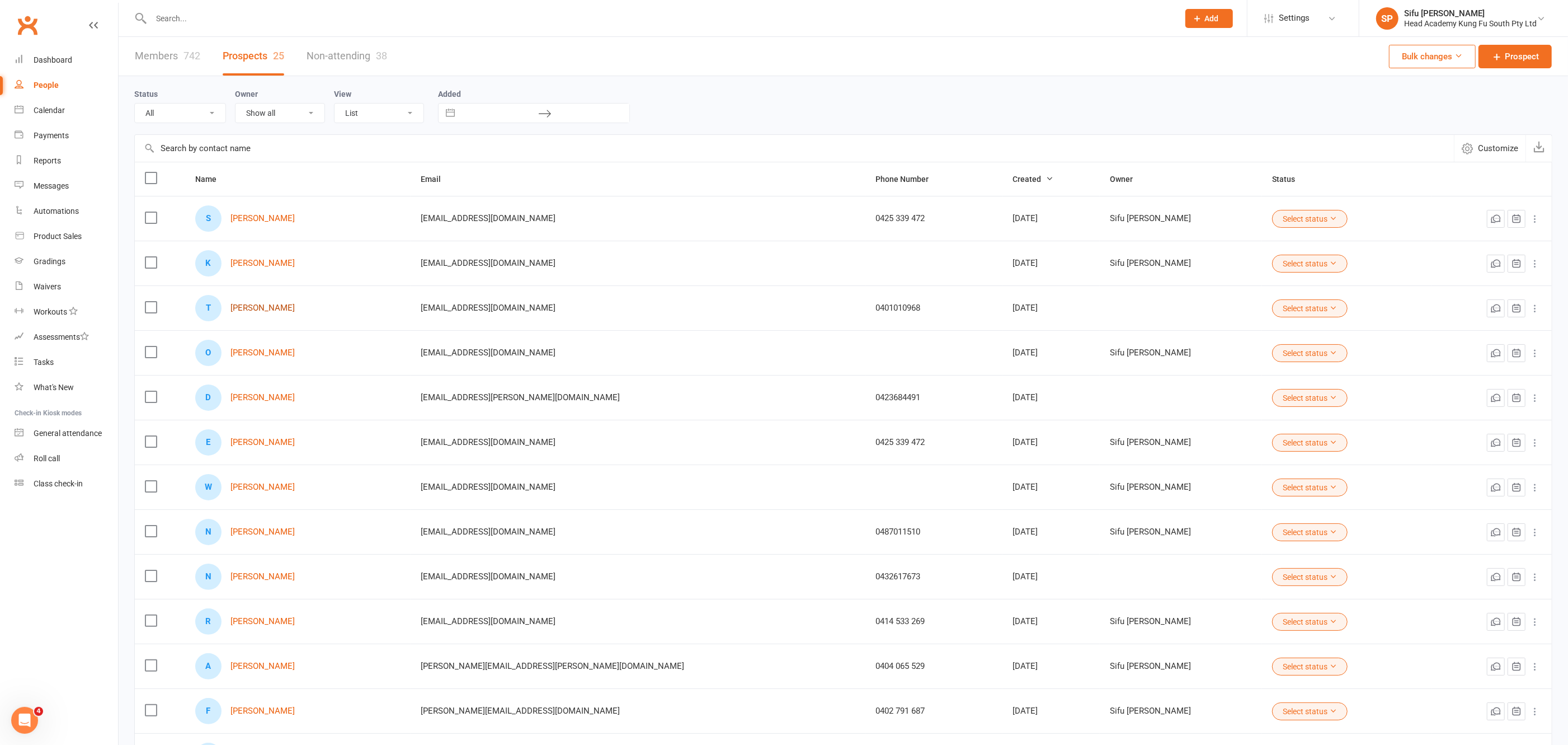
click at [251, 305] on link "[PERSON_NAME]" at bounding box center [262, 308] width 64 height 10
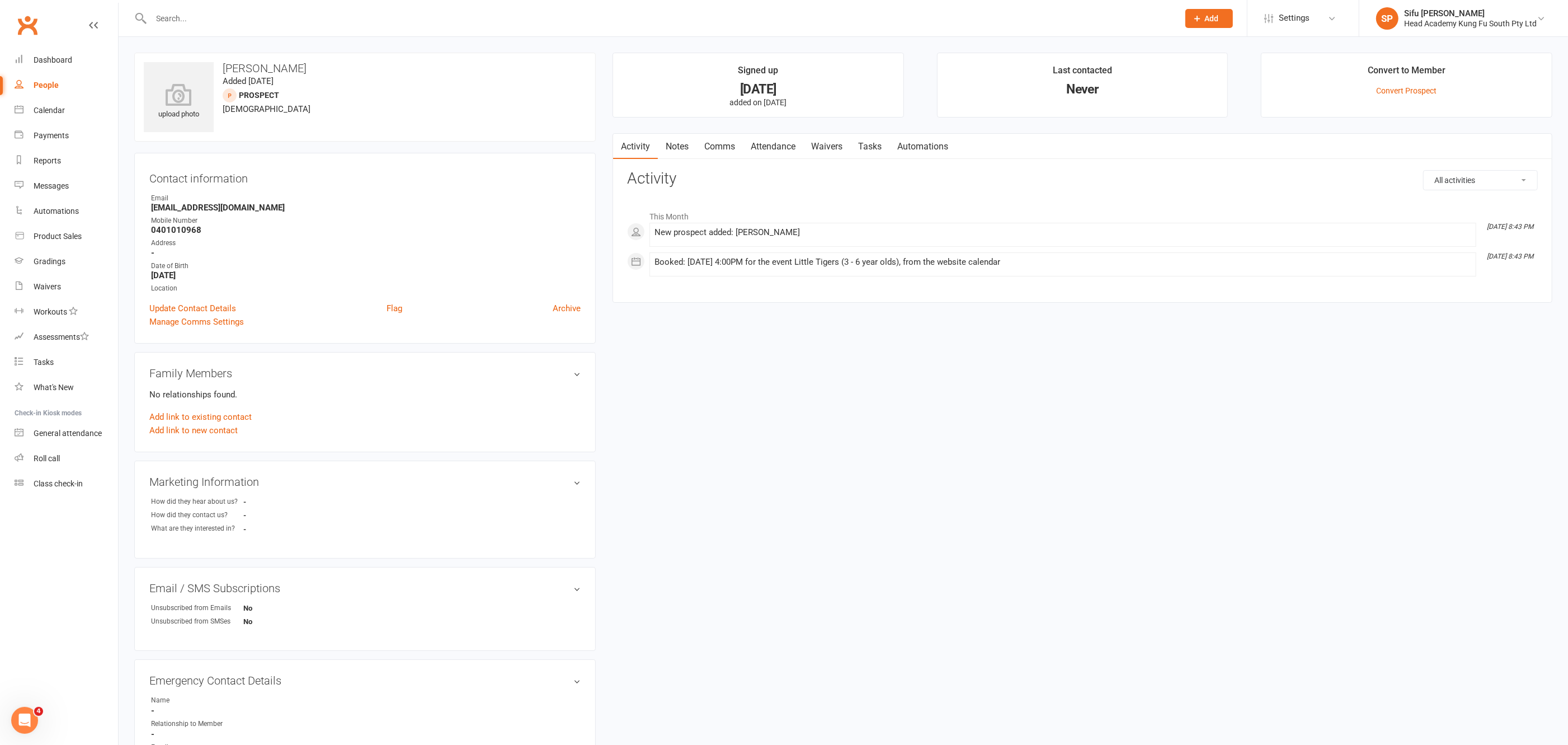
select select "25"
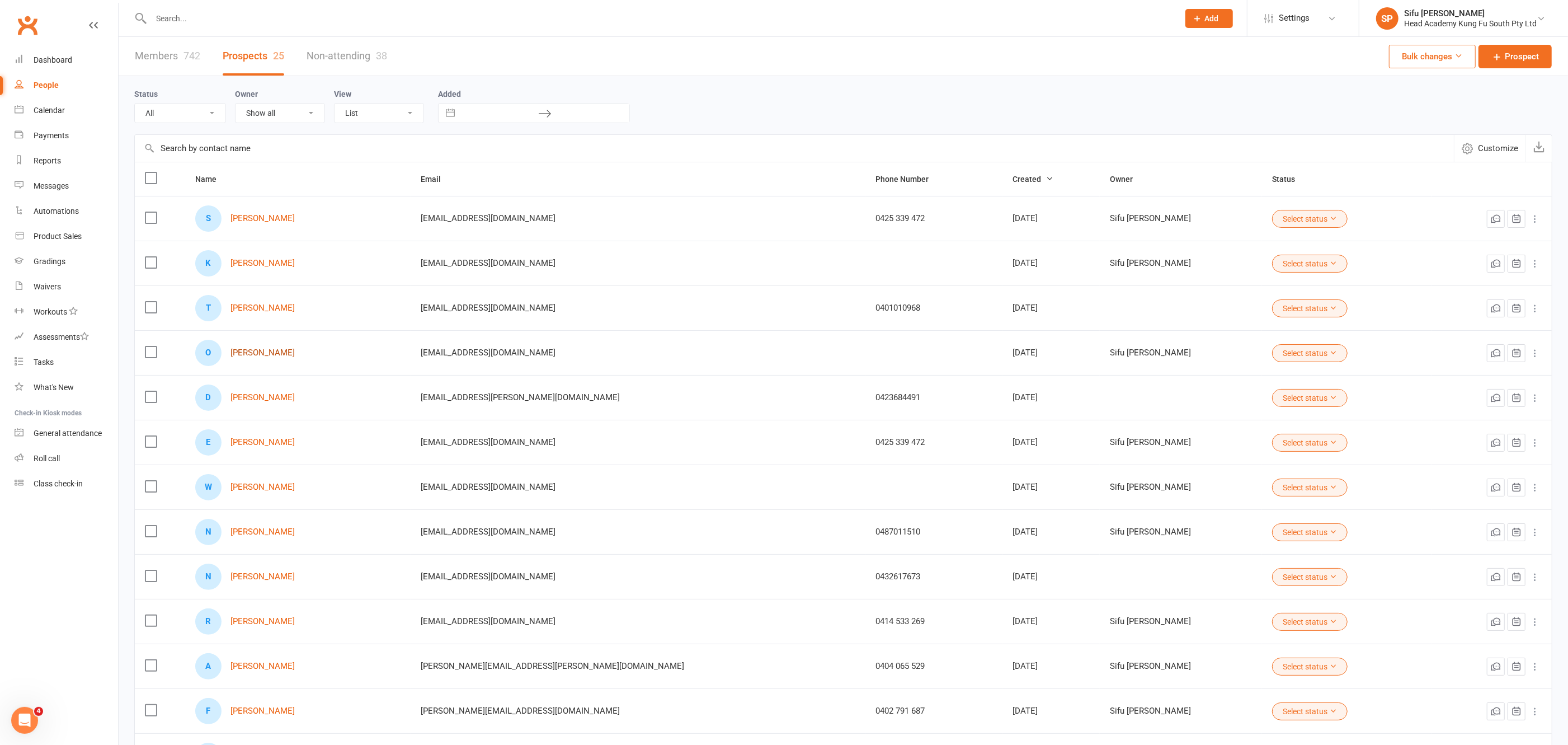
click at [258, 352] on link "[PERSON_NAME]" at bounding box center [262, 353] width 64 height 10
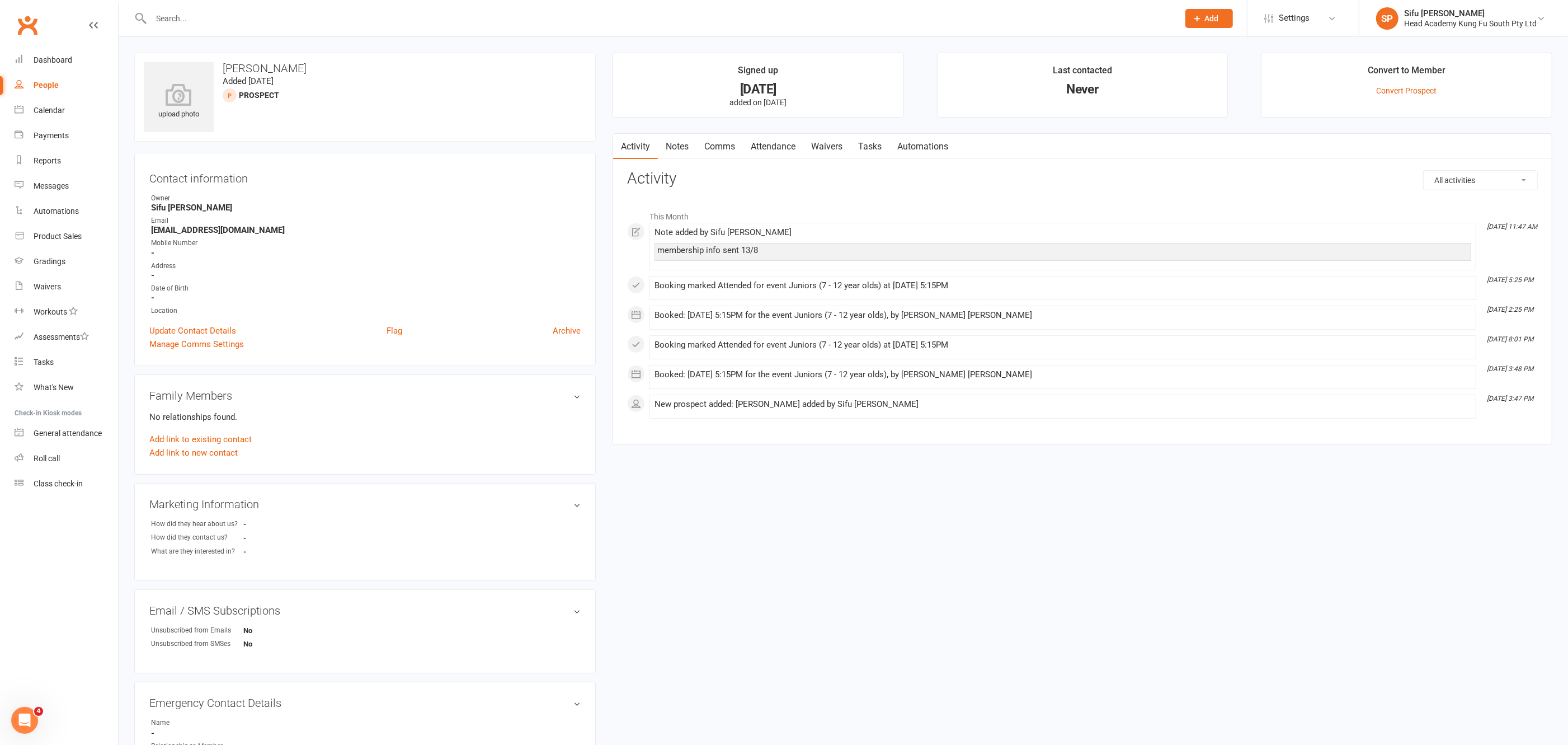
select select "25"
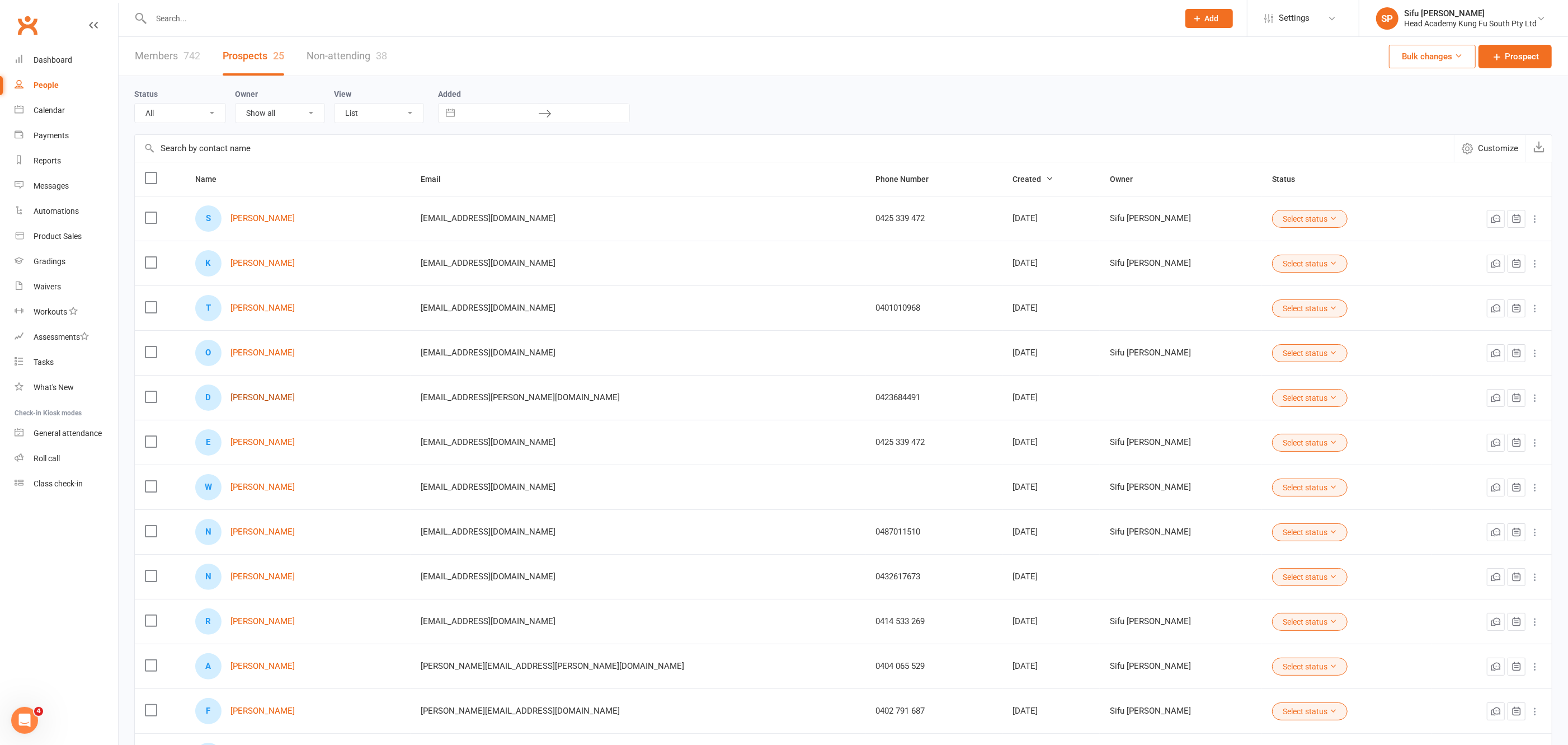
click at [247, 395] on link "[PERSON_NAME]" at bounding box center [262, 398] width 64 height 10
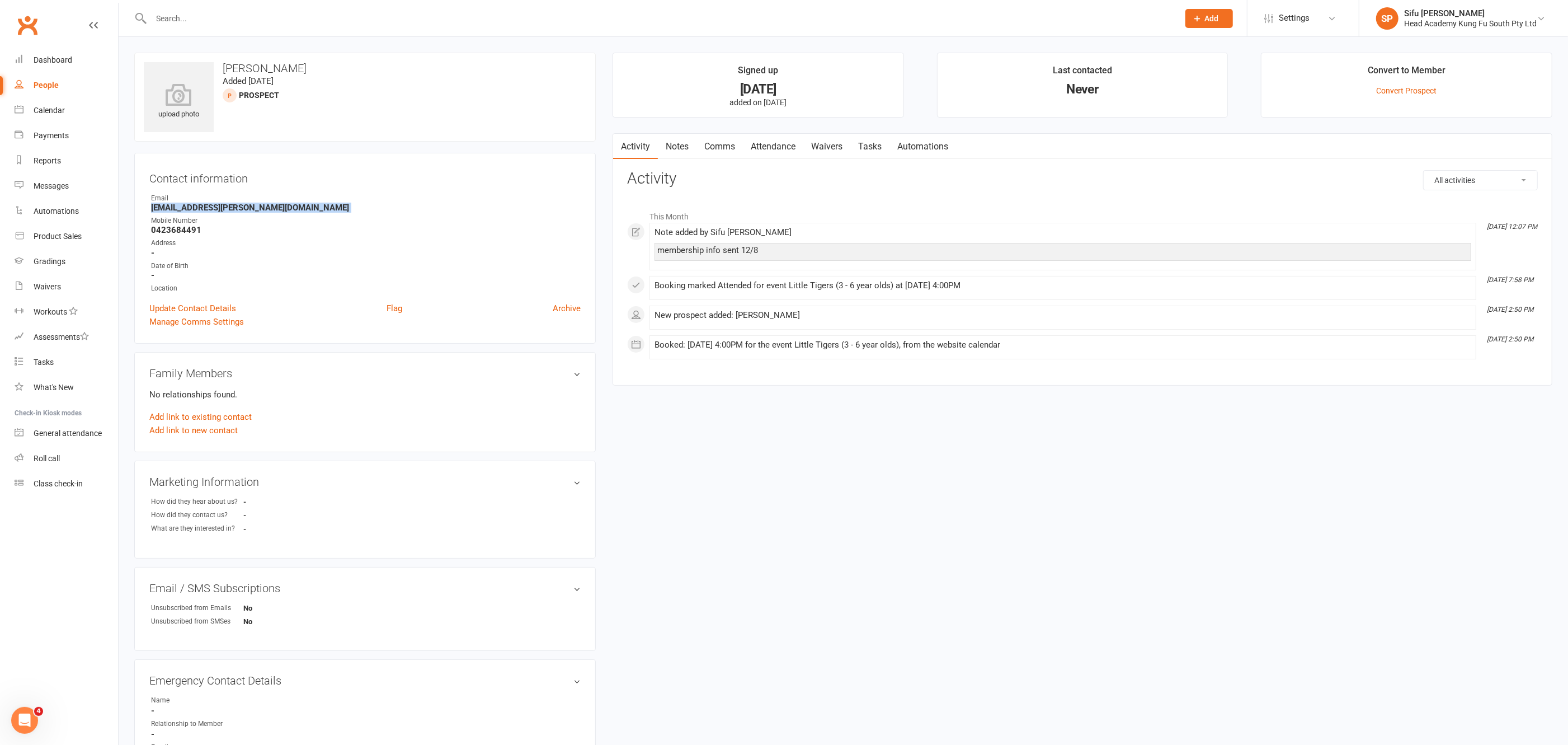
drag, startPoint x: 152, startPoint y: 205, endPoint x: 270, endPoint y: 213, distance: 118.3
click at [270, 213] on ul "Owner Email [EMAIL_ADDRESS][PERSON_NAME][DOMAIN_NAME] Mobile Number [PHONE_NUMB…" at bounding box center [365, 243] width 431 height 100
copy render-form-field "[EMAIL_ADDRESS][PERSON_NAME][DOMAIN_NAME]"
click at [204, 21] on input "text" at bounding box center [659, 18] width 1023 height 16
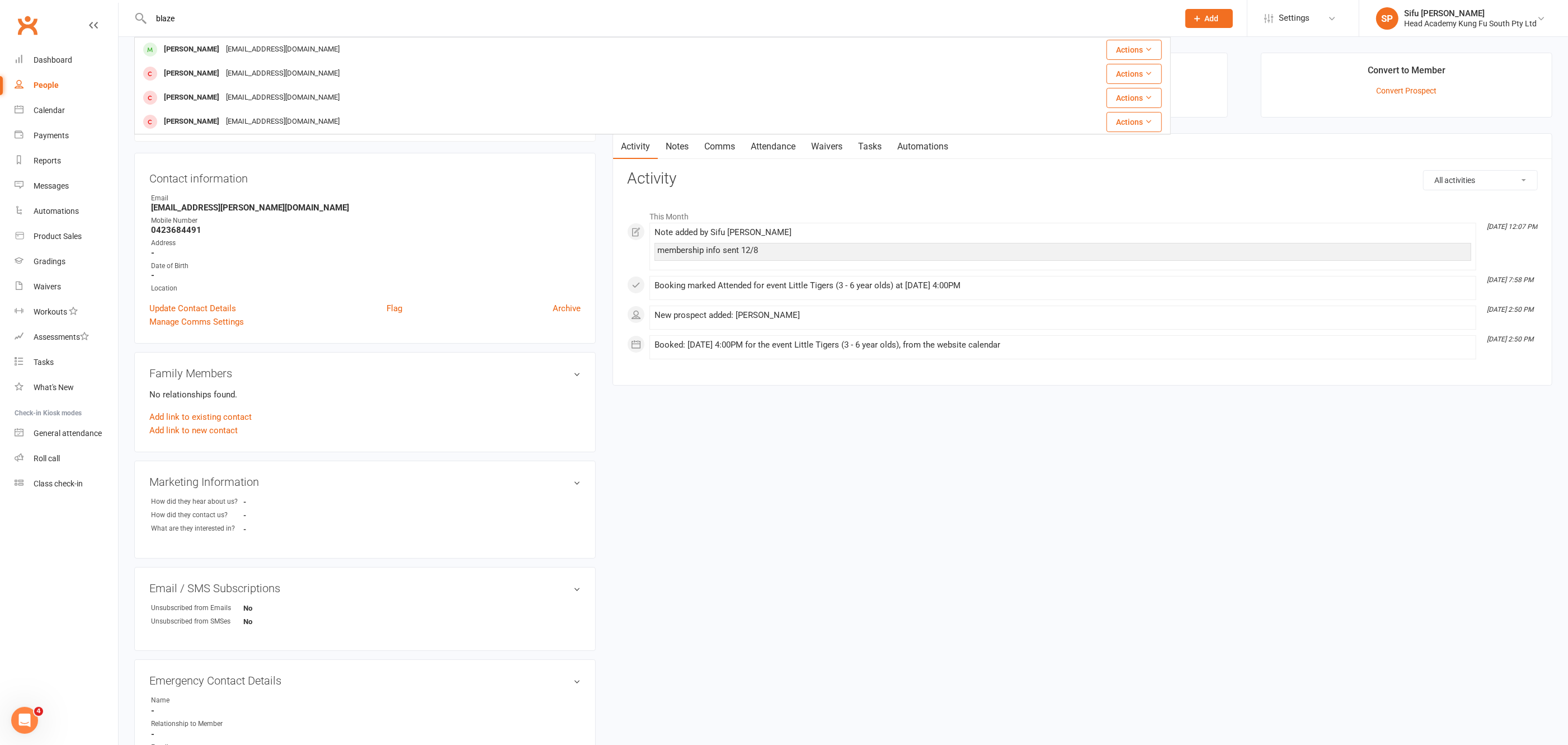
type input "blaze"
click at [482, 283] on div "Location" at bounding box center [366, 288] width 430 height 10
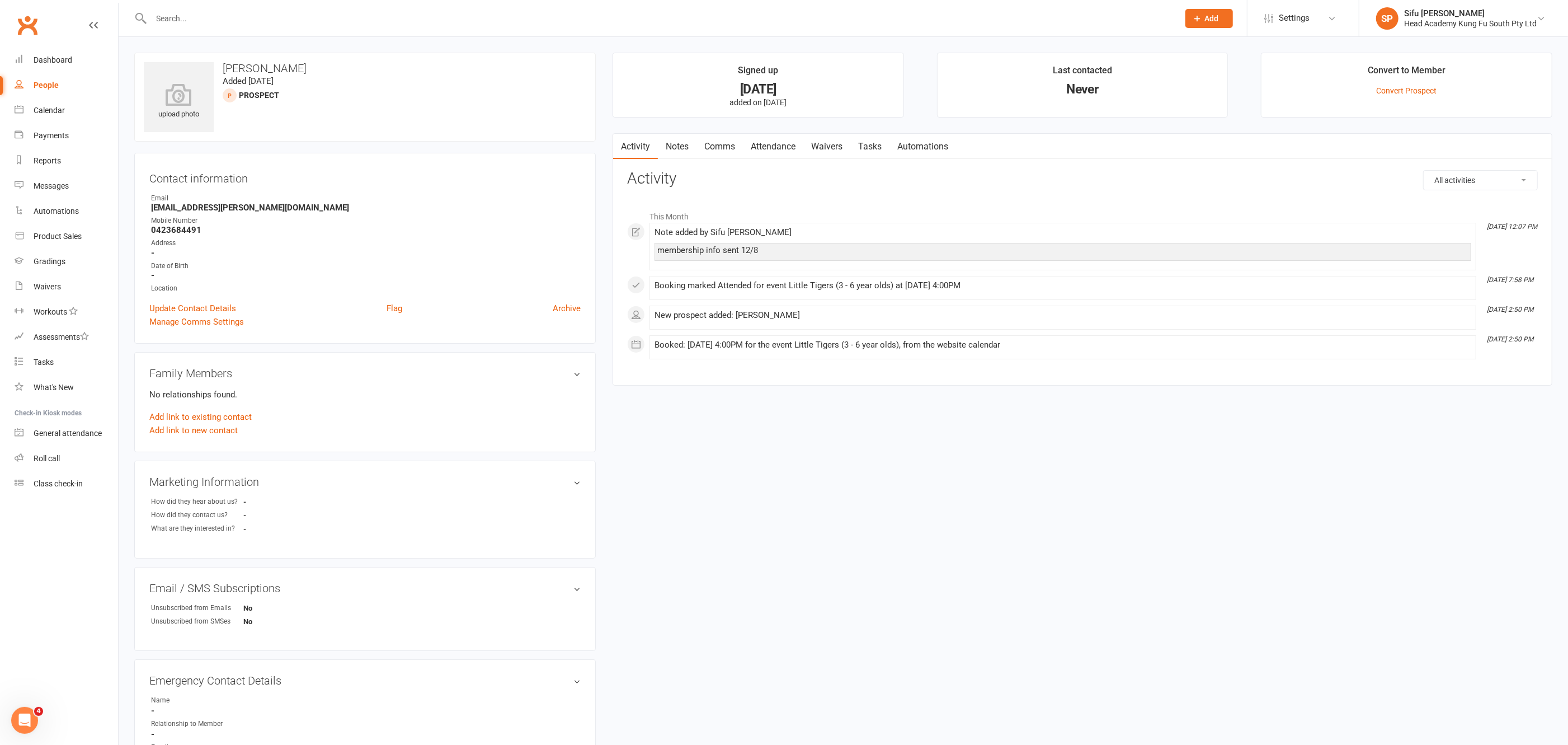
scroll to position [1, 0]
click at [834, 143] on link "Waivers" at bounding box center [827, 146] width 47 height 26
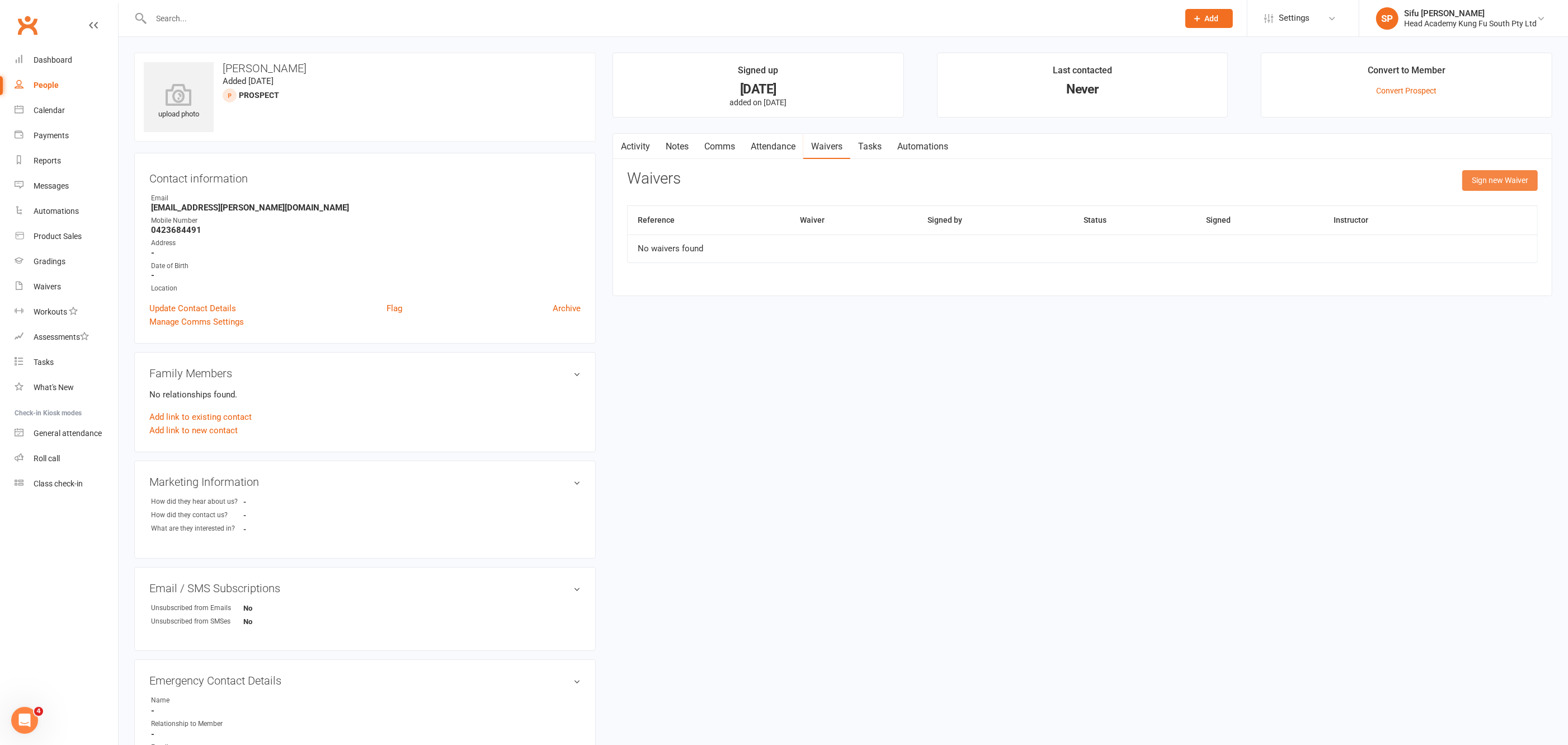
click at [1497, 180] on button "Sign new Waiver" at bounding box center [1500, 180] width 75 height 20
click at [784, 204] on select "Student Membership" at bounding box center [928, 208] width 600 height 23
select select "12654"
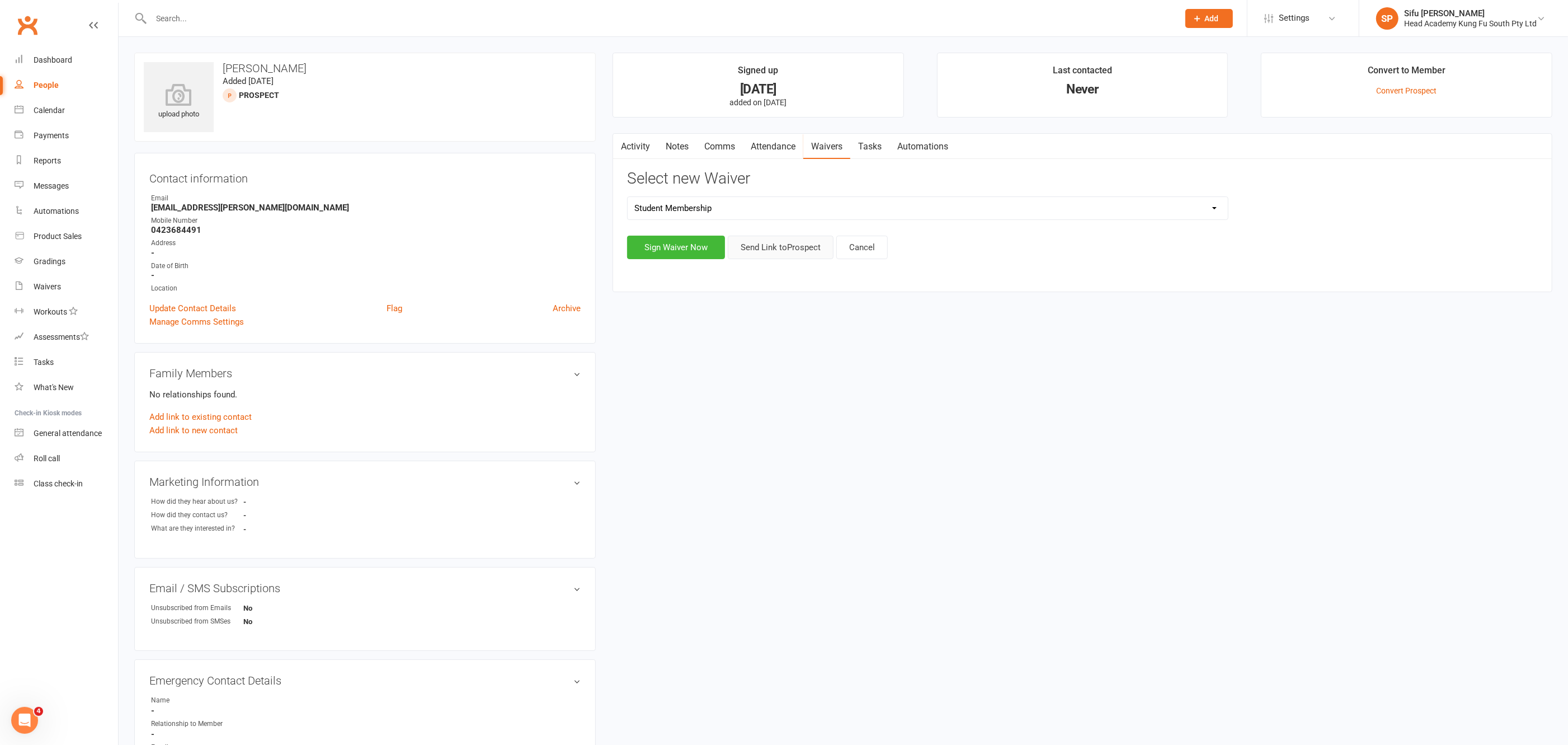
click at [783, 246] on button "Send Link to [GEOGRAPHIC_DATA]" at bounding box center [780, 248] width 106 height 23
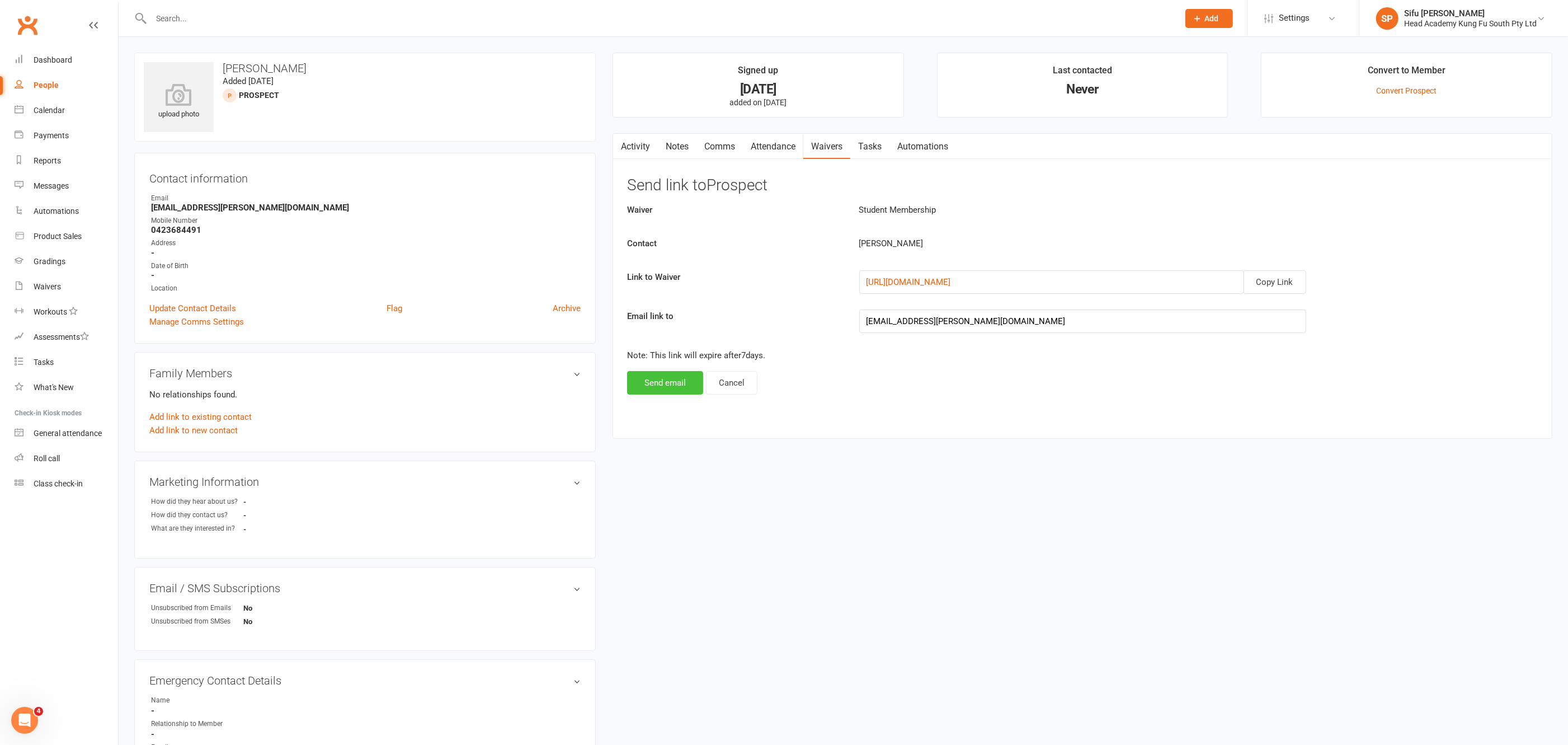
click at [657, 384] on button "Send email" at bounding box center [665, 383] width 76 height 23
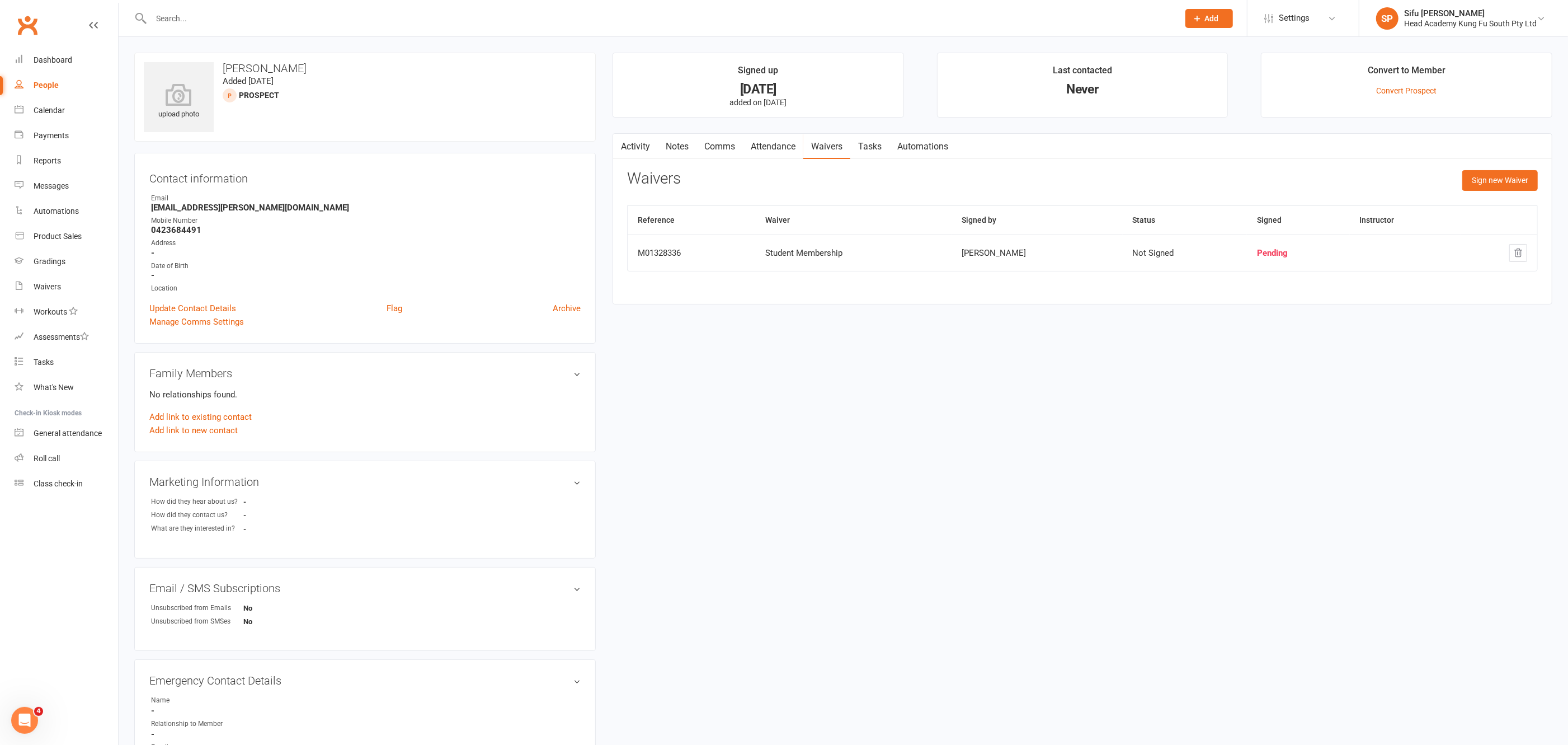
click at [671, 139] on link "Notes" at bounding box center [677, 146] width 39 height 26
click at [1516, 174] on button "+ New Note" at bounding box center [1508, 180] width 60 height 20
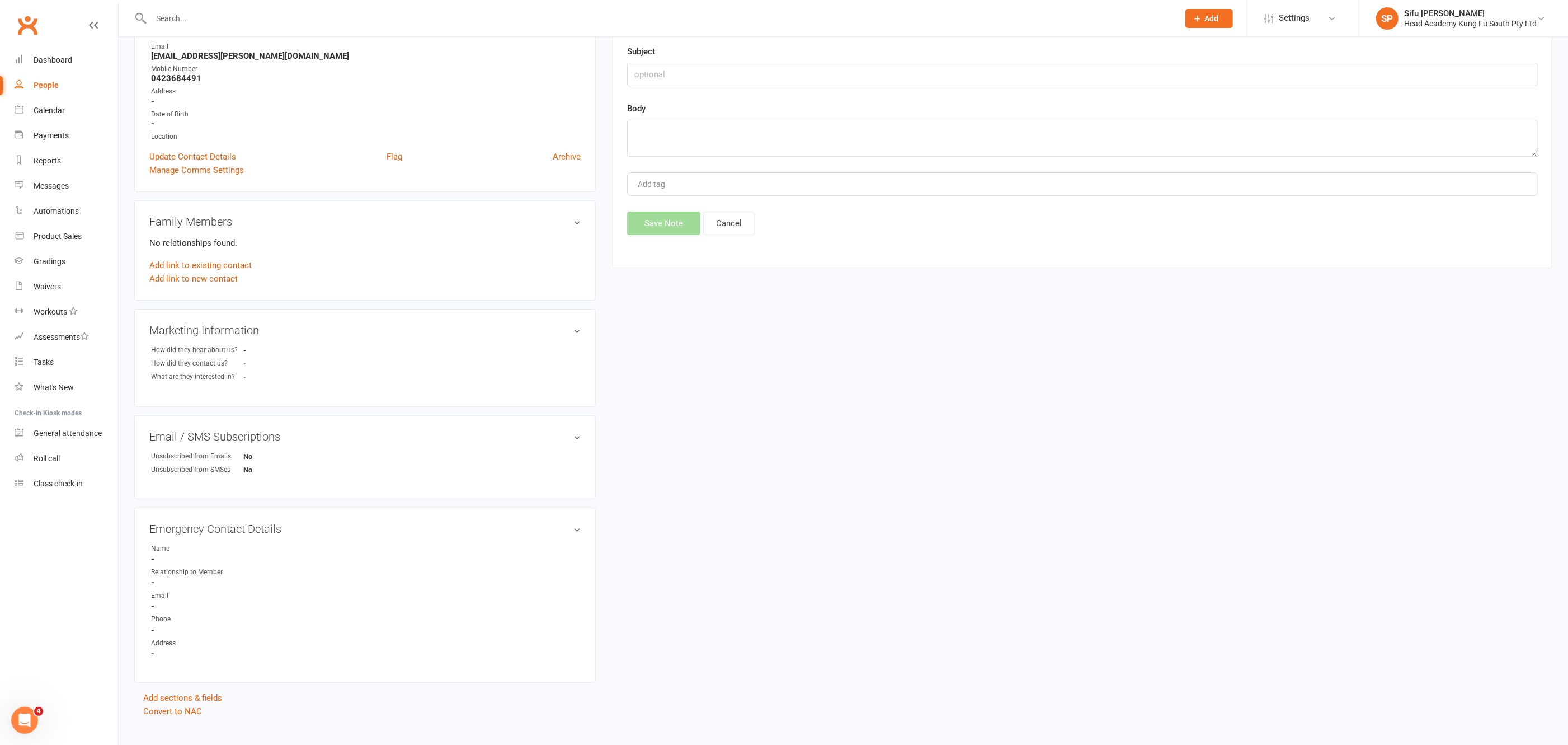
scroll to position [165, 0]
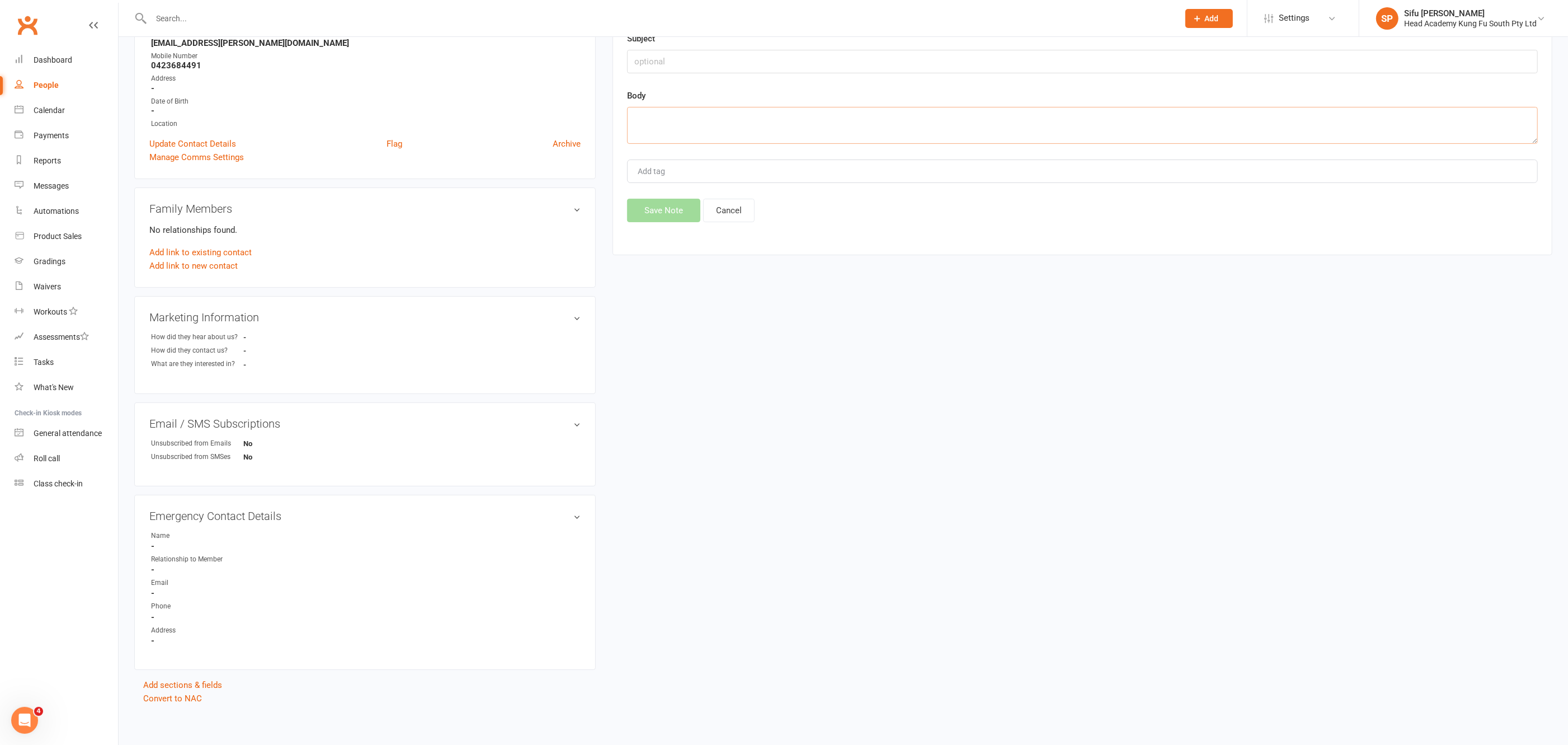
click at [685, 117] on textarea at bounding box center [1082, 125] width 911 height 37
type textarea "waiver sent 13/8"
click at [675, 218] on button "Save Note" at bounding box center [664, 210] width 74 height 23
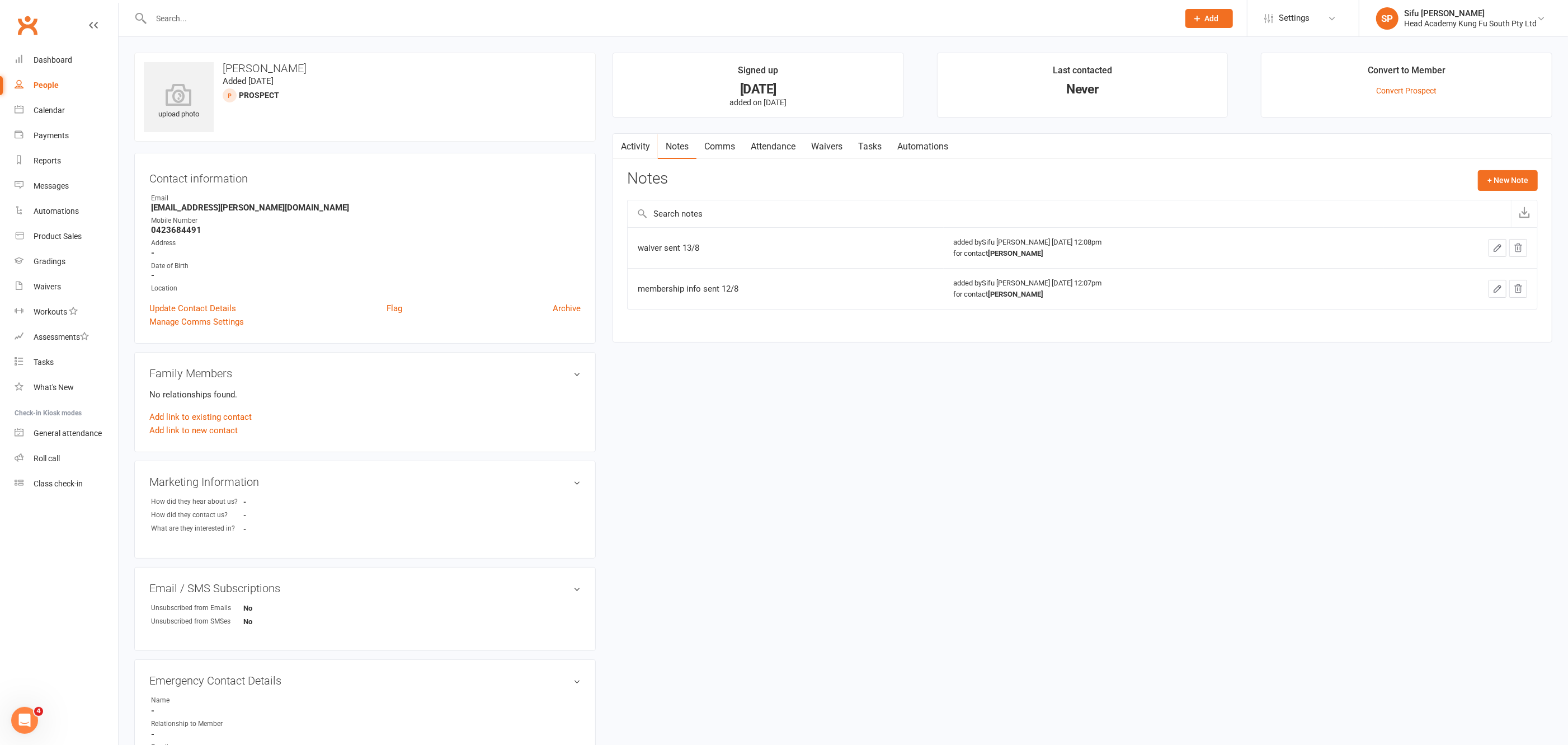
scroll to position [2, 0]
click at [57, 112] on div "Calendar" at bounding box center [49, 110] width 31 height 9
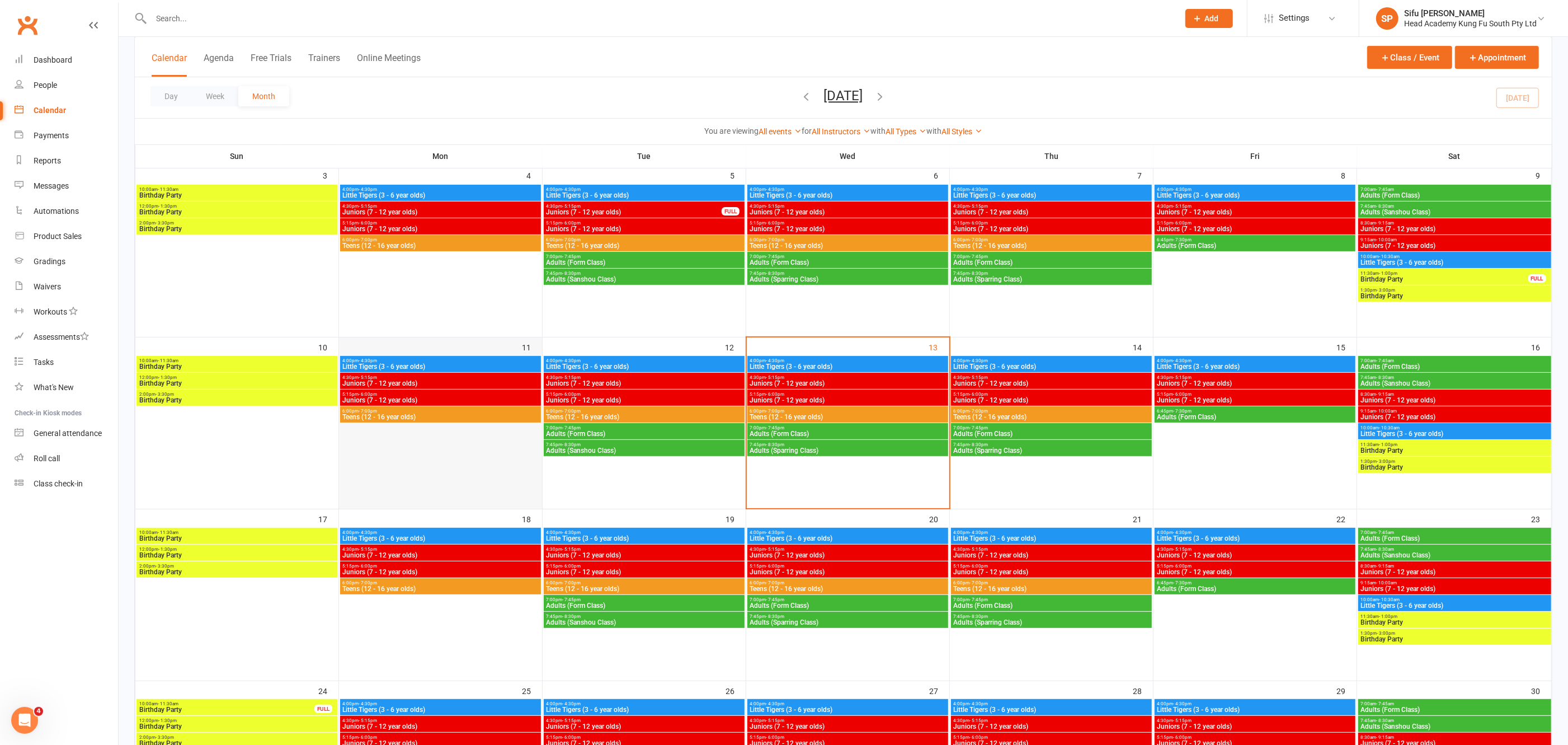
scroll to position [249, 0]
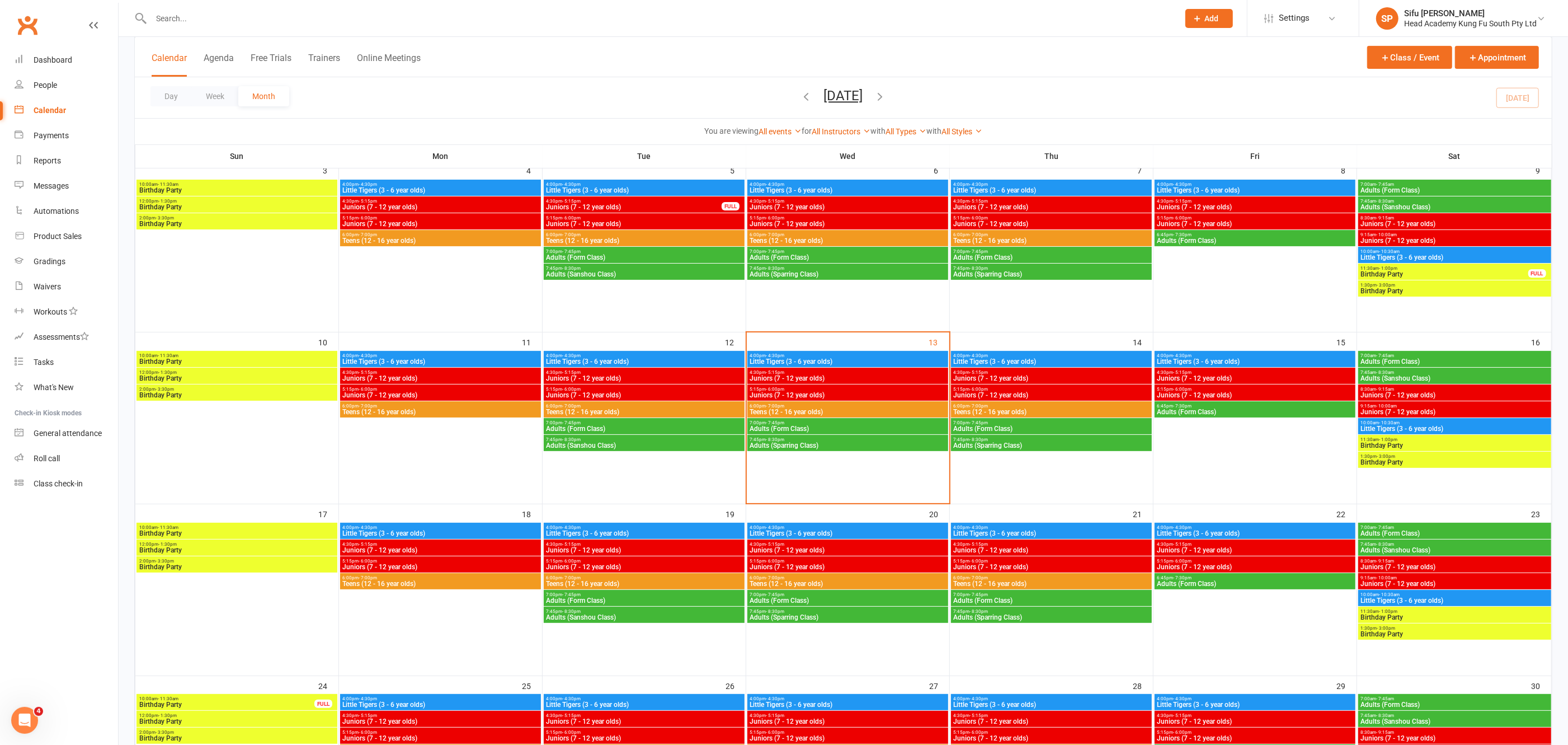
click at [513, 526] on span "4:00pm - 4:30pm" at bounding box center [440, 528] width 197 height 5
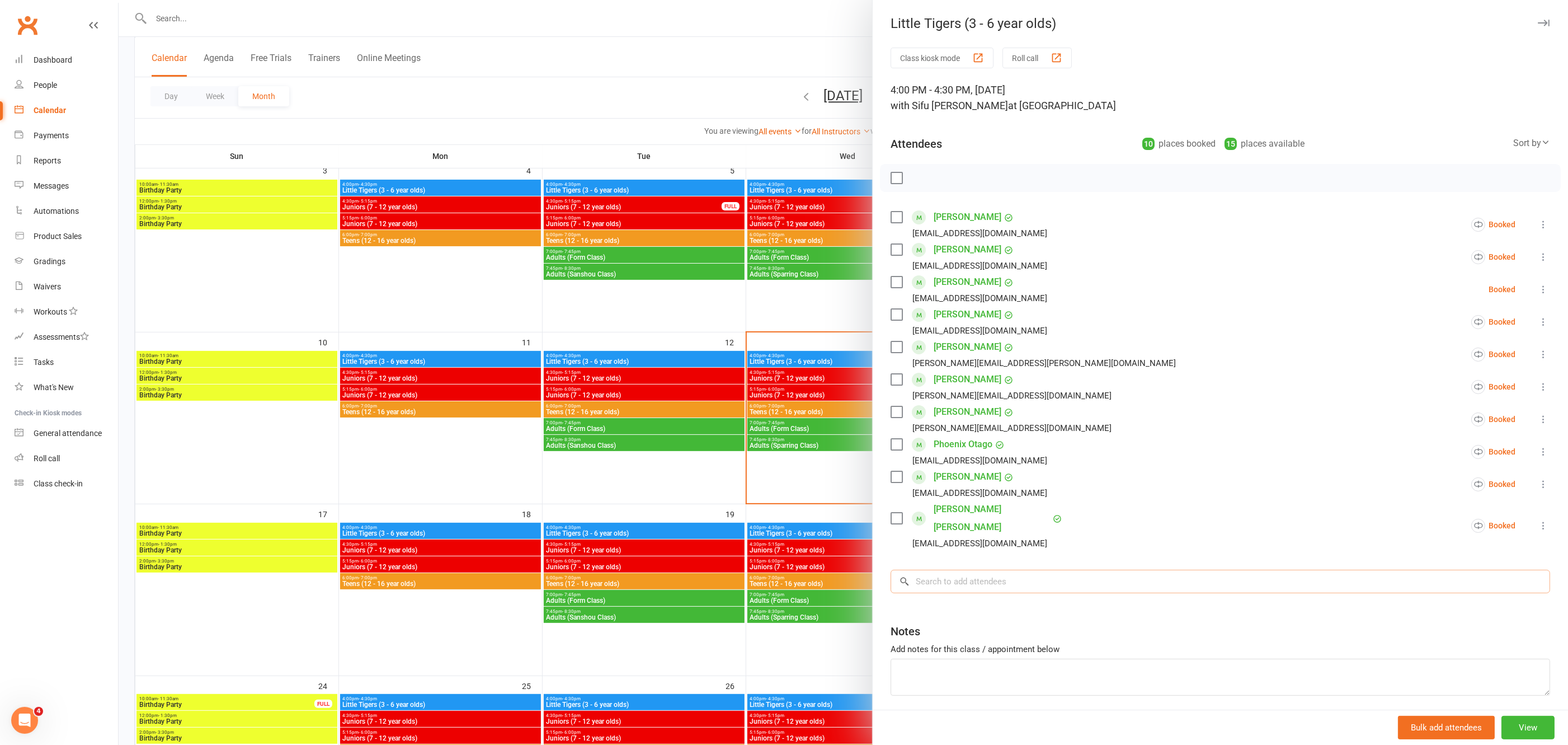
click at [995, 570] on input "search" at bounding box center [1220, 581] width 660 height 23
type input "dakota"
click at [994, 600] on span "[EMAIL_ADDRESS][PERSON_NAME][DOMAIN_NAME]" at bounding box center [1060, 604] width 167 height 9
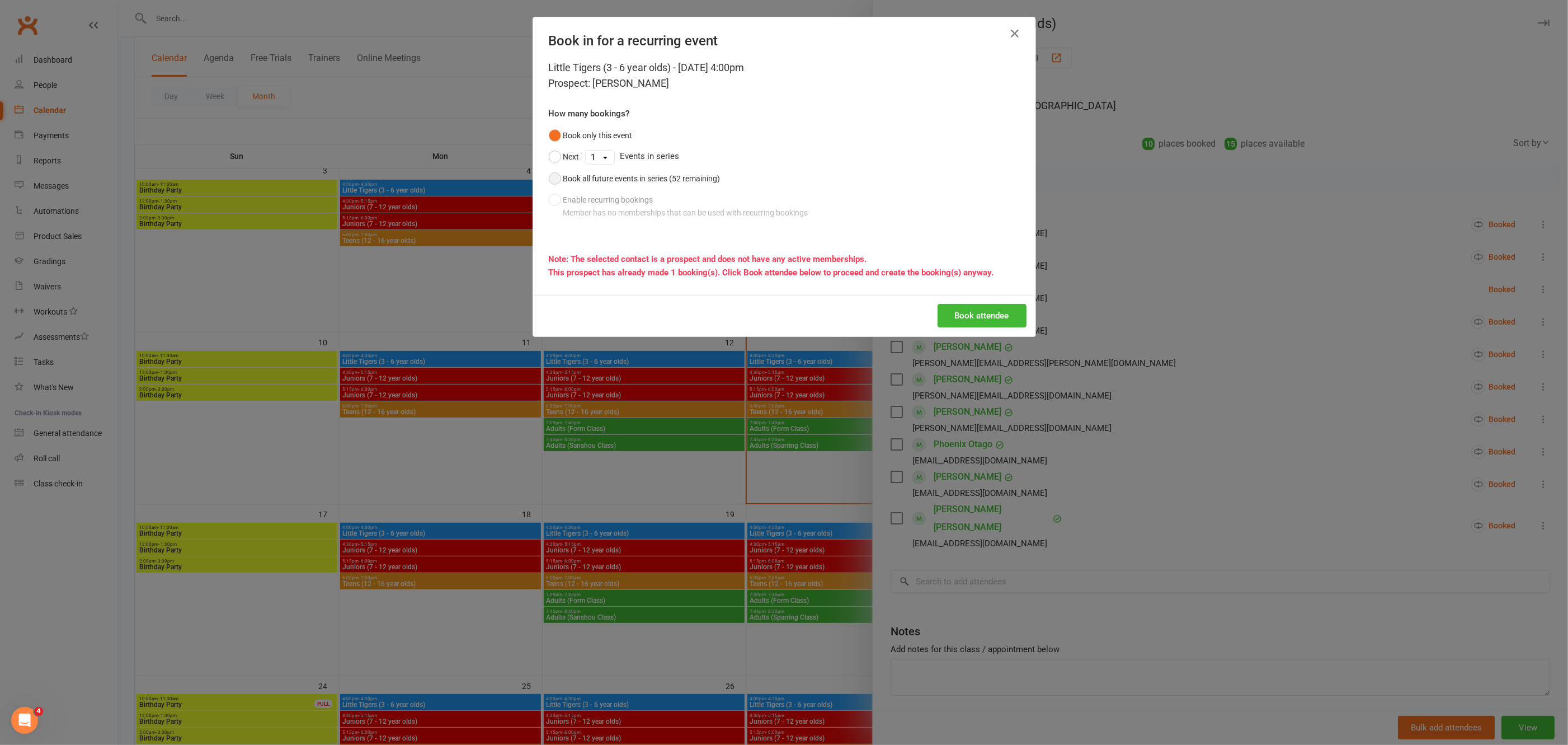
click at [553, 179] on button "Book all future events in series (52 remaining)" at bounding box center [635, 178] width 172 height 21
click at [973, 305] on button "Book attendee" at bounding box center [982, 316] width 89 height 23
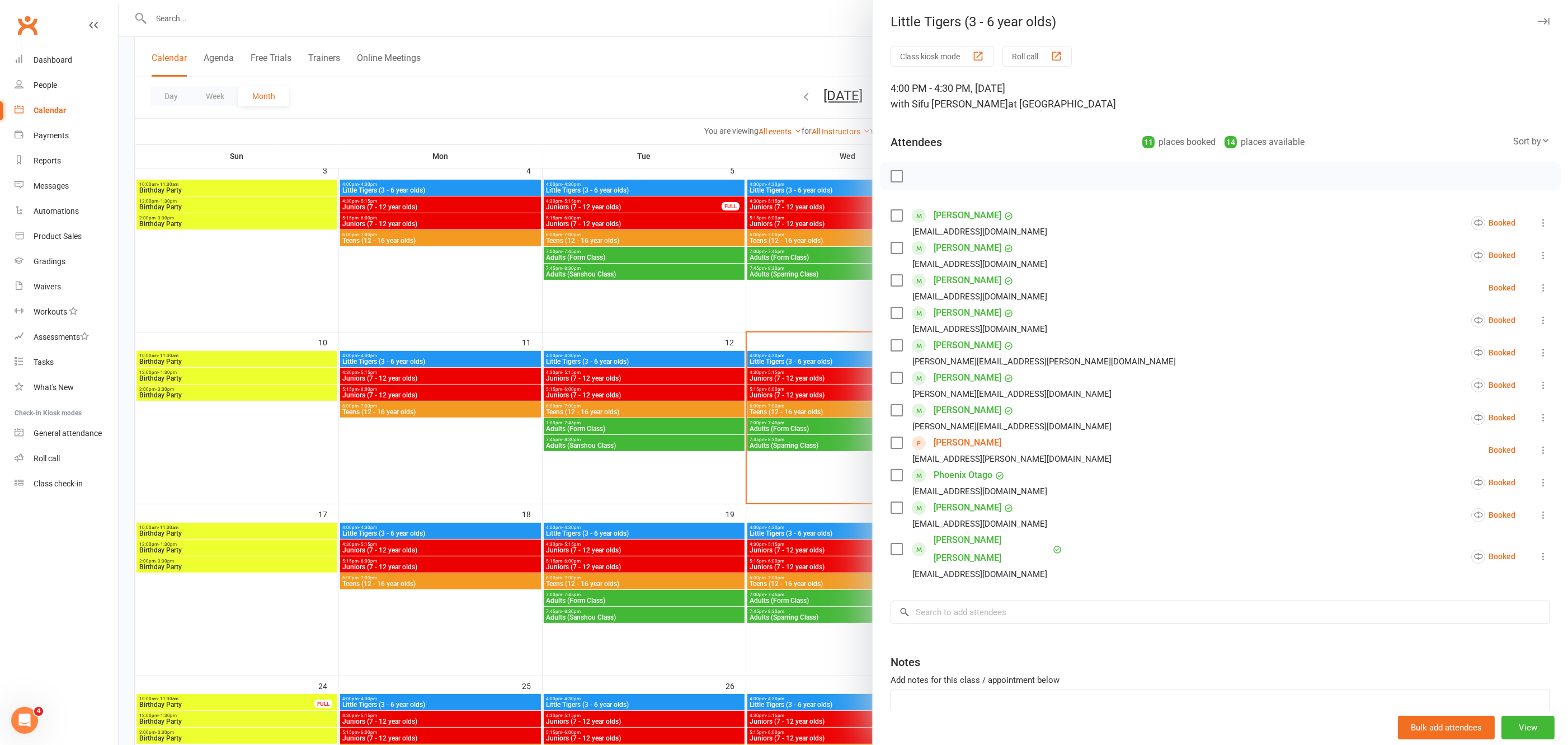
scroll to position [249, 0]
click at [655, 42] on div at bounding box center [843, 372] width 1450 height 745
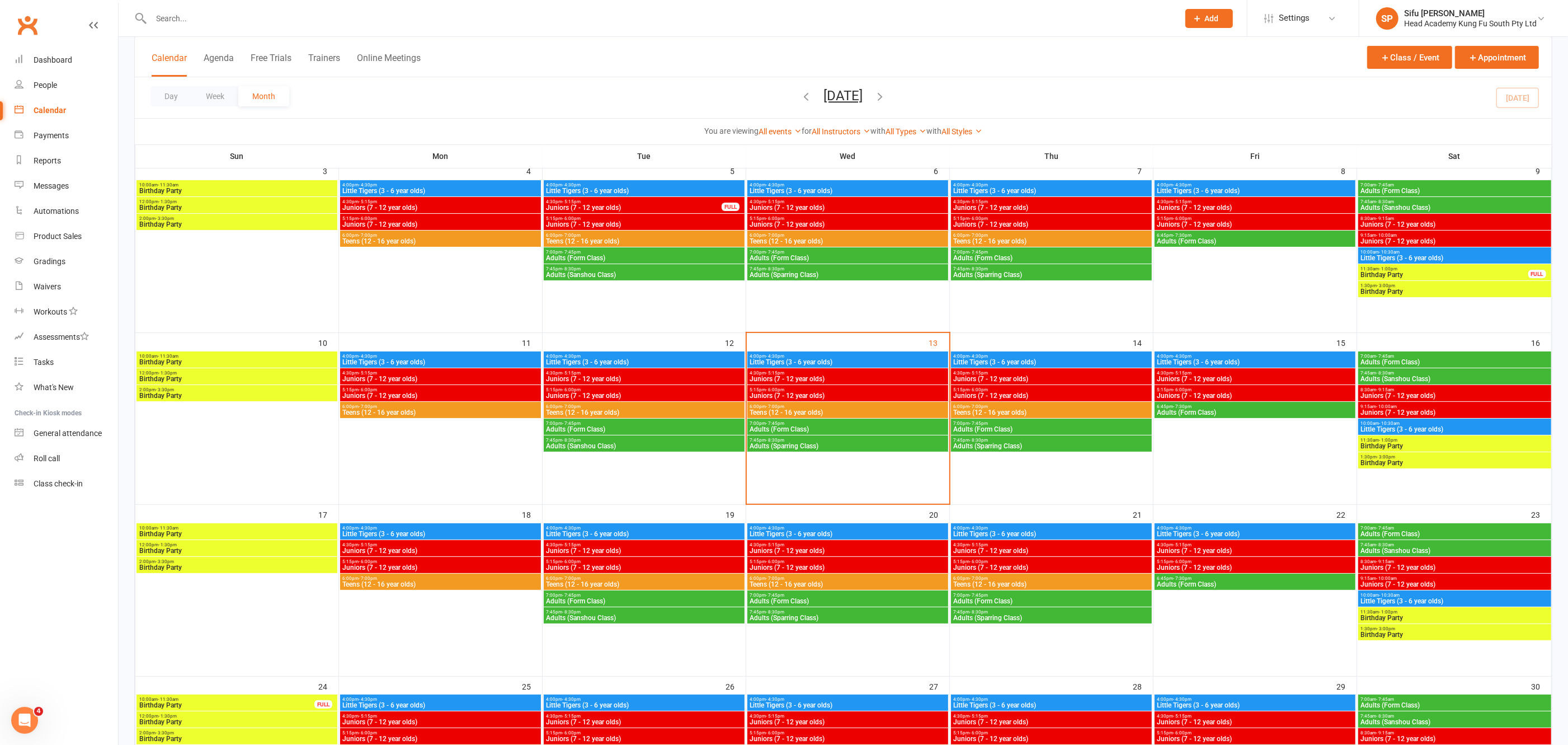
click at [186, 22] on input "text" at bounding box center [659, 18] width 1023 height 16
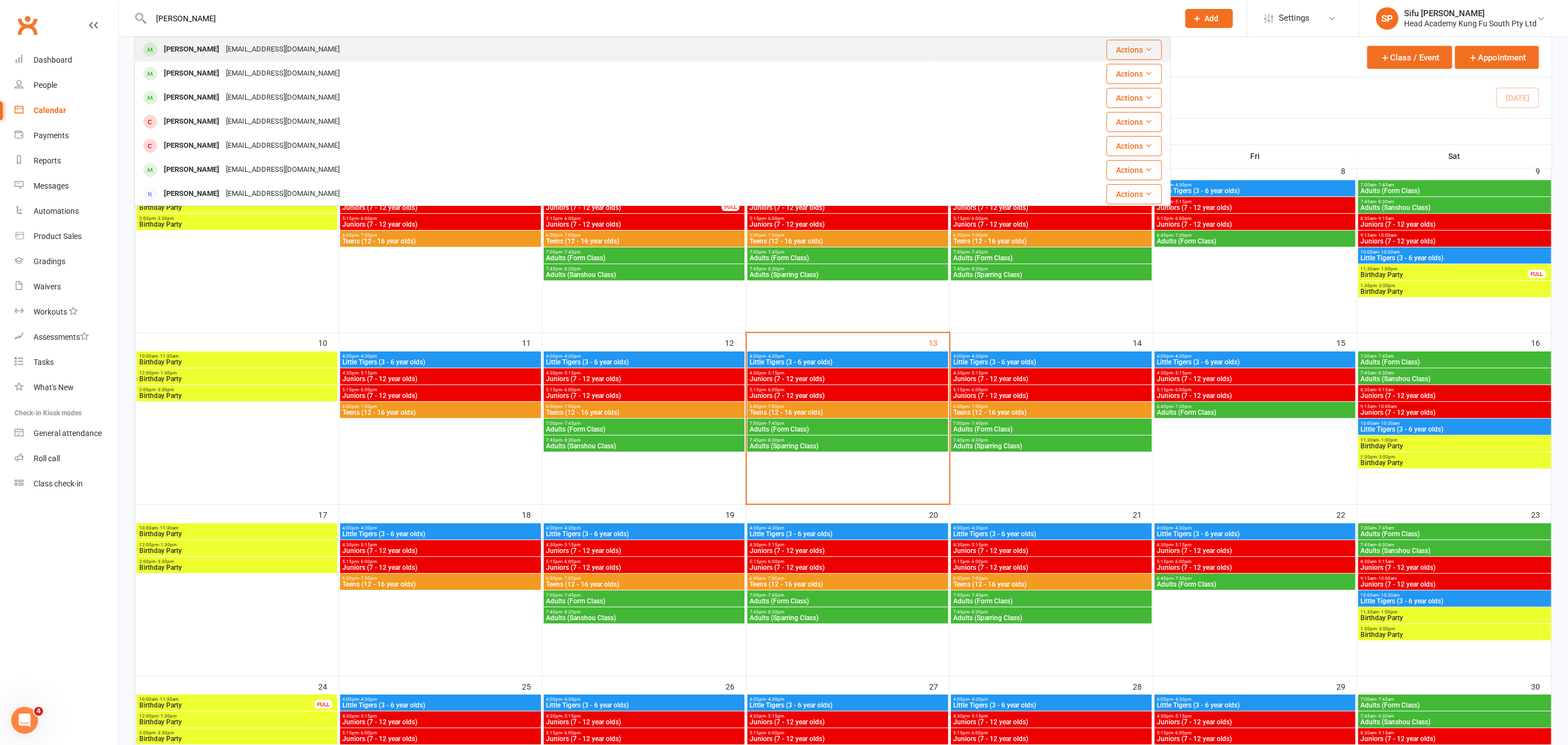
type input "[PERSON_NAME]"
click at [196, 49] on div "[PERSON_NAME]" at bounding box center [191, 50] width 62 height 16
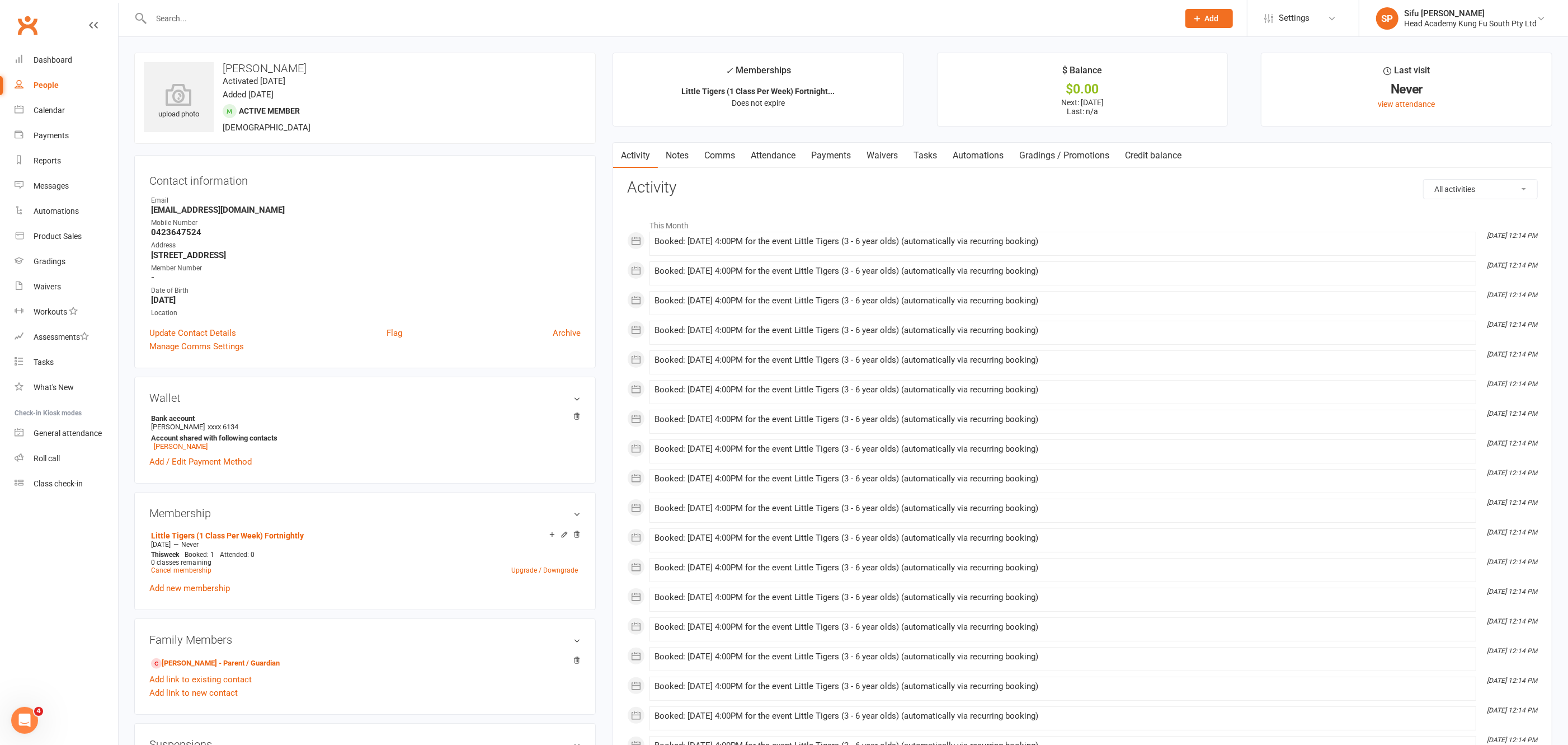
click at [824, 156] on link "Payments" at bounding box center [831, 156] width 55 height 26
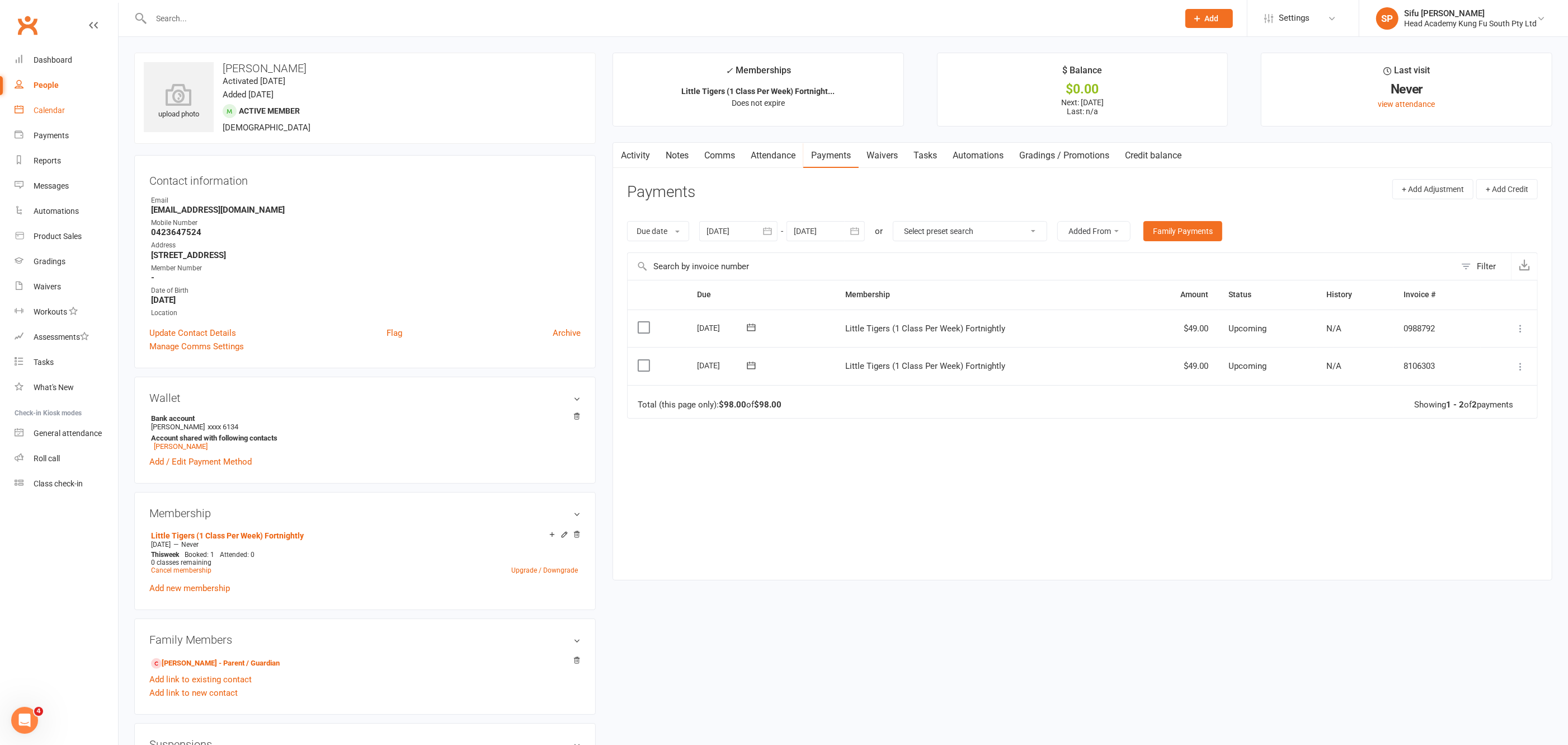
click at [57, 108] on div "Calendar" at bounding box center [49, 110] width 31 height 9
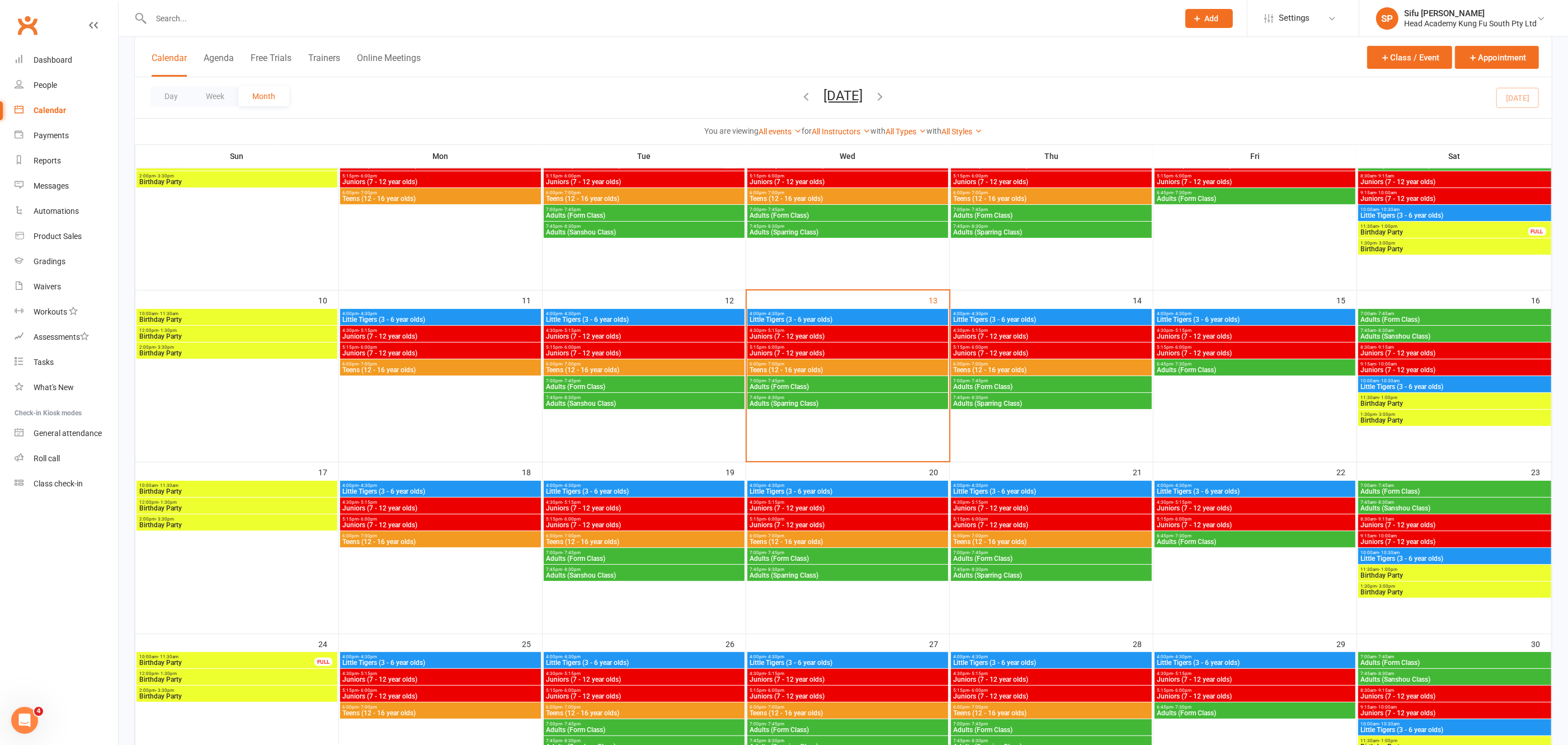
scroll to position [303, 0]
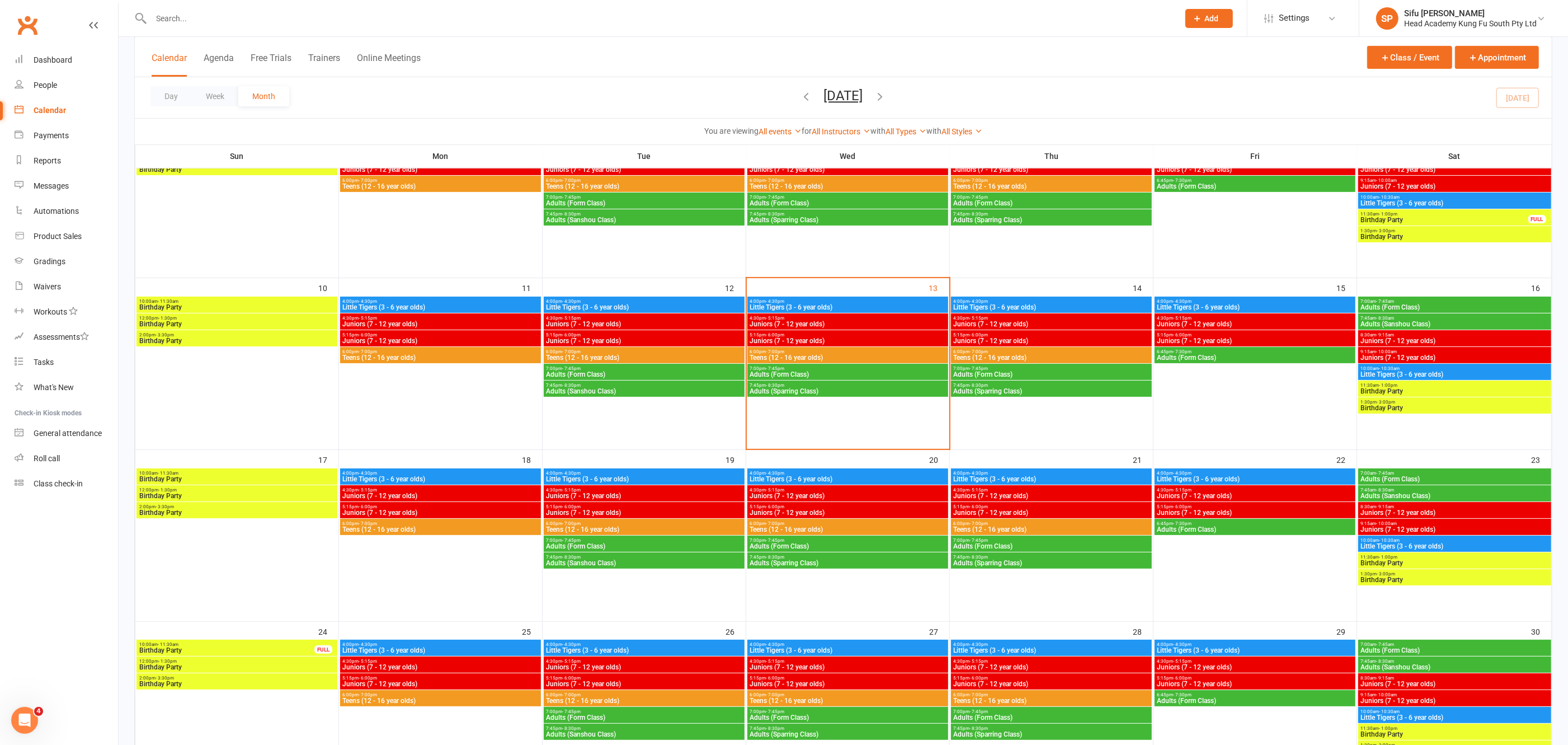
click at [1062, 304] on span "Little Tigers (3 - 6 year olds)" at bounding box center [1052, 307] width 197 height 7
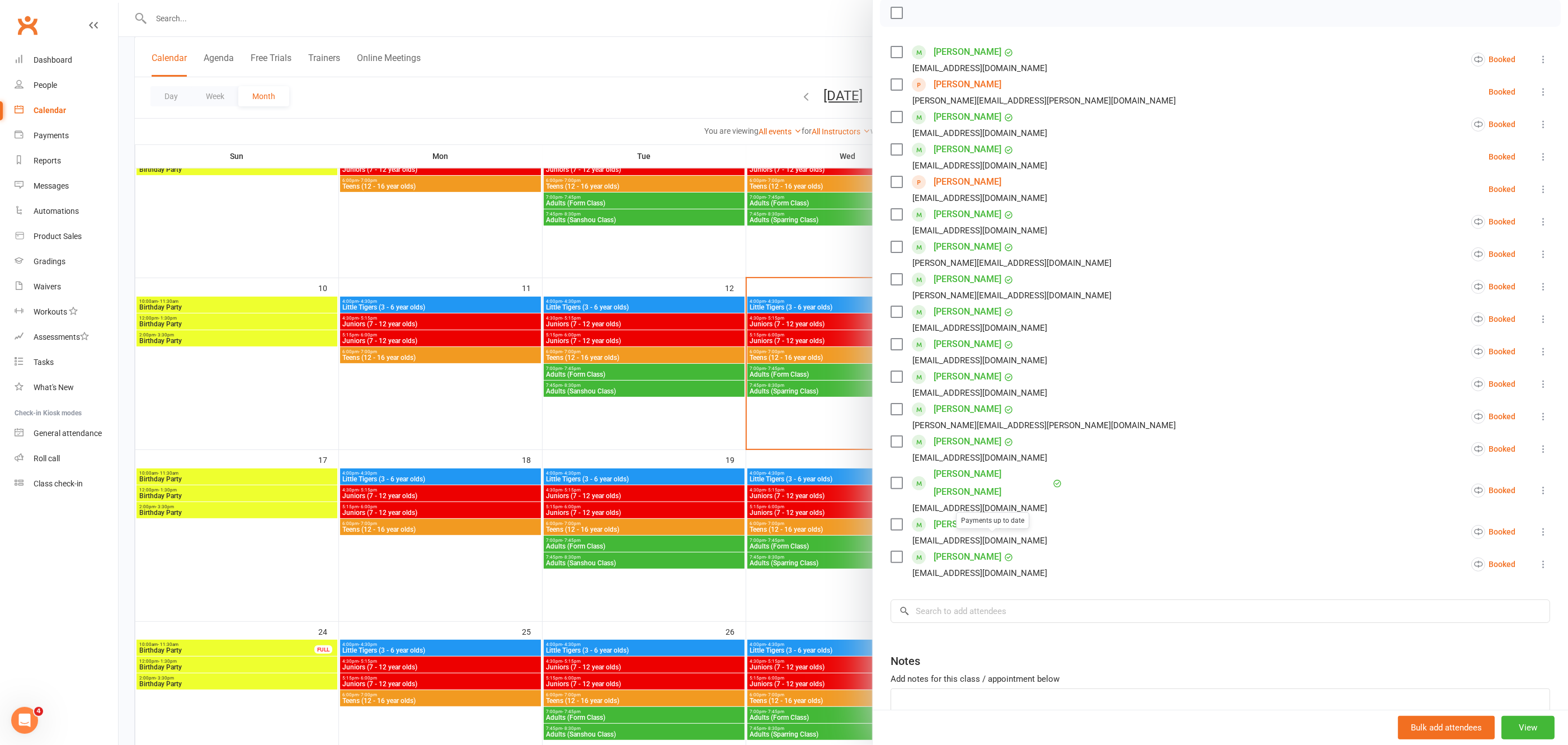
scroll to position [170, 0]
click at [951, 595] on input "search" at bounding box center [1220, 607] width 660 height 23
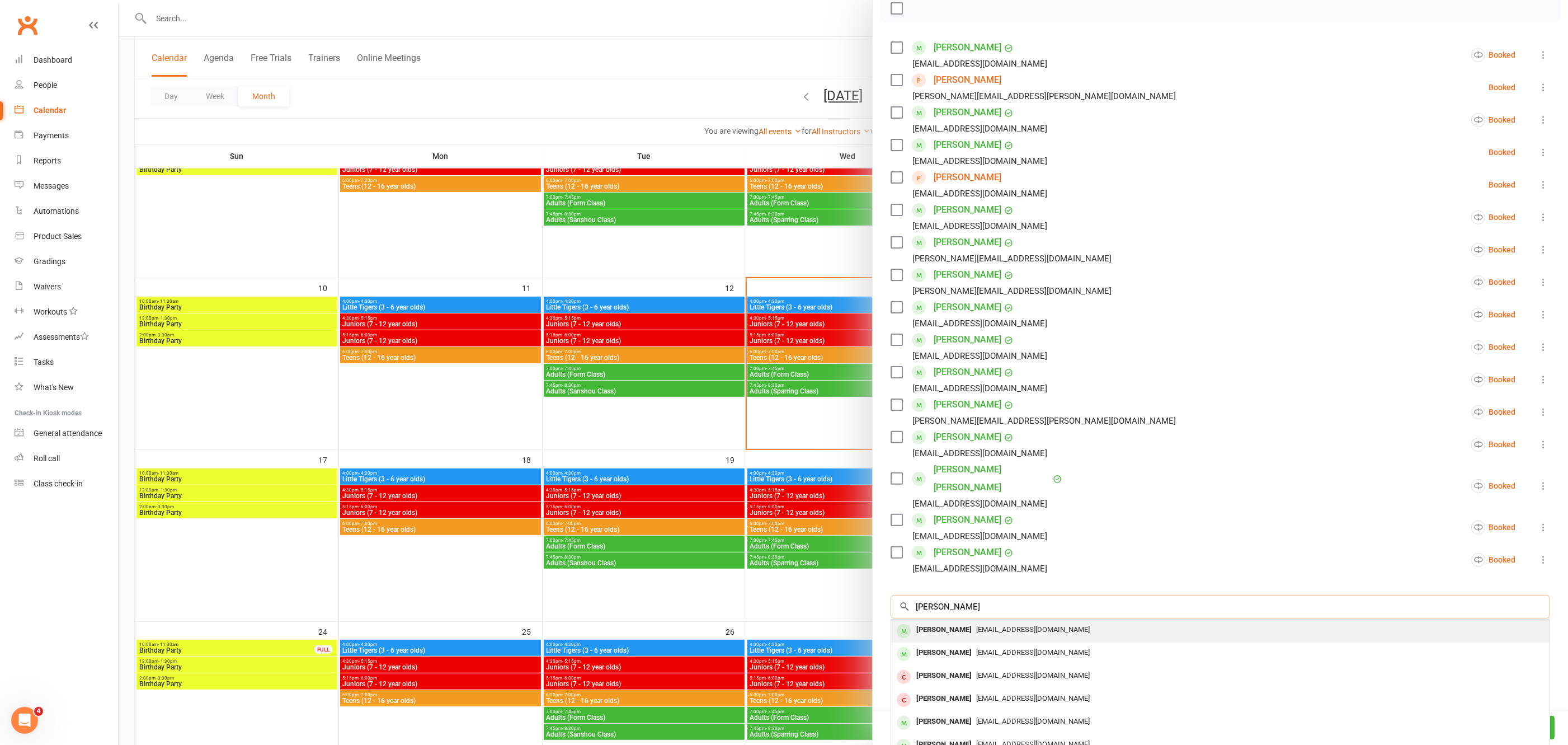
type input "[PERSON_NAME]"
click at [960, 622] on div "[PERSON_NAME]" at bounding box center [944, 630] width 64 height 16
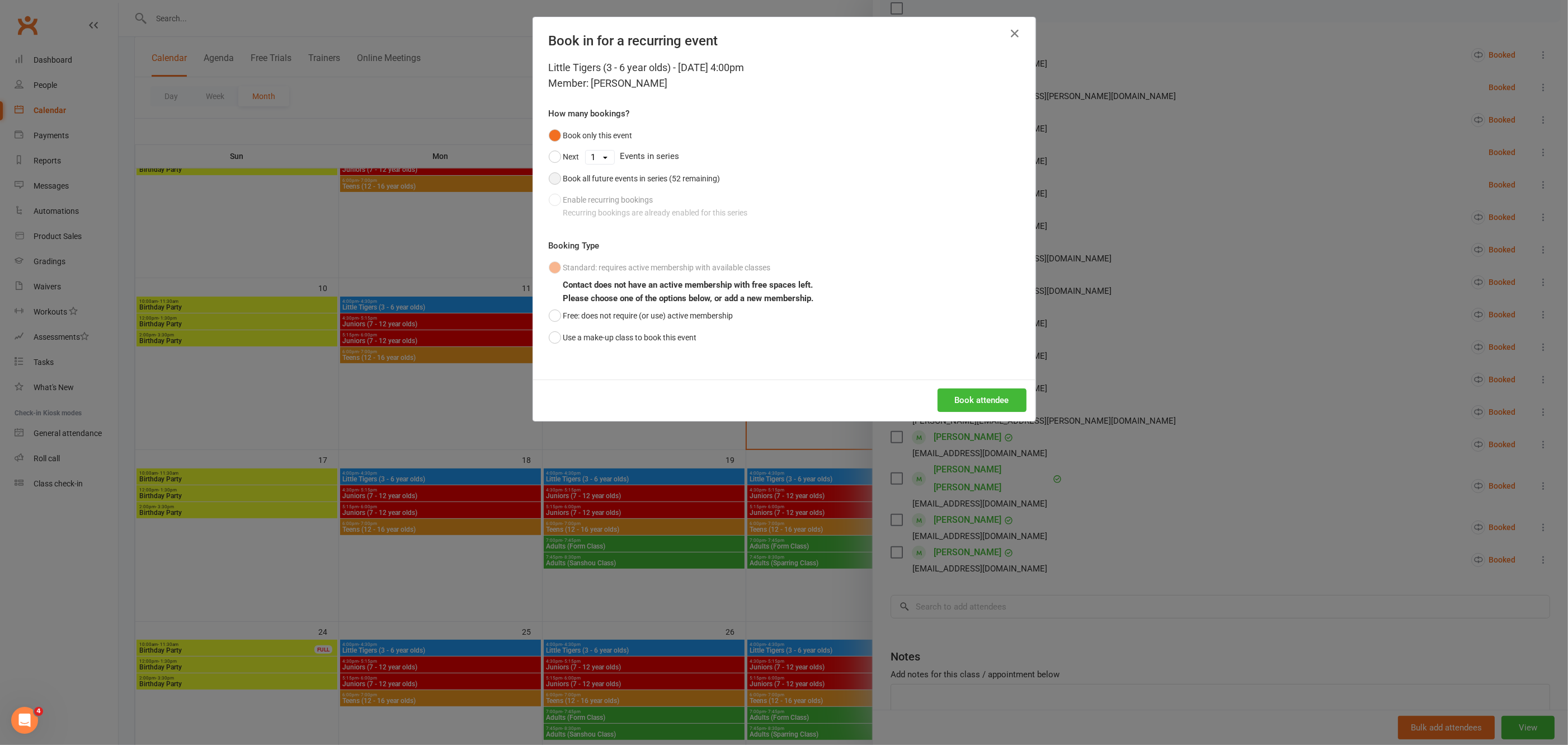
click at [551, 175] on button "Book all future events in series (52 remaining)" at bounding box center [635, 178] width 172 height 21
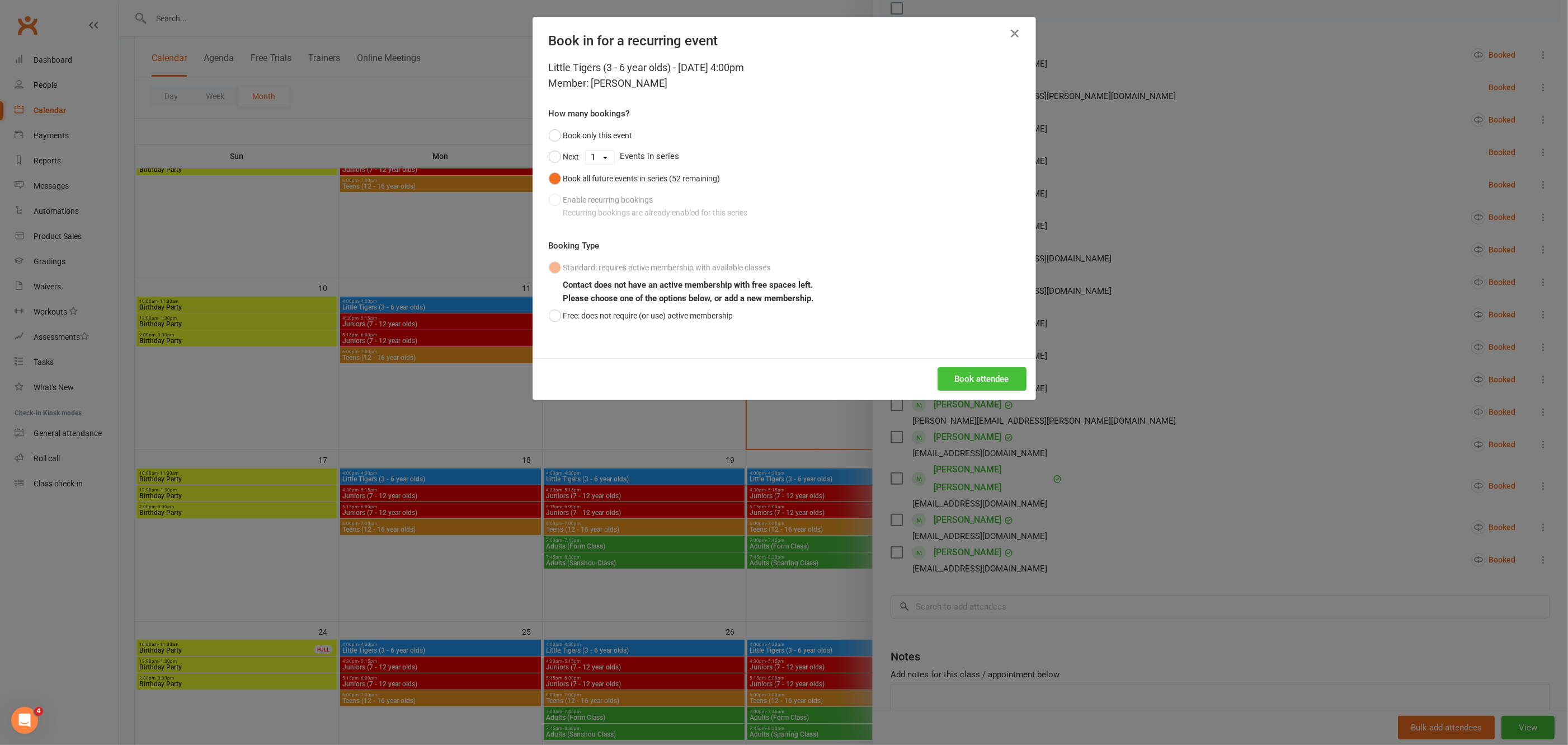
click at [963, 382] on button "Book attendee" at bounding box center [982, 379] width 89 height 23
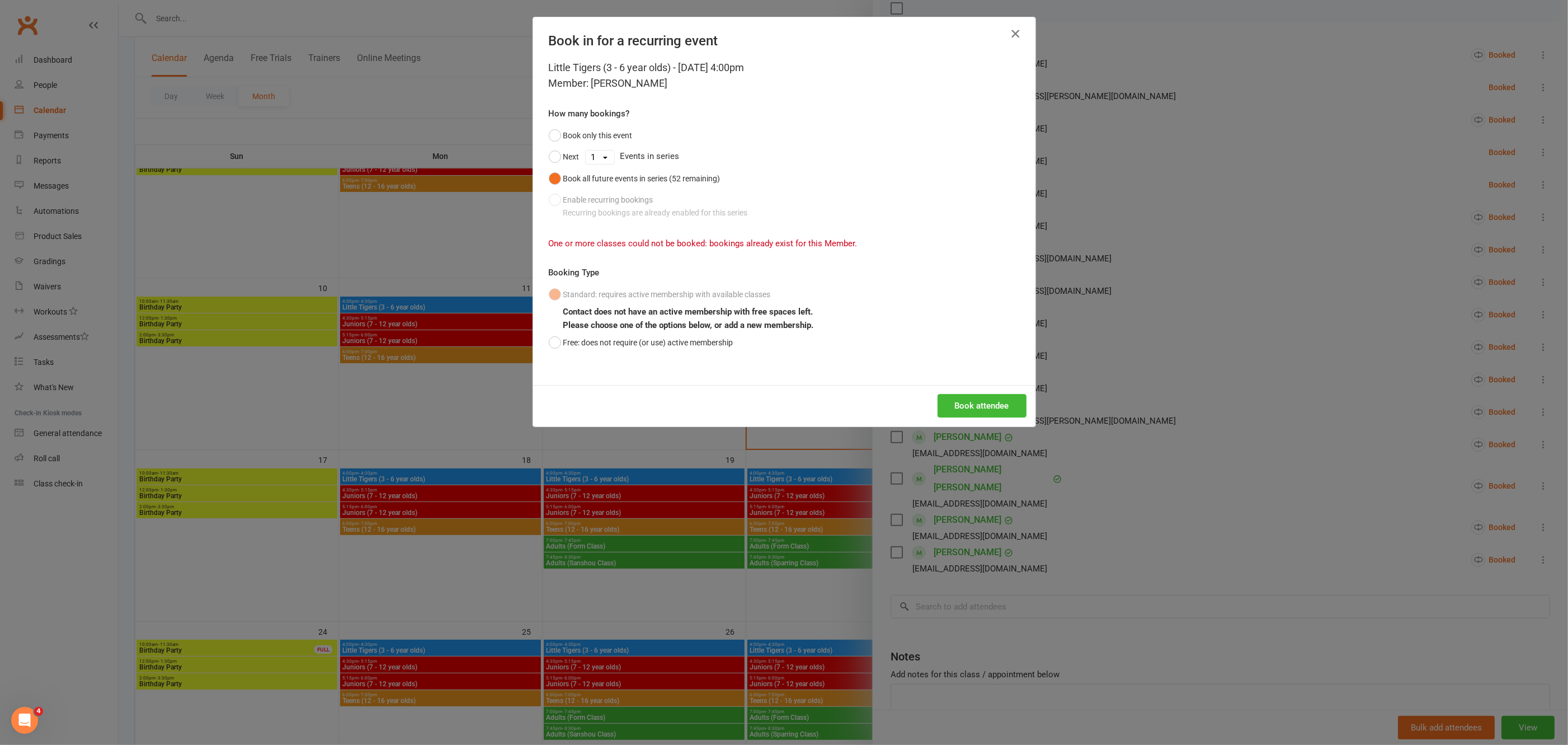
click at [1011, 32] on icon "button" at bounding box center [1016, 34] width 13 height 13
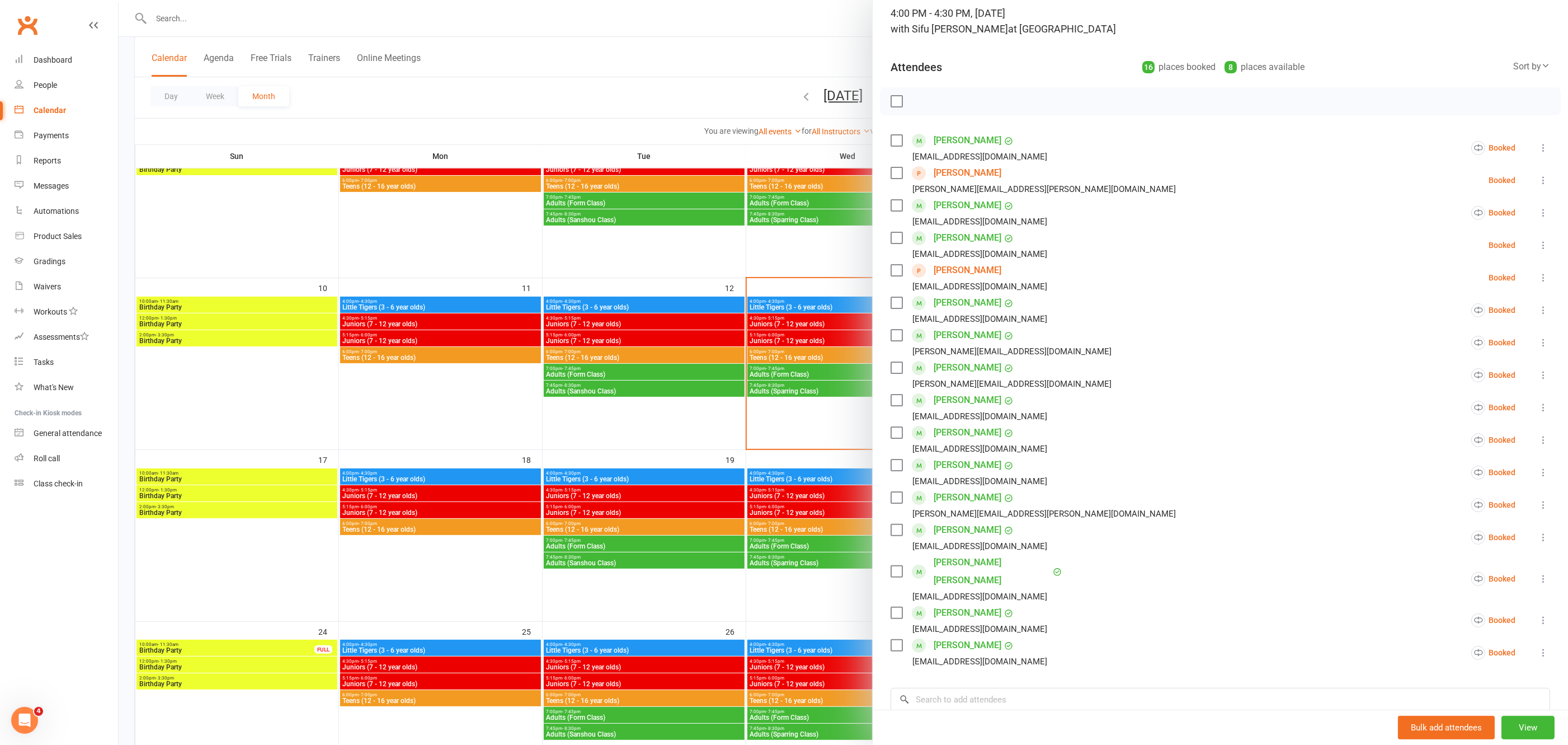
scroll to position [0, 0]
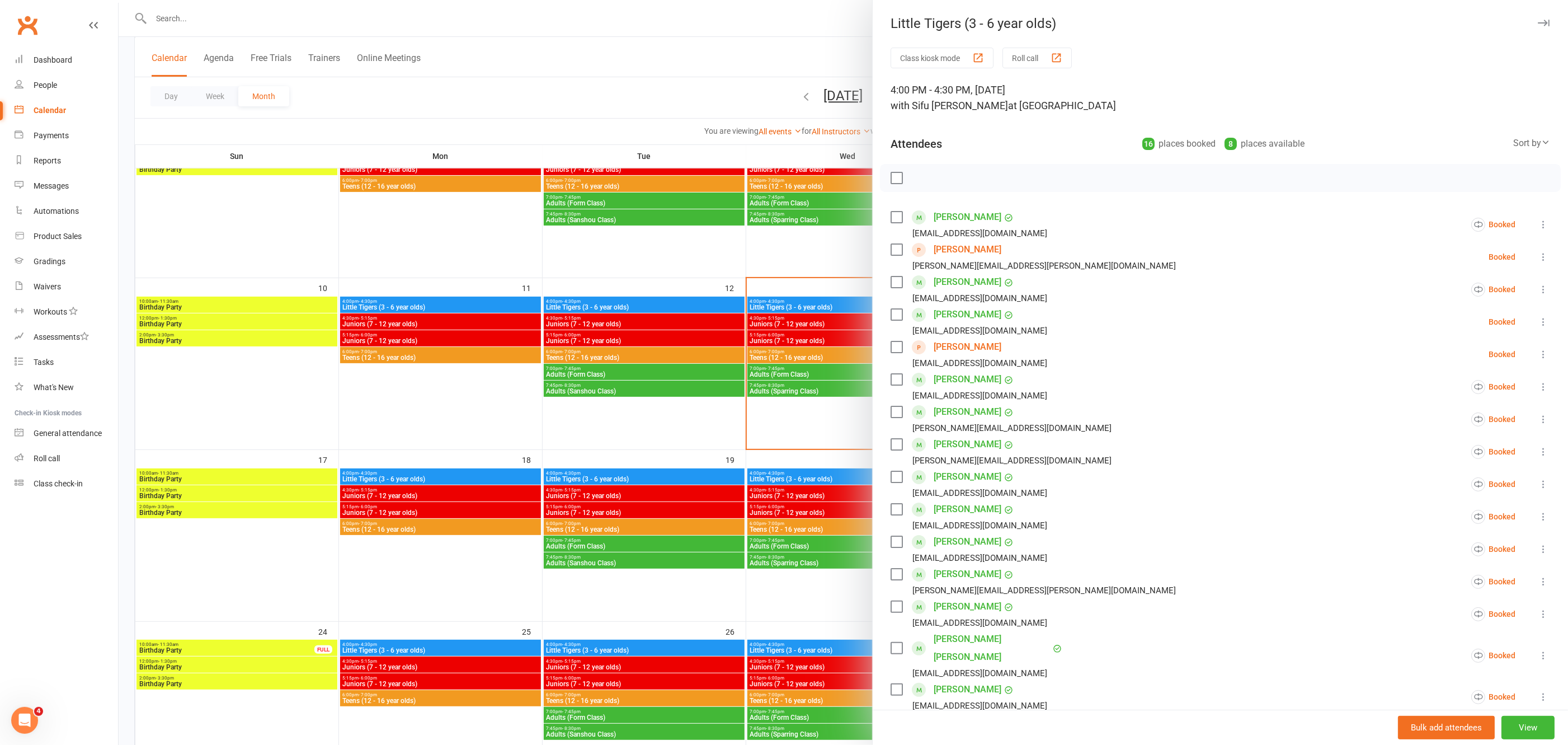
click at [682, 262] on div at bounding box center [843, 372] width 1450 height 745
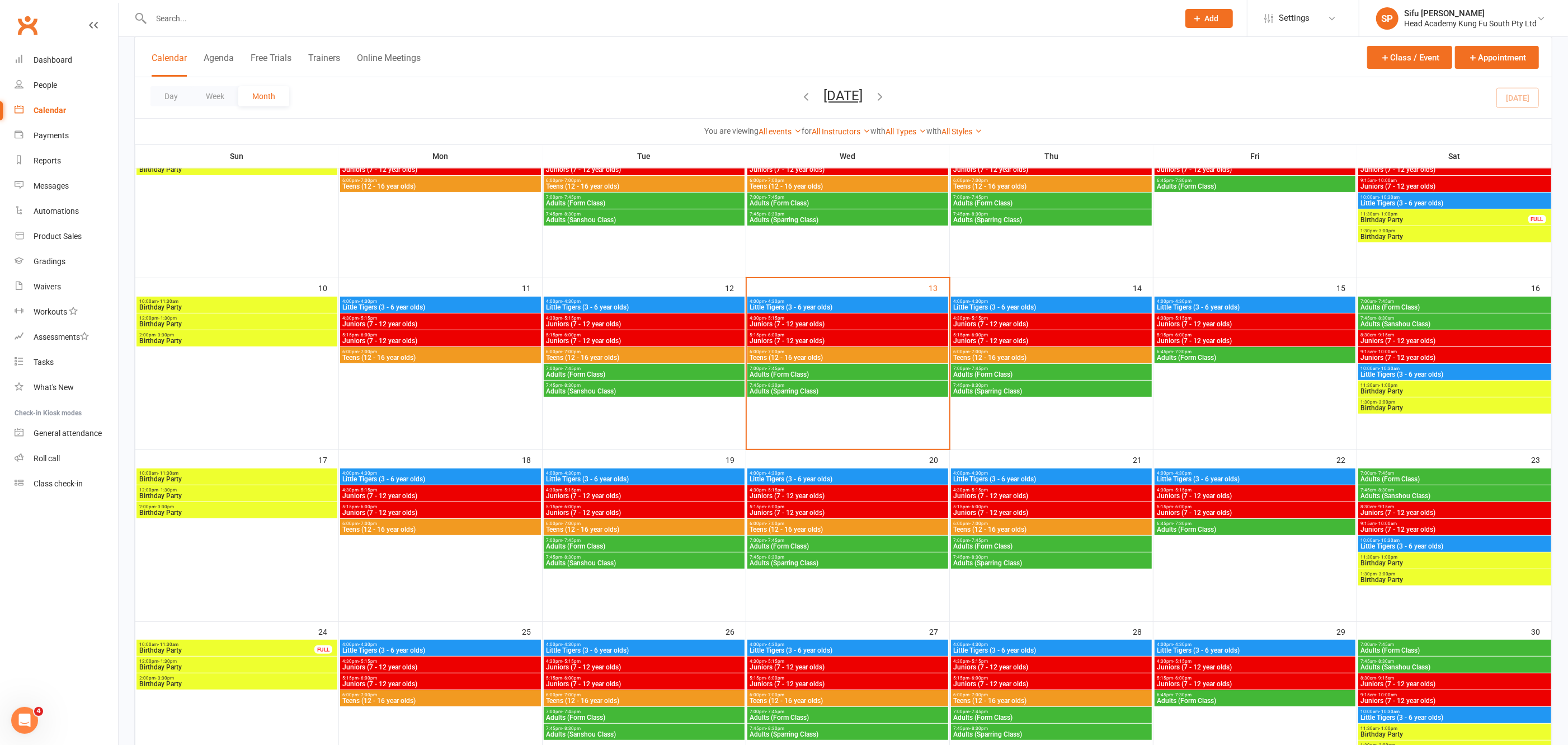
click at [1017, 476] on span "Little Tigers (3 - 6 year olds)" at bounding box center [1052, 478] width 197 height 7
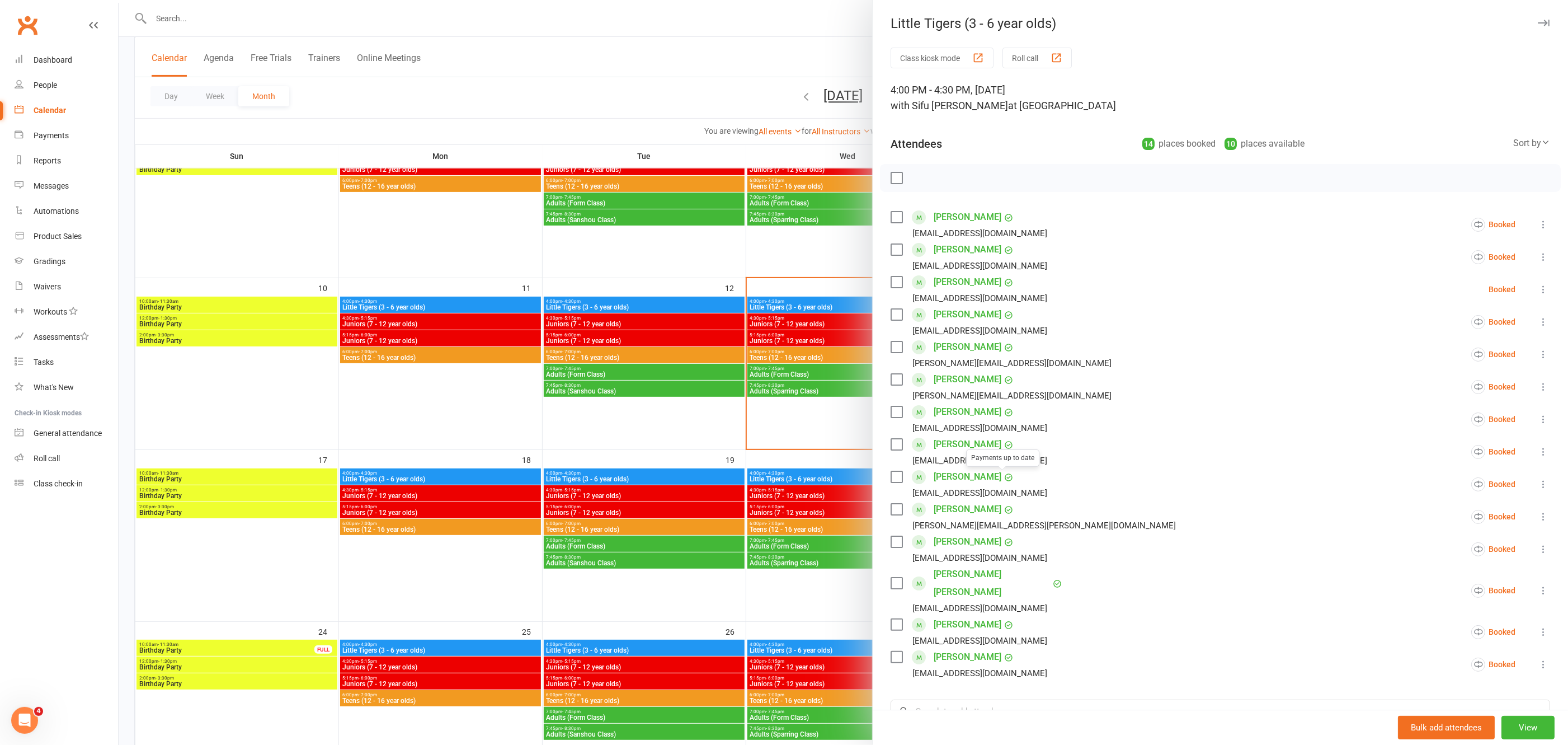
click at [695, 425] on div at bounding box center [843, 372] width 1450 height 745
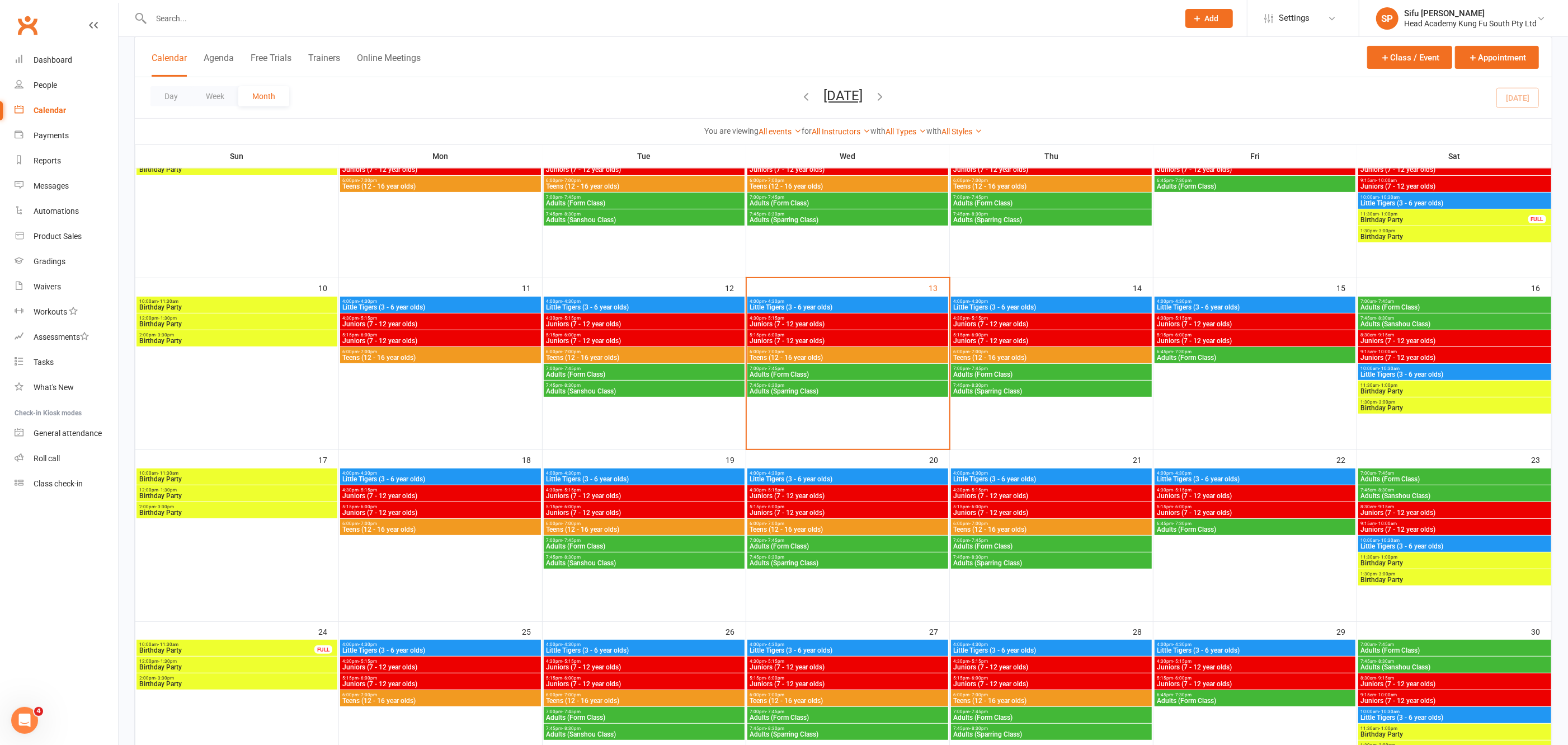
click at [179, 18] on input "text" at bounding box center [659, 18] width 1023 height 16
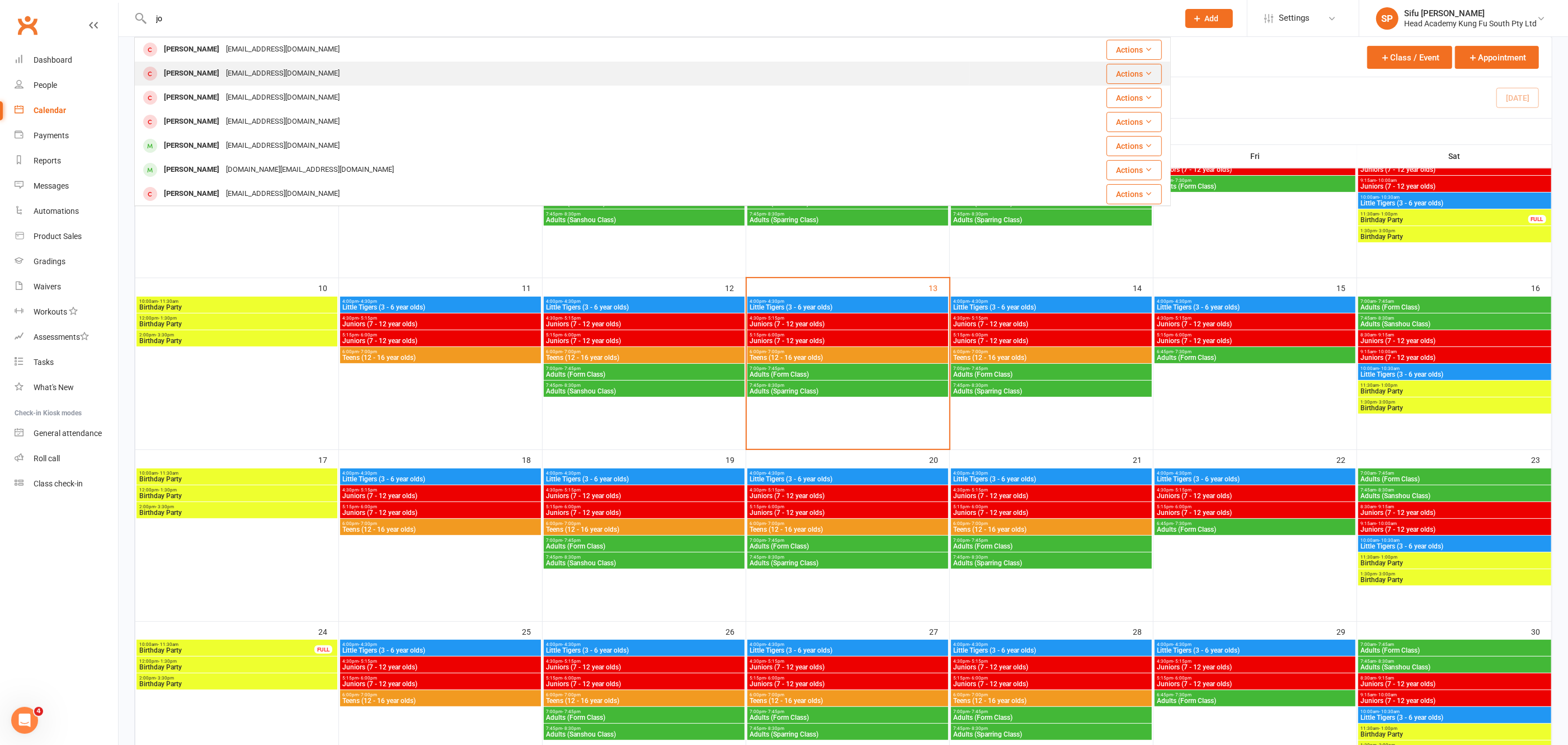
type input "j"
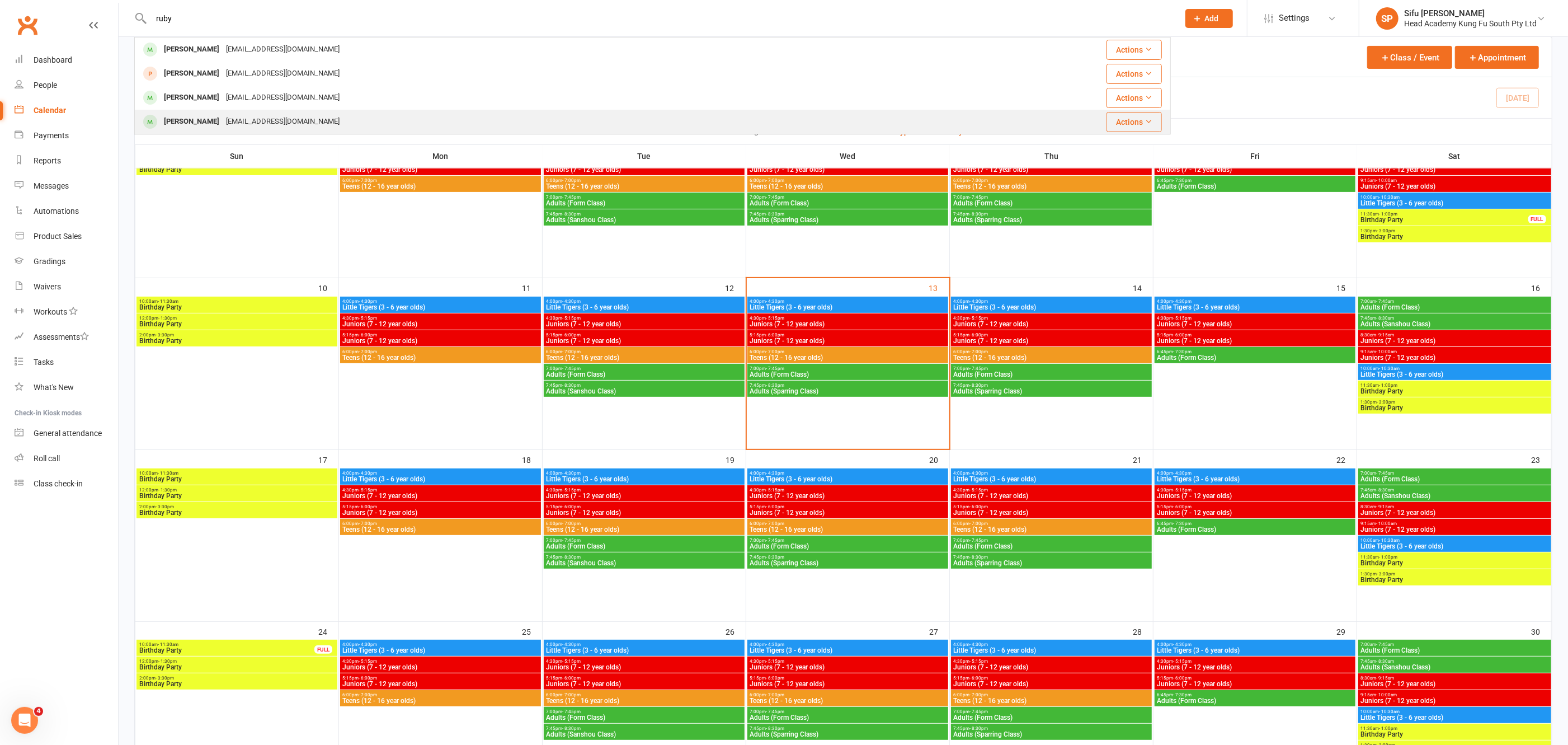
type input "ruby"
click at [230, 123] on div "[EMAIL_ADDRESS][DOMAIN_NAME]" at bounding box center [283, 121] width 120 height 16
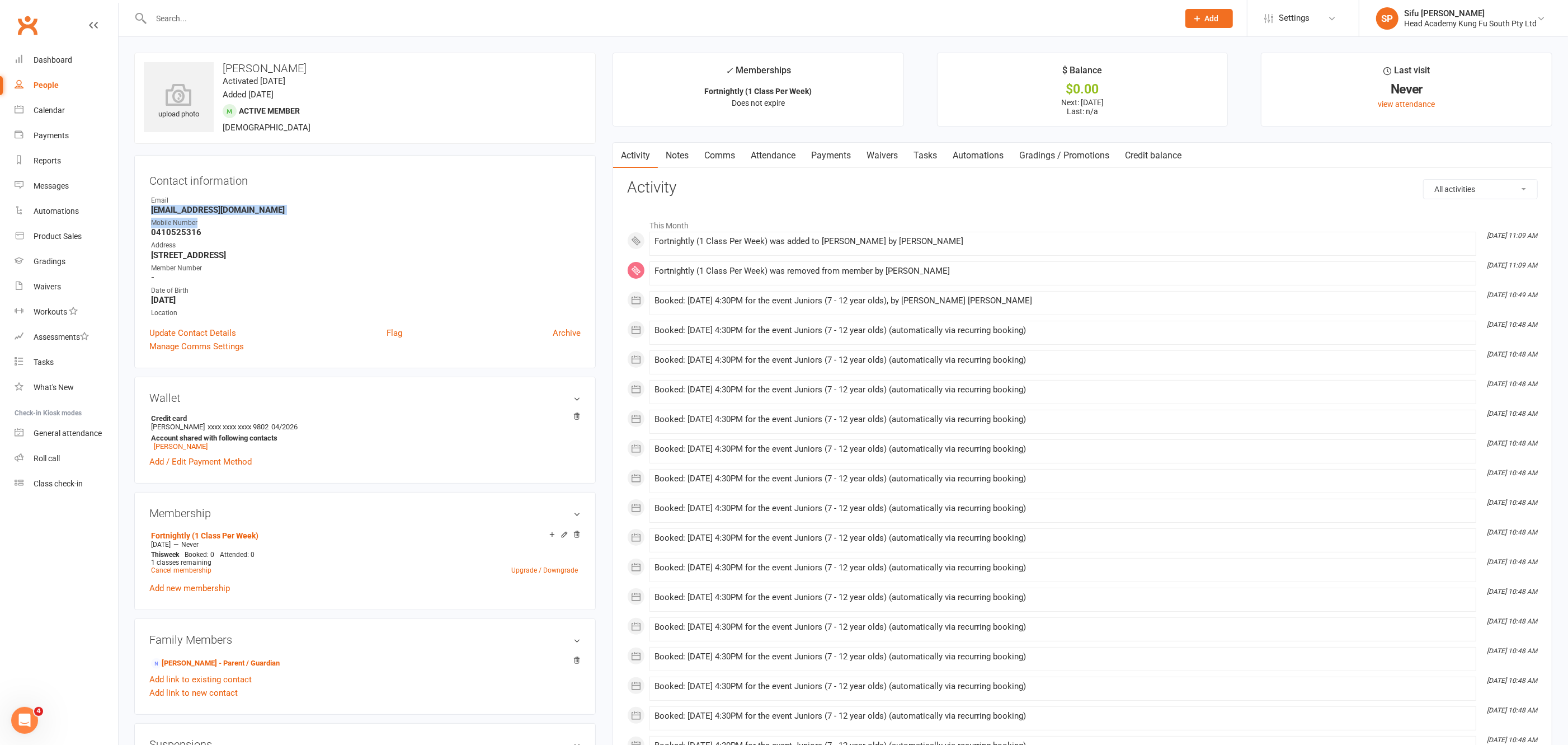
drag, startPoint x: 153, startPoint y: 208, endPoint x: 302, endPoint y: 217, distance: 149.3
click at [302, 217] on ul "Owner Email [EMAIL_ADDRESS][DOMAIN_NAME] Mobile Number [PHONE_NUMBER] Address […" at bounding box center [365, 257] width 431 height 123
drag, startPoint x: 314, startPoint y: 212, endPoint x: 284, endPoint y: 214, distance: 30.1
click at [312, 212] on strong "[EMAIL_ADDRESS][DOMAIN_NAME]" at bounding box center [366, 210] width 430 height 10
drag, startPoint x: 153, startPoint y: 209, endPoint x: 276, endPoint y: 211, distance: 123.0
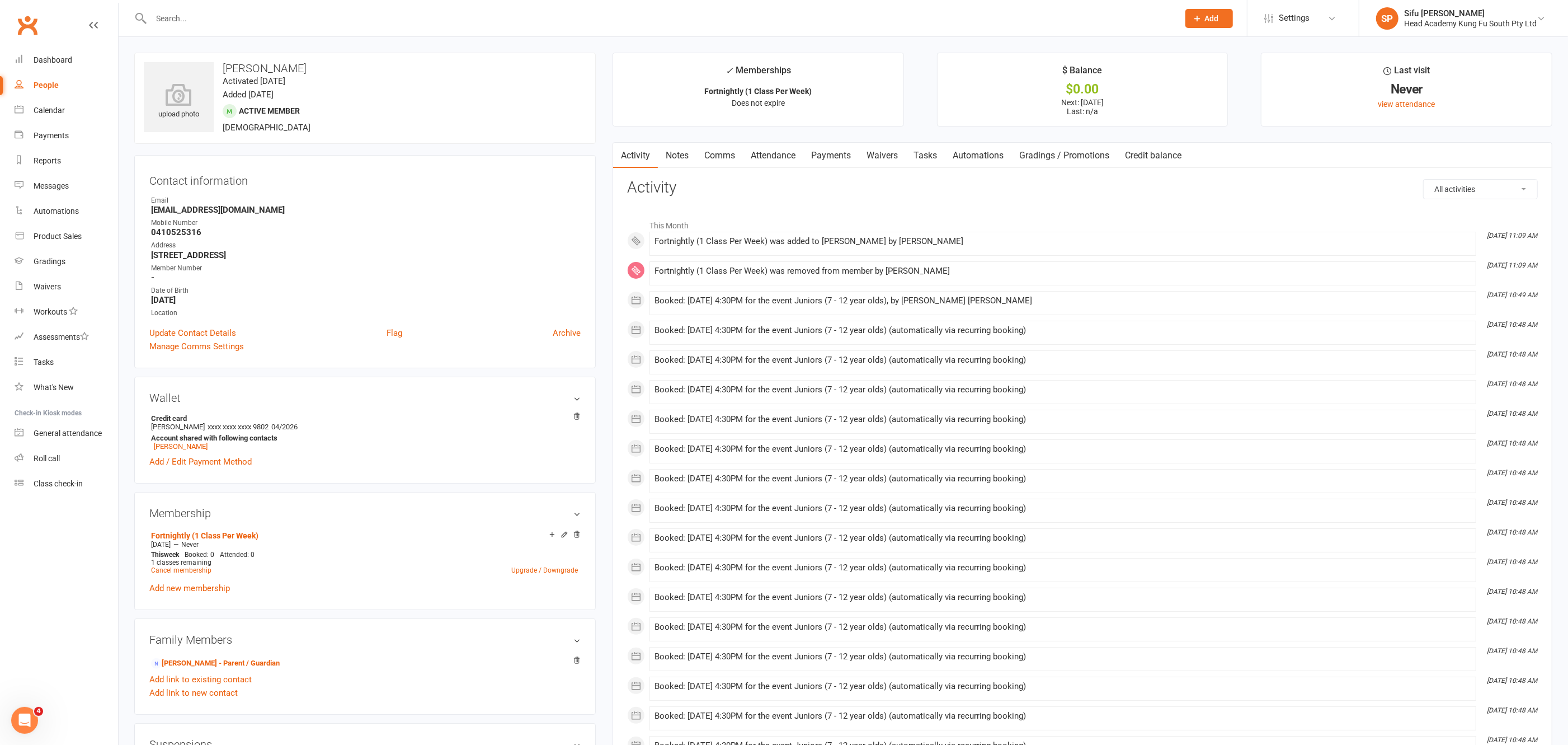
click at [276, 211] on strong "[EMAIL_ADDRESS][DOMAIN_NAME]" at bounding box center [366, 210] width 430 height 10
copy strong "[EMAIL_ADDRESS][DOMAIN_NAME]"
